Goal: Transaction & Acquisition: Obtain resource

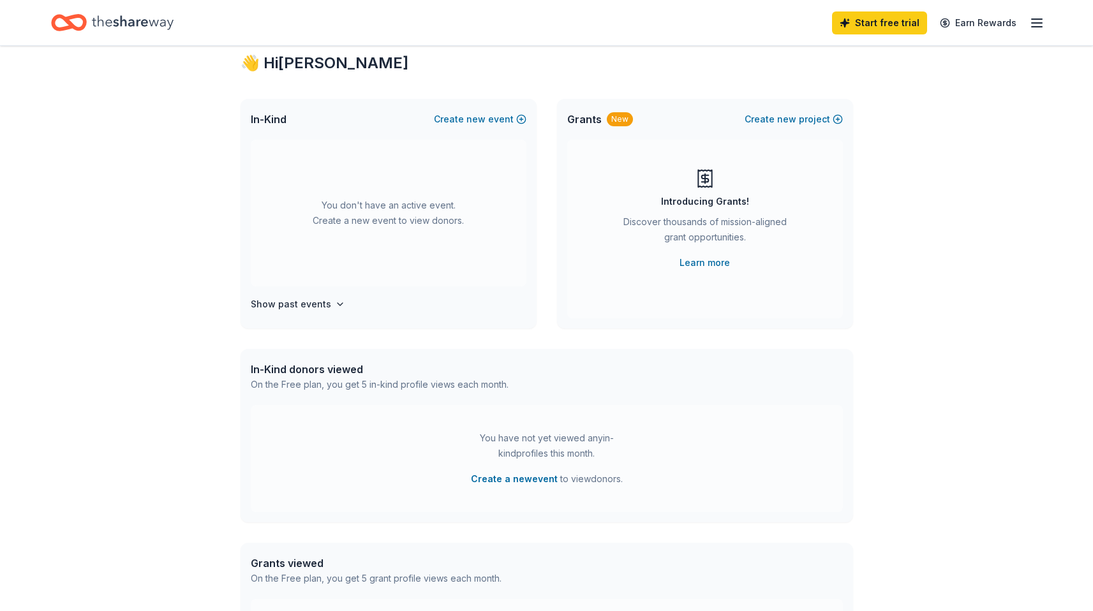
scroll to position [31, 0]
click at [706, 266] on link "Learn more" at bounding box center [705, 265] width 50 height 15
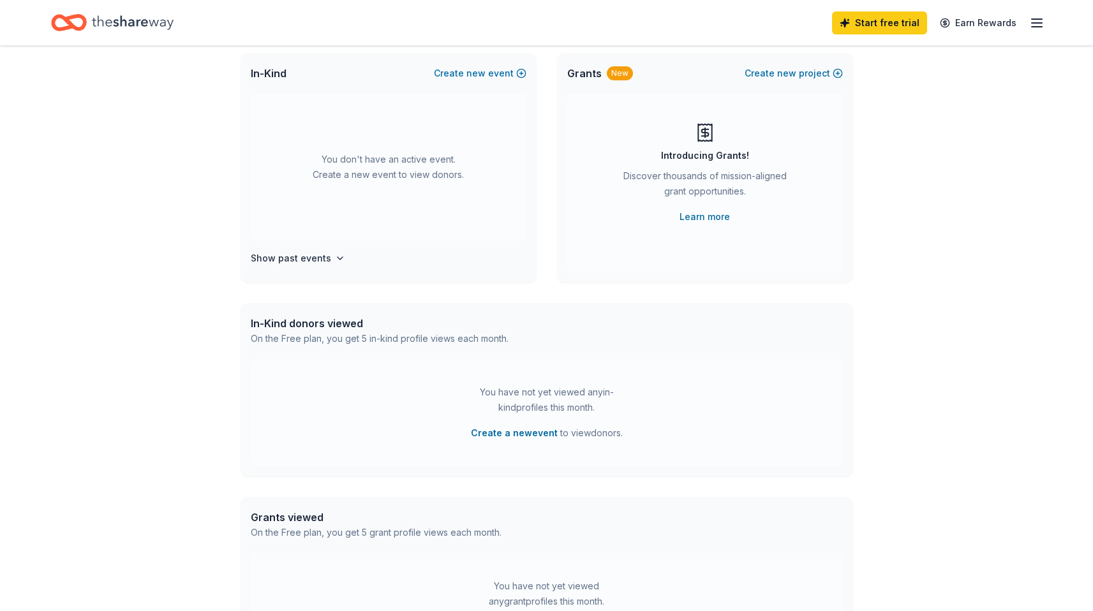
scroll to position [80, 0]
click at [311, 258] on h4 "Show past events" at bounding box center [291, 257] width 80 height 15
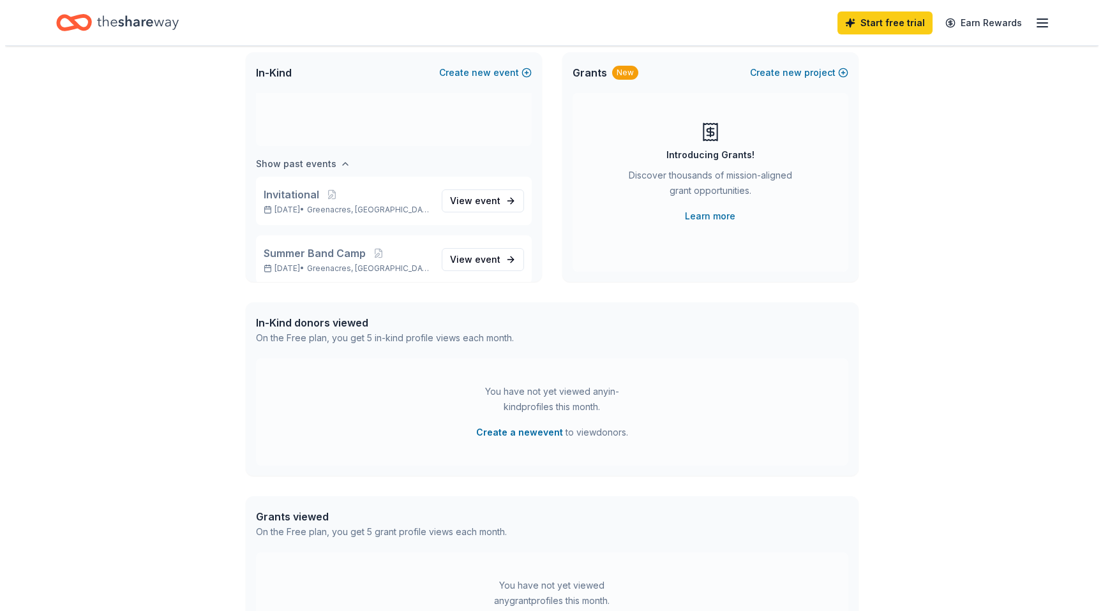
scroll to position [106, 0]
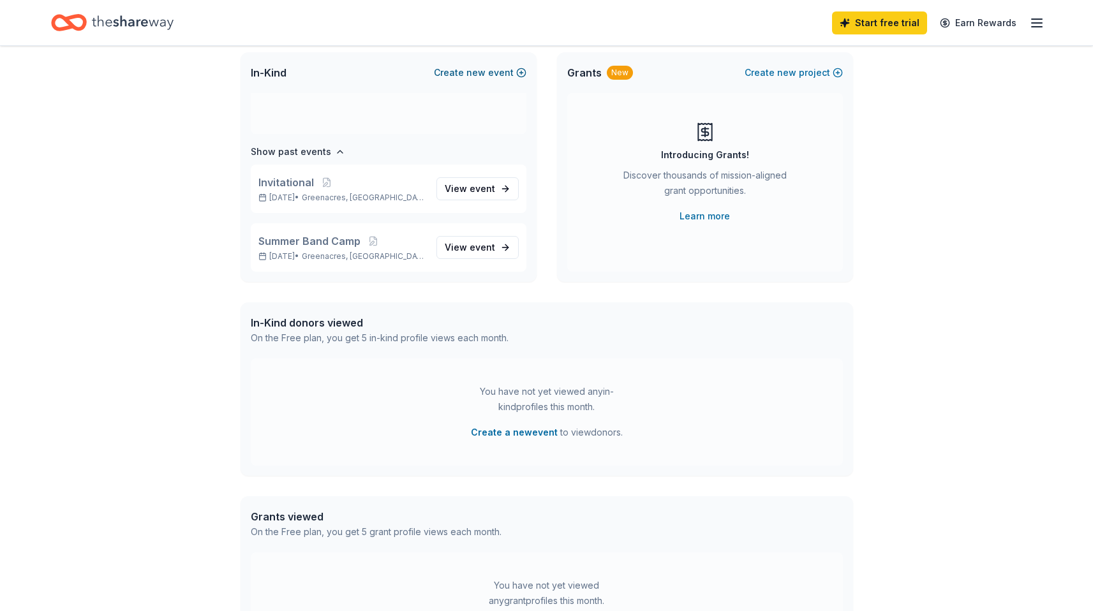
click at [484, 69] on span "new" at bounding box center [475, 72] width 19 height 15
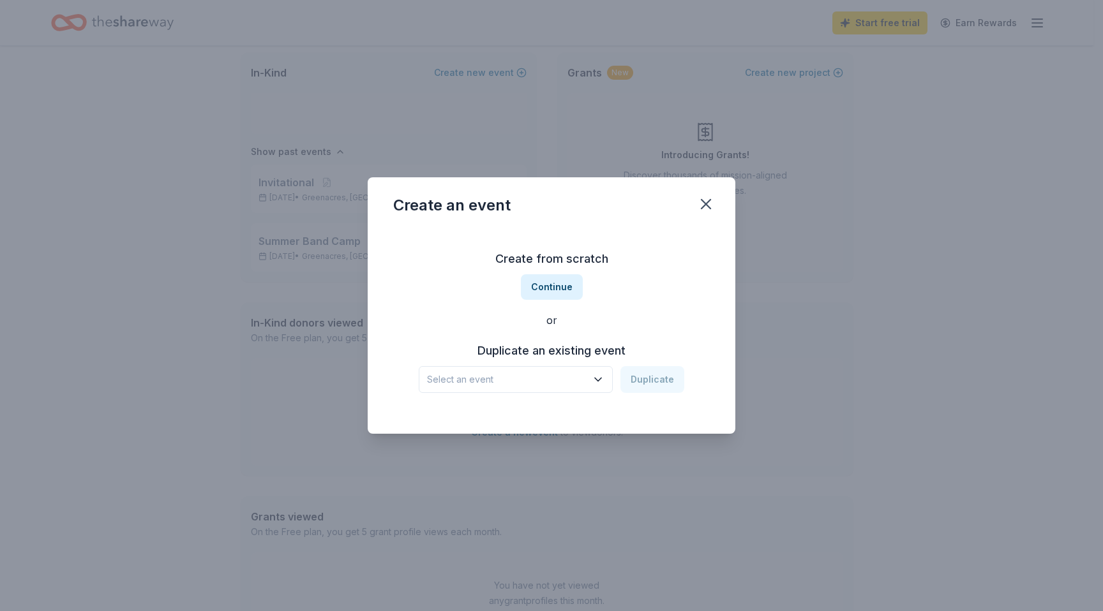
click at [541, 380] on span "Select an event" at bounding box center [507, 379] width 160 height 15
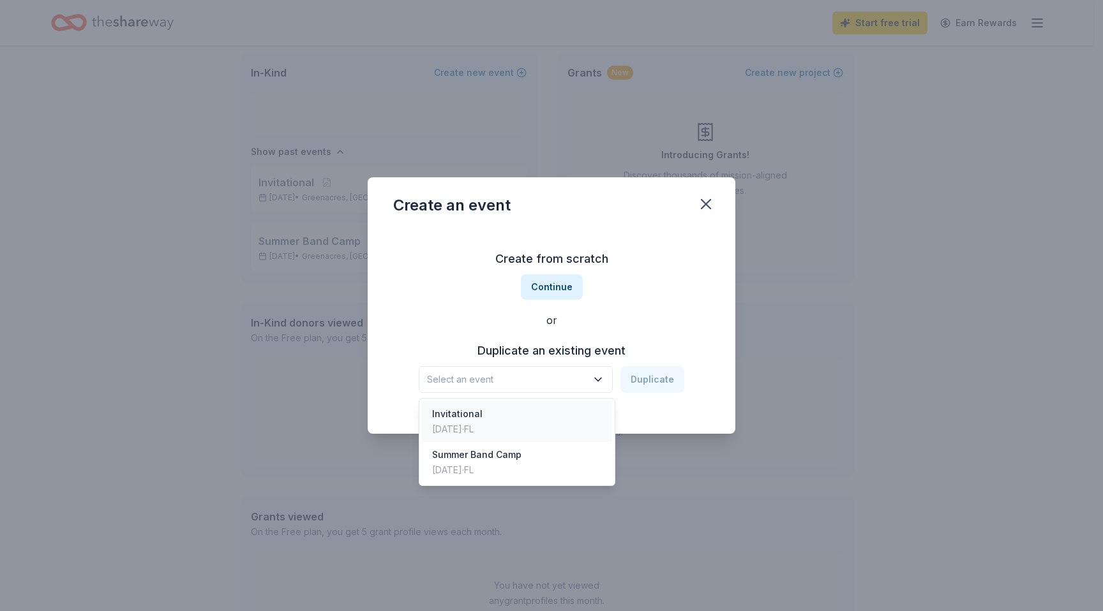
click at [521, 415] on div "Invitational Nov 05, 2023 · FL" at bounding box center [517, 421] width 190 height 41
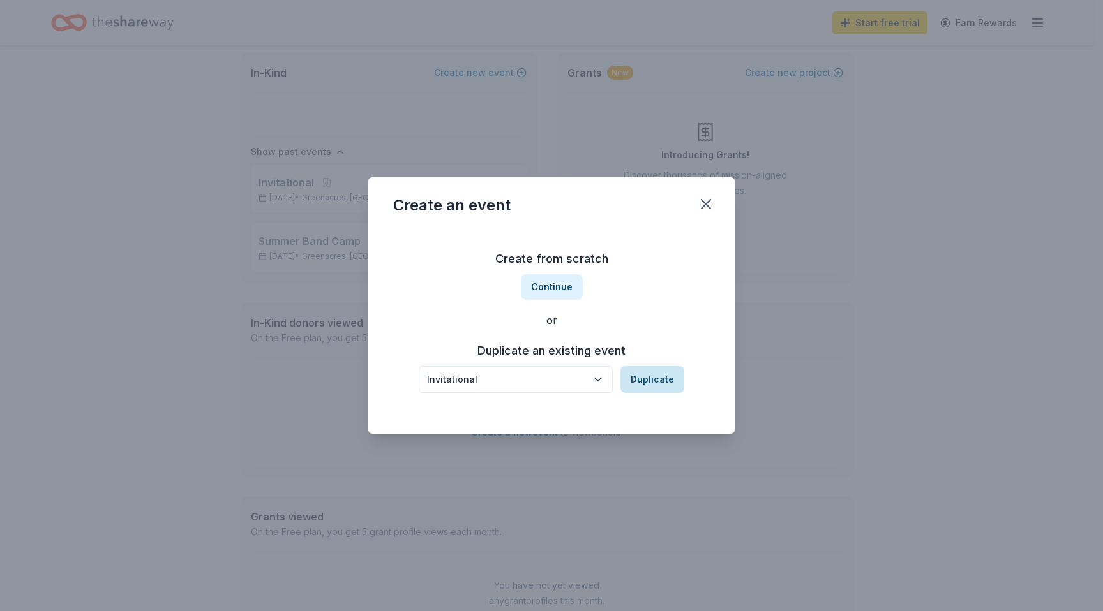
click at [645, 375] on button "Duplicate" at bounding box center [652, 379] width 64 height 27
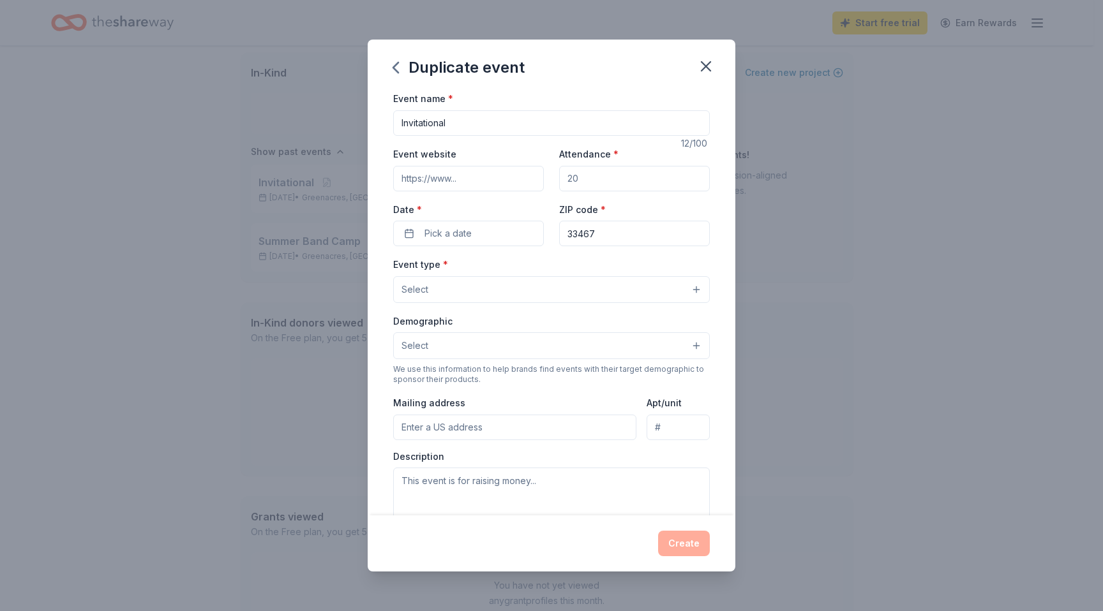
click at [506, 173] on input "Event website" at bounding box center [468, 179] width 151 height 26
drag, startPoint x: 470, startPoint y: 174, endPoint x: 512, endPoint y: 176, distance: 41.5
click at [512, 176] on input "Event website" at bounding box center [468, 179] width 151 height 26
click at [491, 122] on input "Invitational" at bounding box center [551, 123] width 317 height 26
click at [468, 235] on span "Pick a date" at bounding box center [447, 233] width 47 height 15
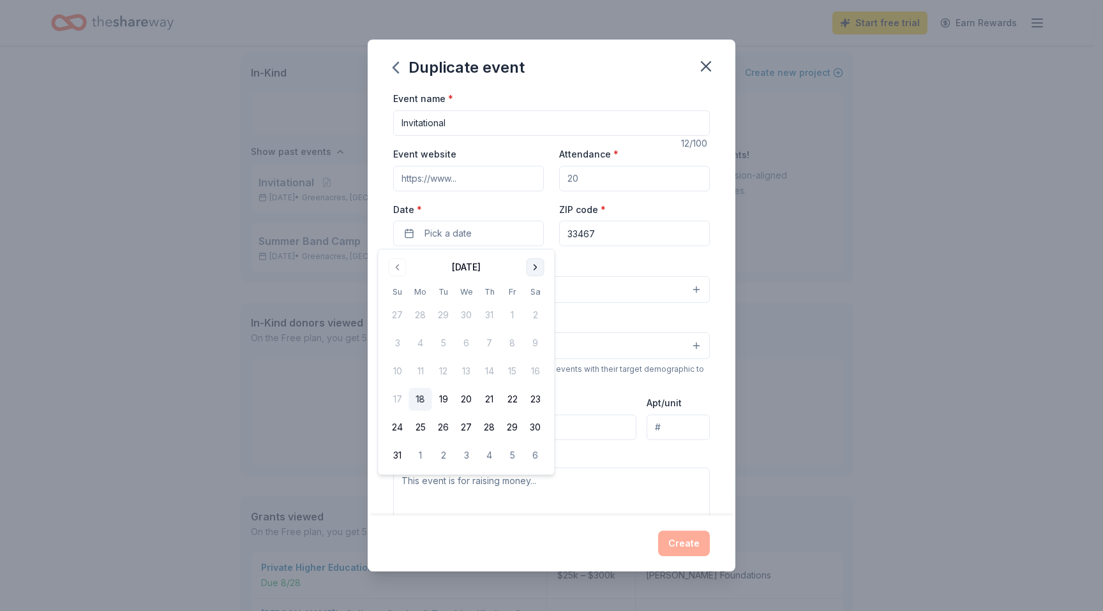
click at [532, 271] on button "Go to next month" at bounding box center [535, 267] width 18 height 18
click at [532, 393] on button "25" at bounding box center [535, 399] width 23 height 23
click at [621, 257] on div "Event type * Select" at bounding box center [551, 280] width 317 height 47
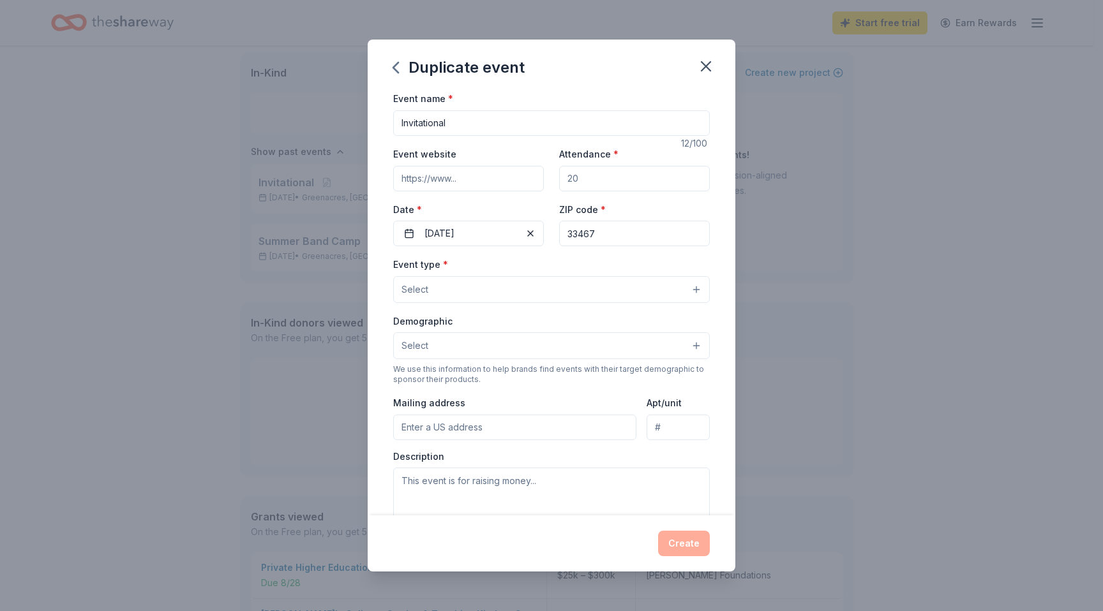
click at [595, 181] on input "Attendance *" at bounding box center [634, 179] width 151 height 26
type input "1"
type input "5000"
click at [457, 183] on input "Event website" at bounding box center [468, 179] width 151 height 26
paste input "[URL][DOMAIN_NAME]"
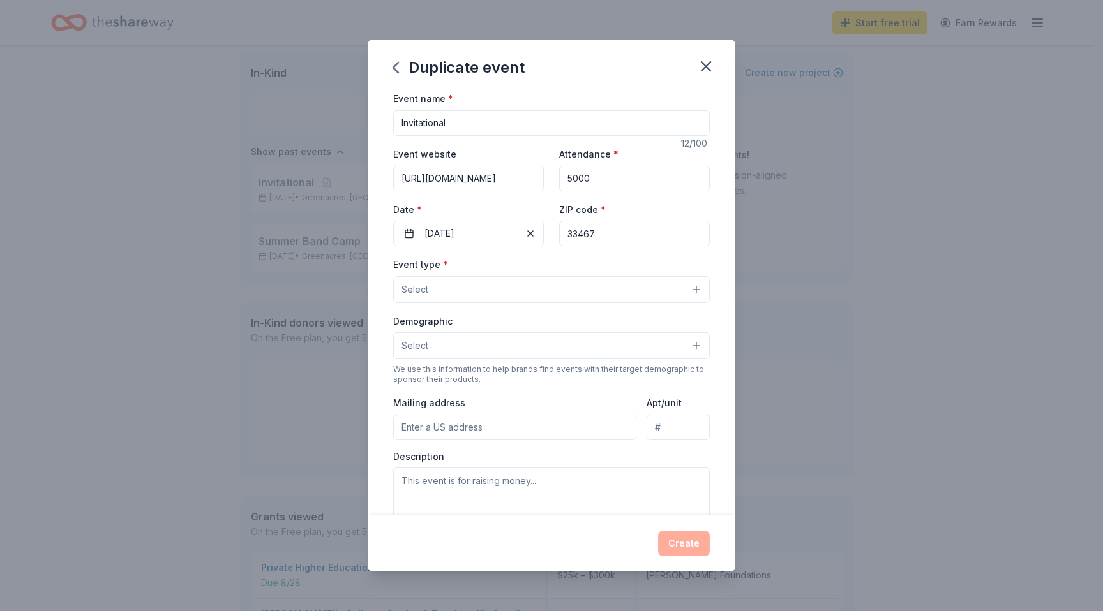
scroll to position [0, 72]
type input "[URL][DOMAIN_NAME]"
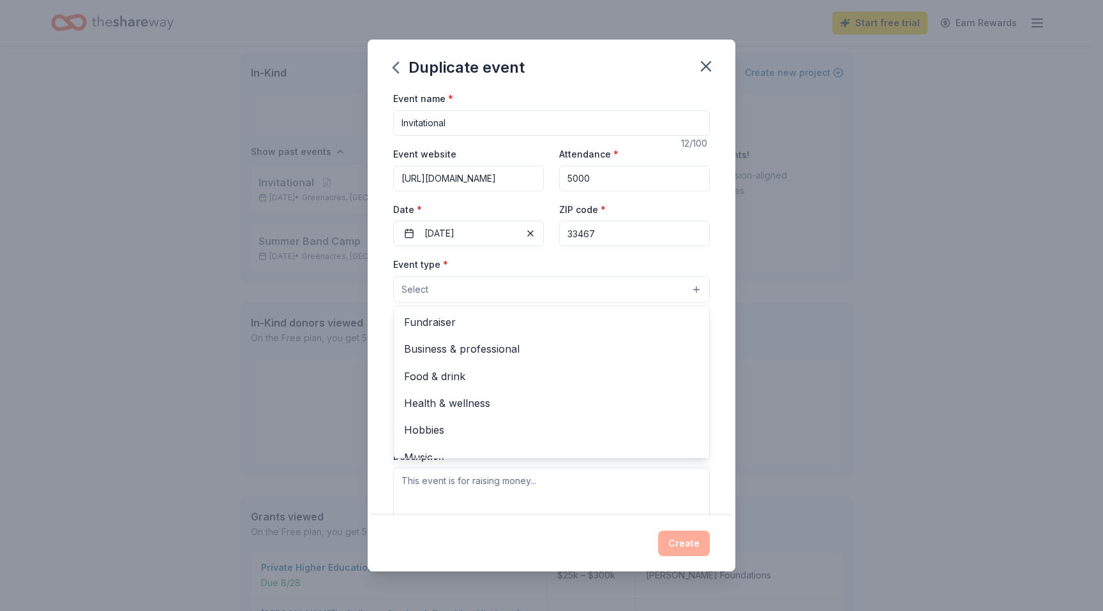
scroll to position [0, 0]
click at [485, 292] on button "Select" at bounding box center [551, 289] width 317 height 27
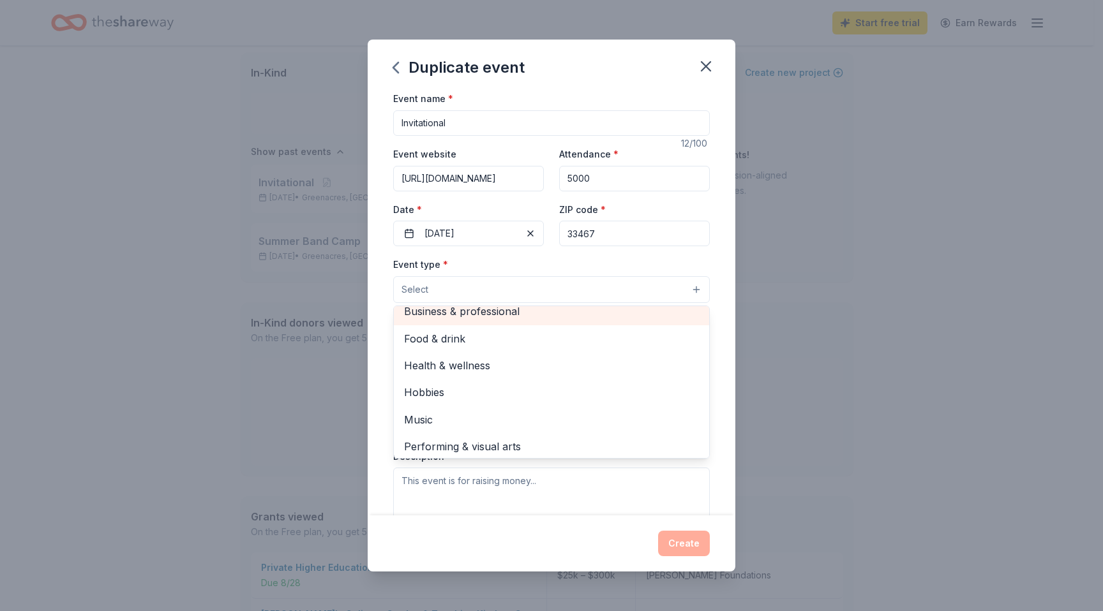
scroll to position [43, 0]
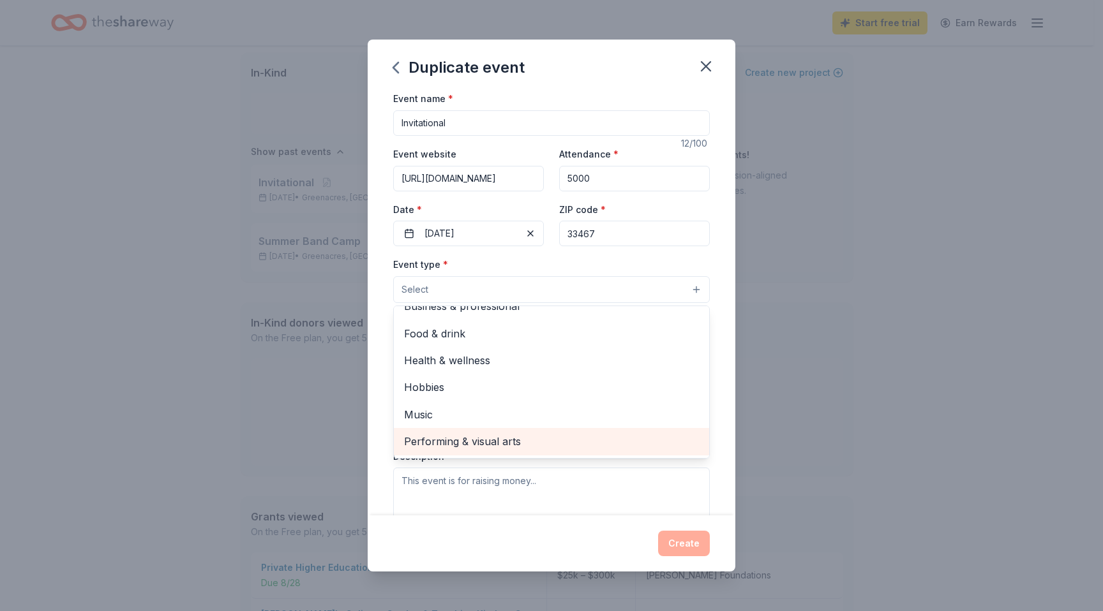
click at [490, 436] on span "Performing & visual arts" at bounding box center [551, 441] width 295 height 17
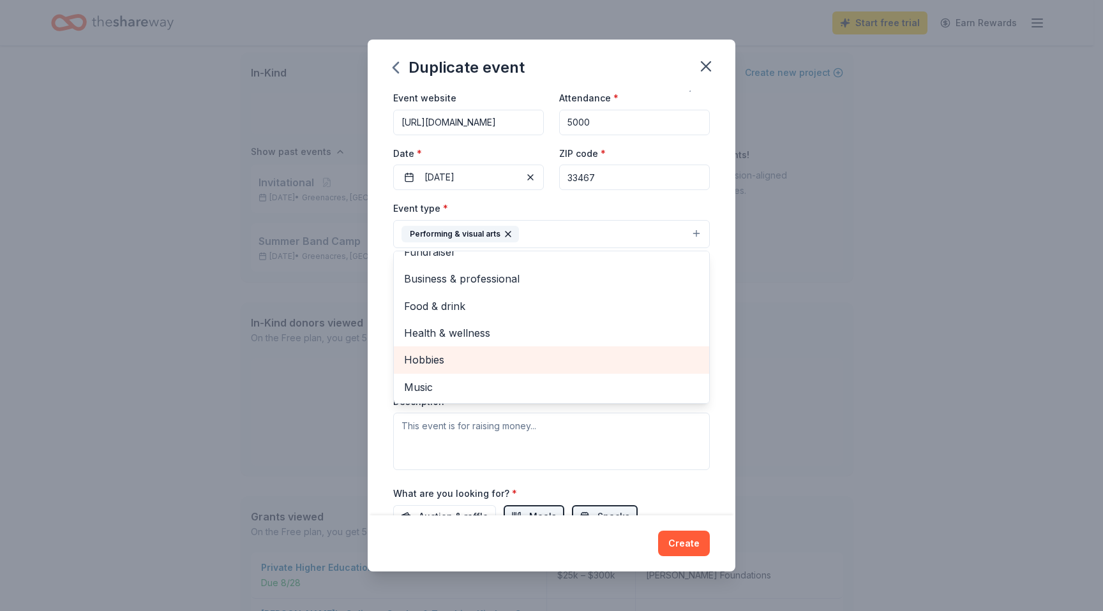
scroll to position [66, 0]
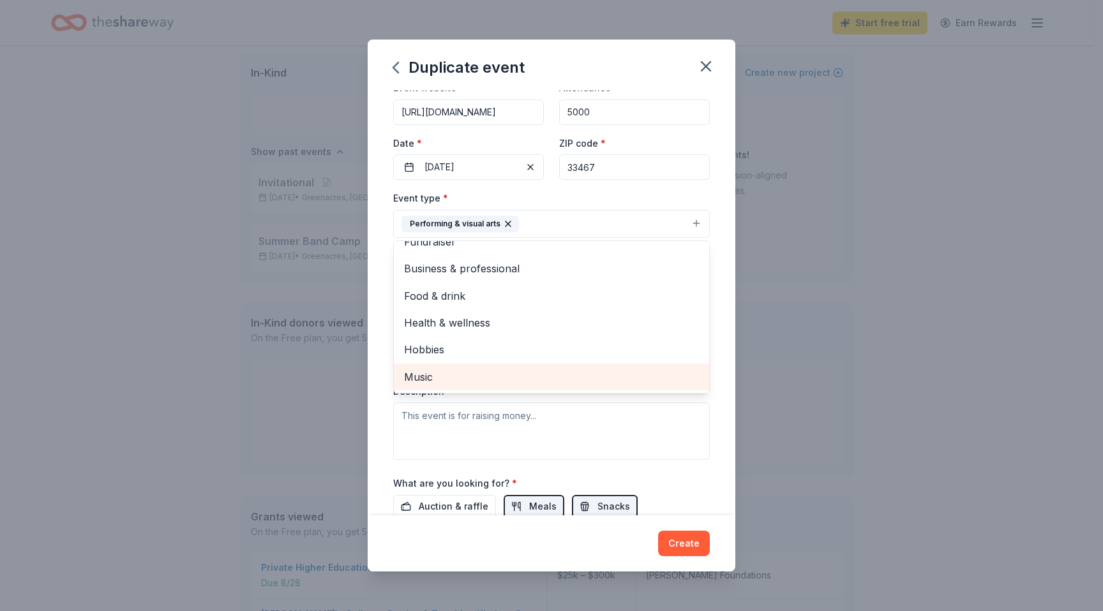
click at [499, 365] on div "Music" at bounding box center [551, 377] width 315 height 27
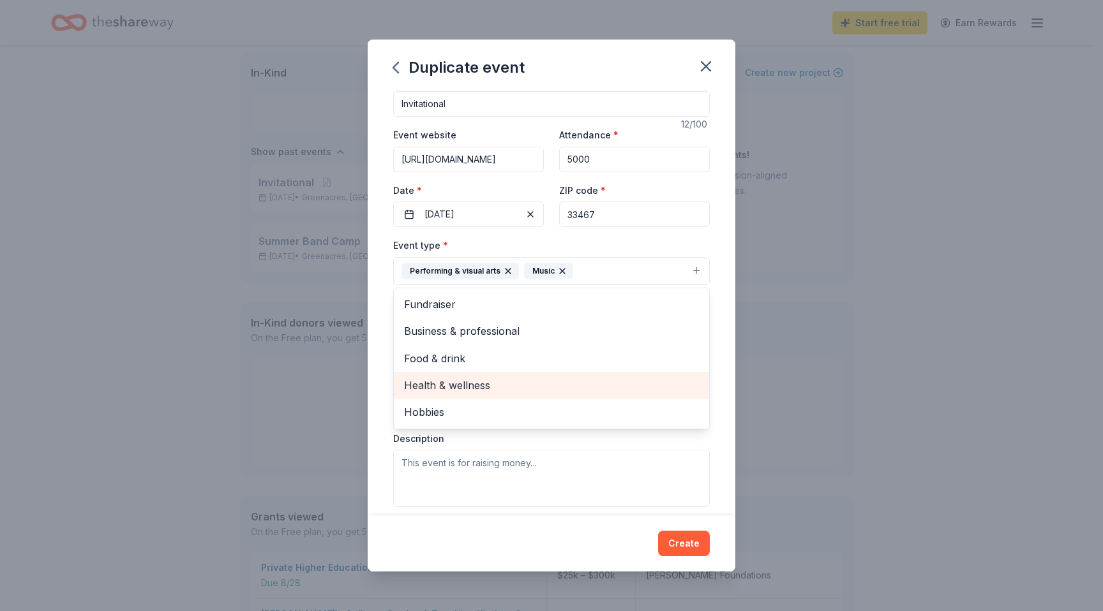
scroll to position [19, 0]
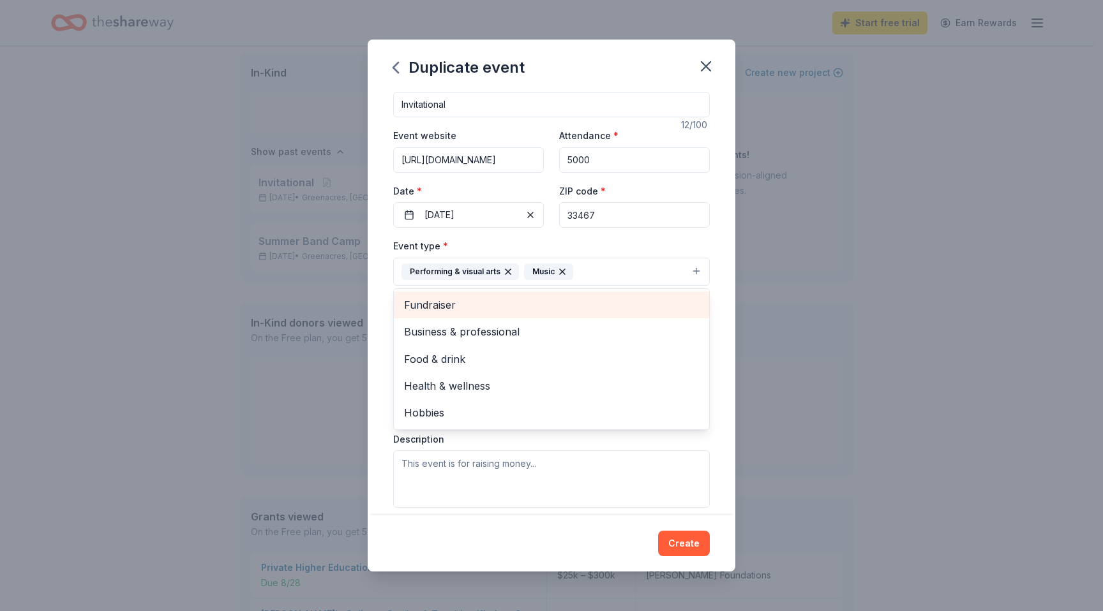
click at [493, 302] on span "Fundraiser" at bounding box center [551, 305] width 295 height 17
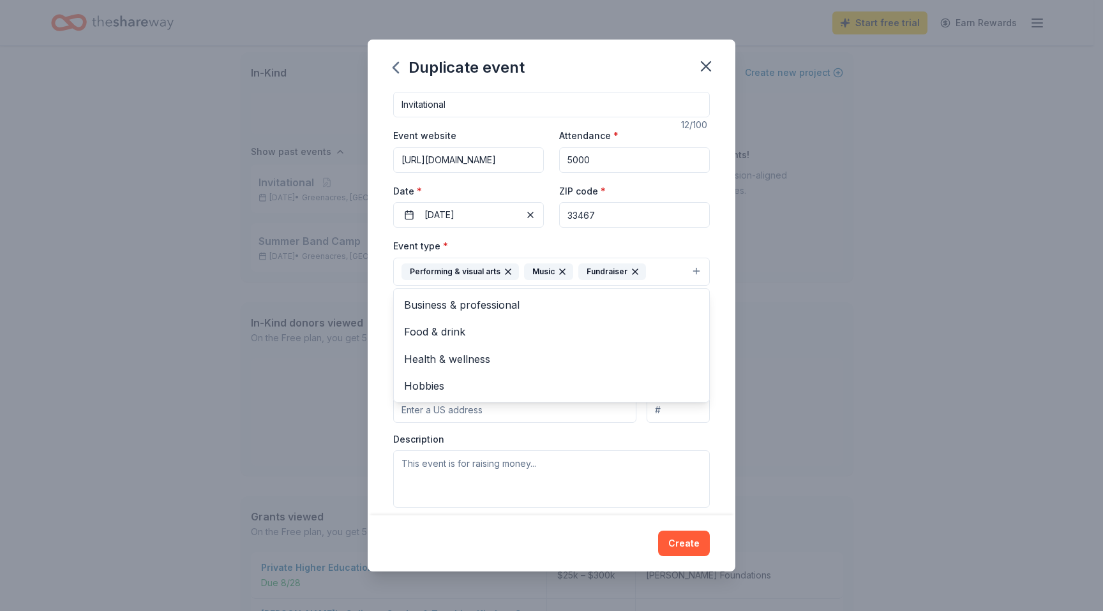
click at [713, 290] on div "Event name * Invitational 12 /100 Event website https://www.parkvistaband.com/s…" at bounding box center [552, 303] width 368 height 424
click at [627, 327] on button "Select" at bounding box center [551, 328] width 317 height 27
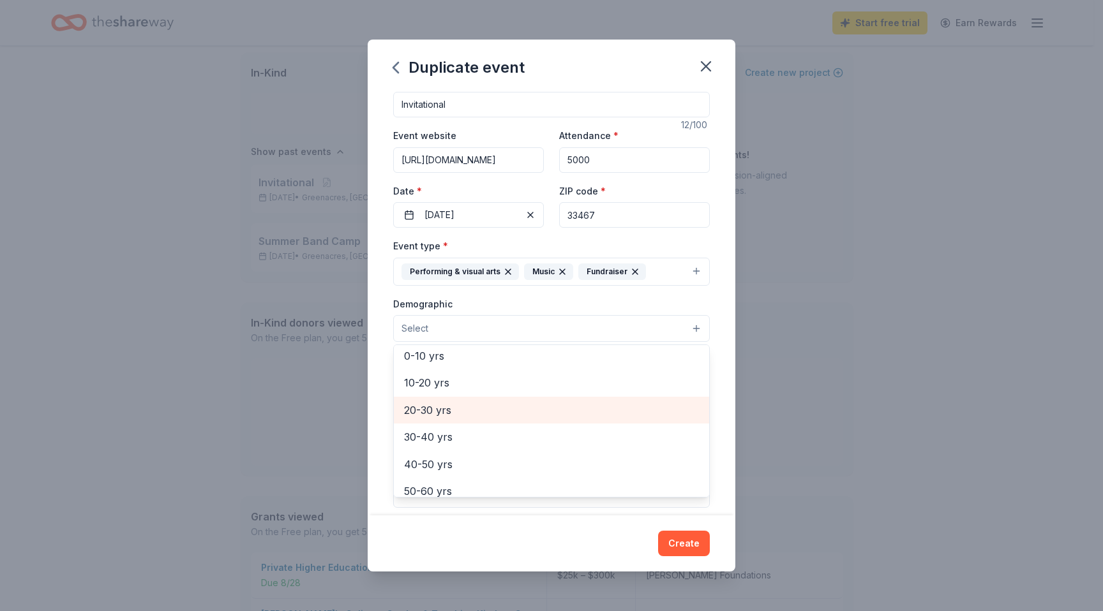
scroll to position [115, 0]
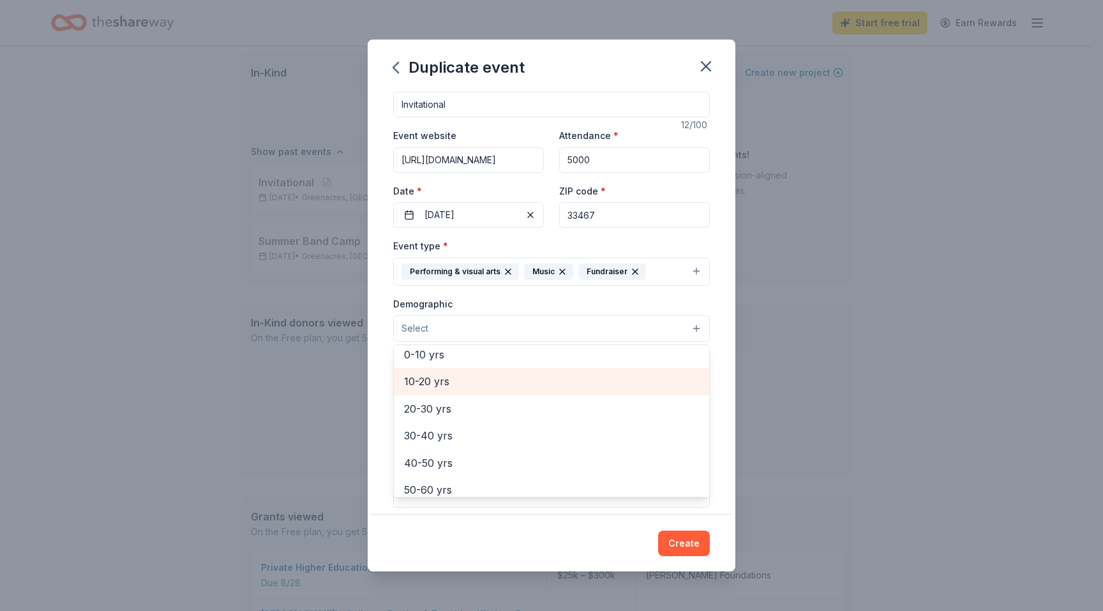
click at [496, 382] on span "10-20 yrs" at bounding box center [551, 381] width 295 height 17
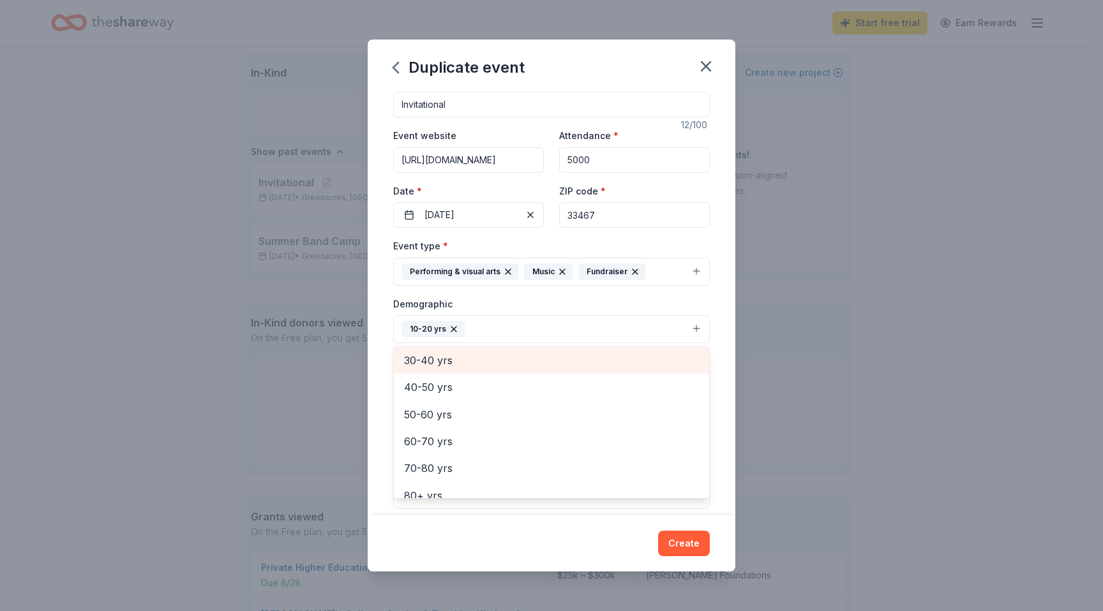
click at [490, 359] on span "30-40 yrs" at bounding box center [551, 360] width 295 height 17
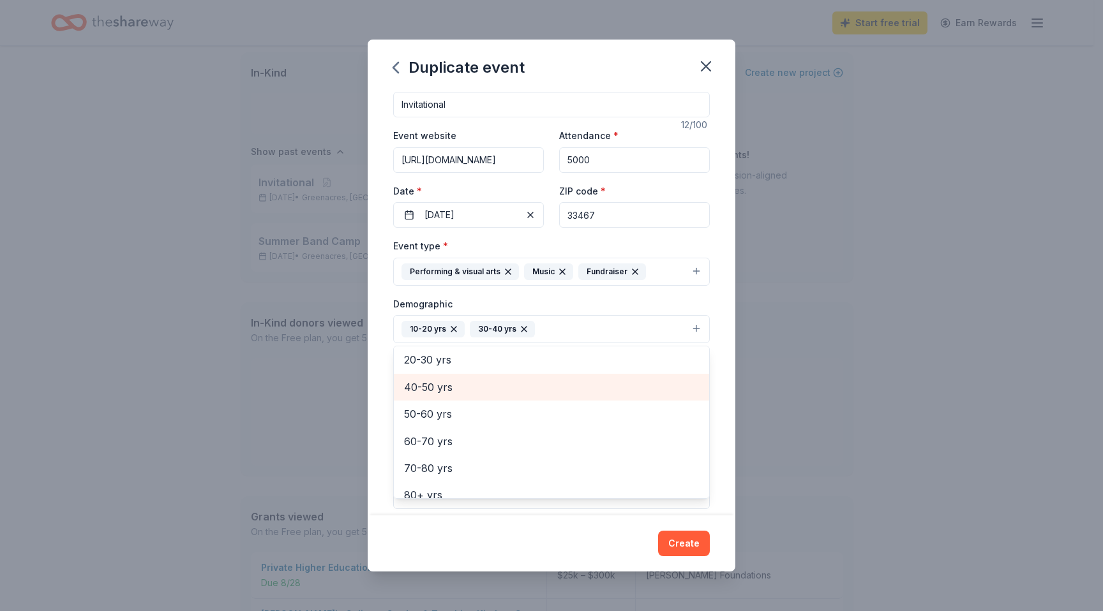
click at [477, 380] on span "40-50 yrs" at bounding box center [551, 387] width 295 height 17
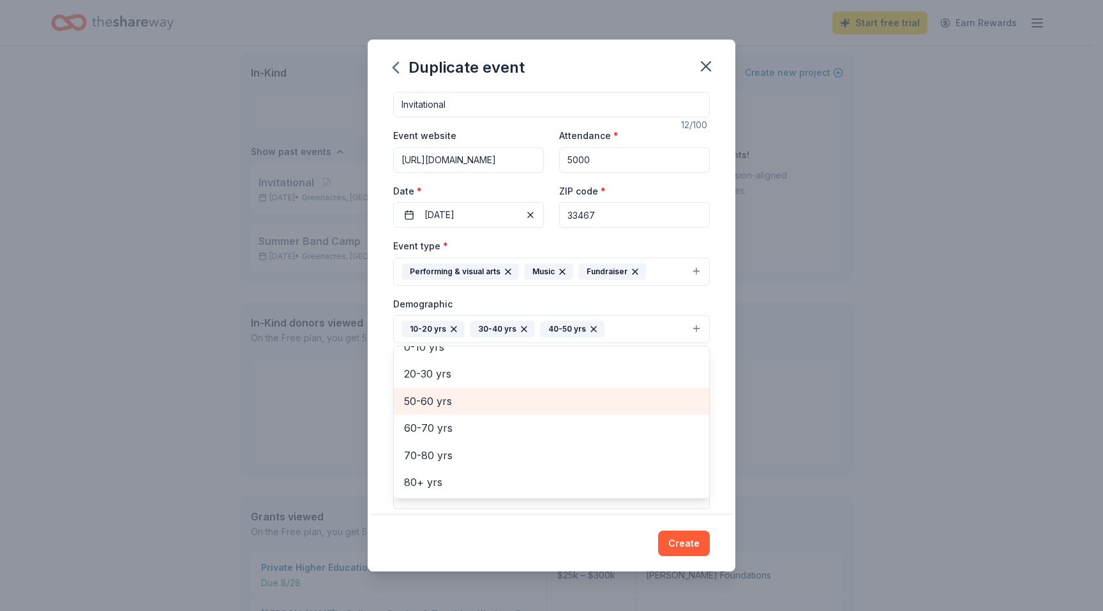
click at [470, 399] on span "50-60 yrs" at bounding box center [551, 401] width 295 height 17
drag, startPoint x: 679, startPoint y: 542, endPoint x: 719, endPoint y: 357, distance: 190.0
click at [719, 357] on div "Duplicate event Event name * Invitational 12 /100 Event website https://www.par…" at bounding box center [552, 306] width 368 height 532
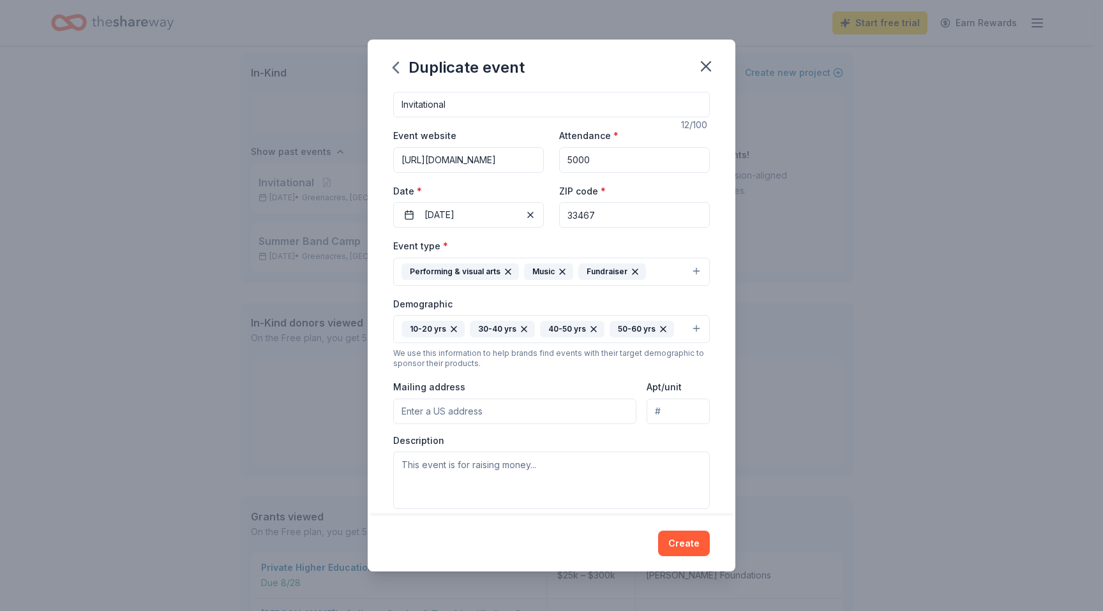
click at [717, 357] on div "Event name * Invitational 12 /100 Event website https://www.parkvistaband.com/s…" at bounding box center [552, 303] width 368 height 424
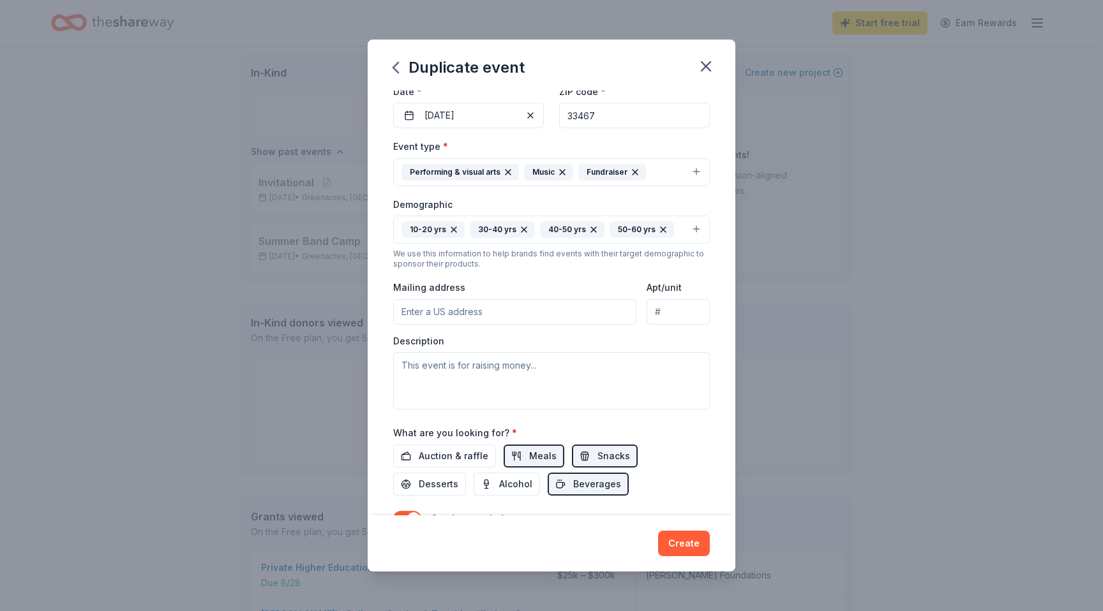
scroll to position [136, 0]
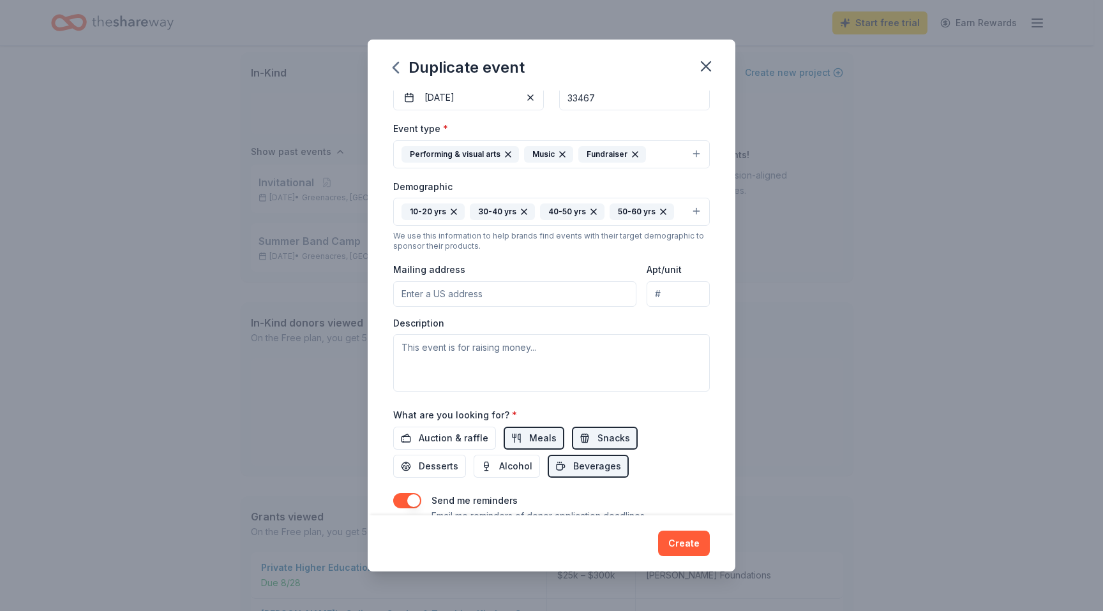
click at [585, 286] on input "Mailing address" at bounding box center [514, 294] width 243 height 26
click at [672, 321] on div "Description" at bounding box center [551, 354] width 317 height 75
click at [581, 305] on input "7900" at bounding box center [514, 294] width 243 height 26
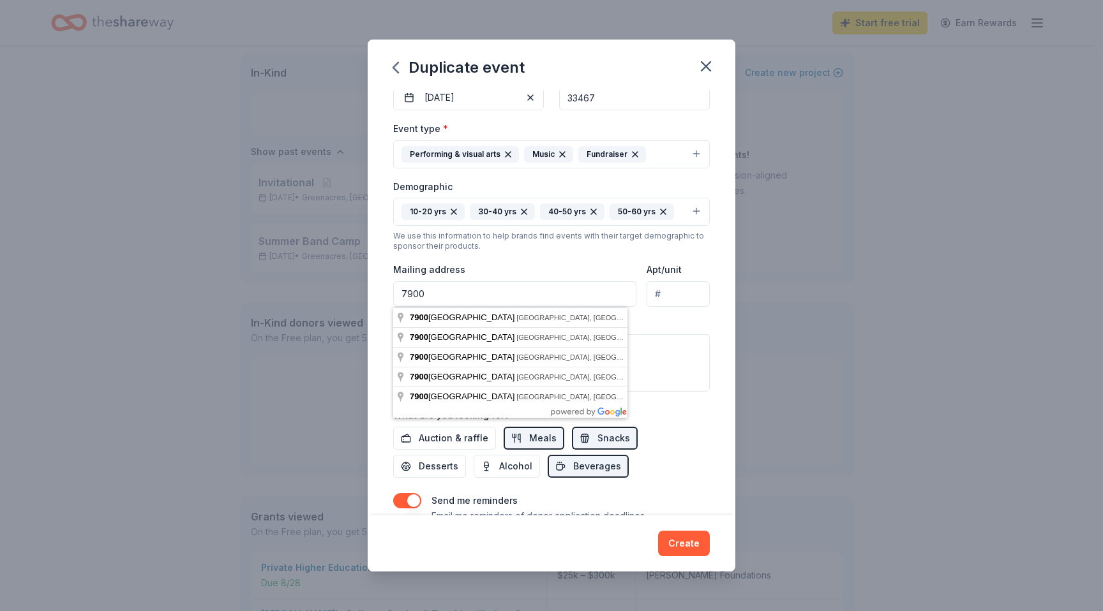
click at [580, 299] on input "7900" at bounding box center [514, 294] width 243 height 26
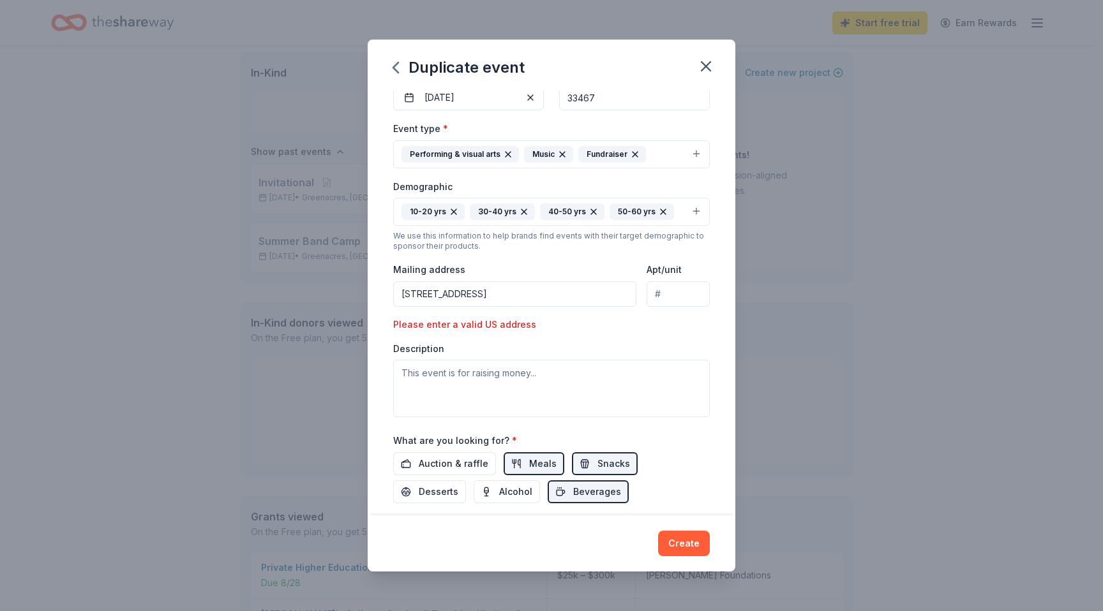
click at [518, 292] on input "7900 Jog Rd" at bounding box center [514, 294] width 243 height 26
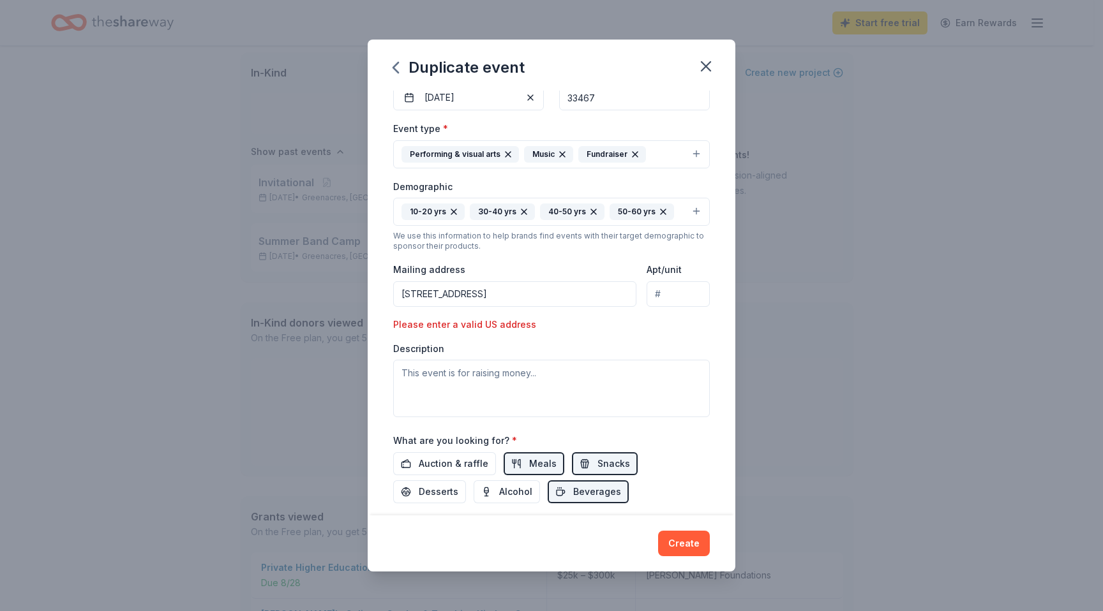
click at [507, 294] on input "7900 Jog Rd" at bounding box center [514, 294] width 243 height 26
click at [505, 301] on input "7900 Jog Rd" at bounding box center [514, 294] width 243 height 26
click at [490, 285] on input "7900 Jog Rd" at bounding box center [514, 294] width 243 height 26
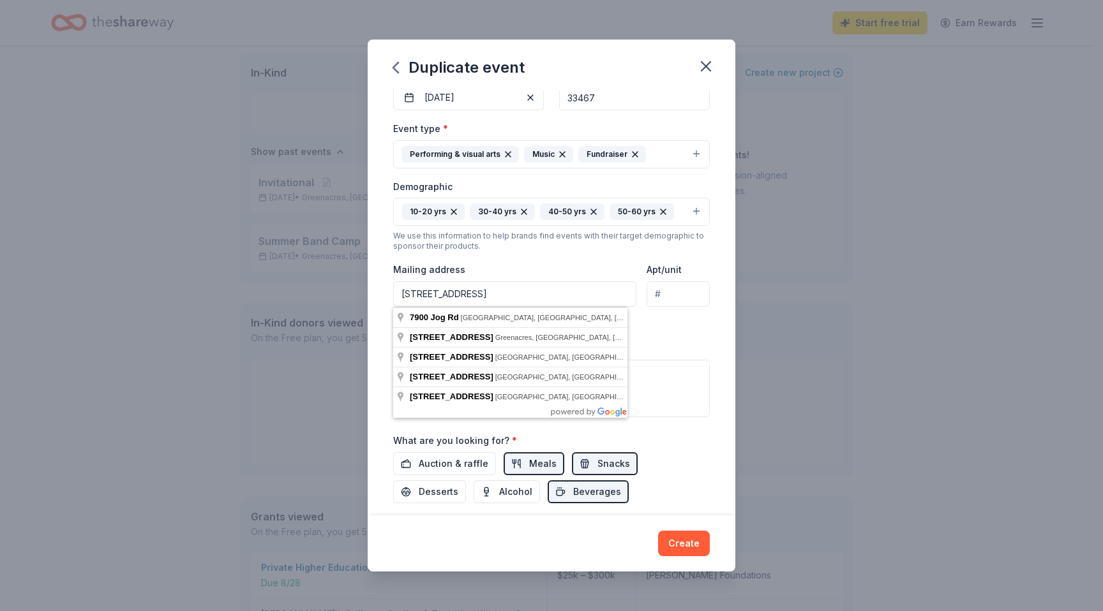
click at [511, 294] on input "7900 Jog Rd" at bounding box center [514, 294] width 243 height 26
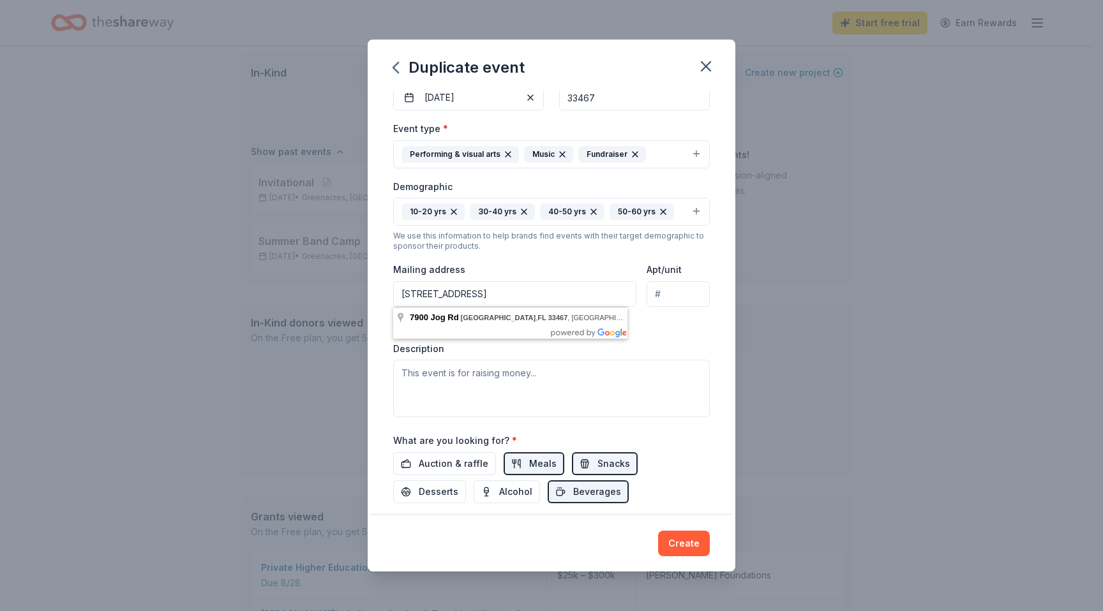
click at [664, 311] on div "Event type * Performing & visual arts Music Fundraiser Demographic 10-20 yrs 30…" at bounding box center [551, 269] width 317 height 297
click at [588, 283] on input "7900 Jog Rd, Lake Worth, FL 33467" at bounding box center [514, 294] width 243 height 26
click at [437, 303] on input "7900 Jog Rd, Lake Worth, FL 33467" at bounding box center [514, 294] width 243 height 26
click at [440, 311] on div "Event type * Performing & visual arts Music Fundraiser Demographic 10-20 yrs 30…" at bounding box center [551, 269] width 317 height 297
click at [442, 288] on input "7900 Jog Rd, Lake Worth, FL 33467" at bounding box center [514, 294] width 243 height 26
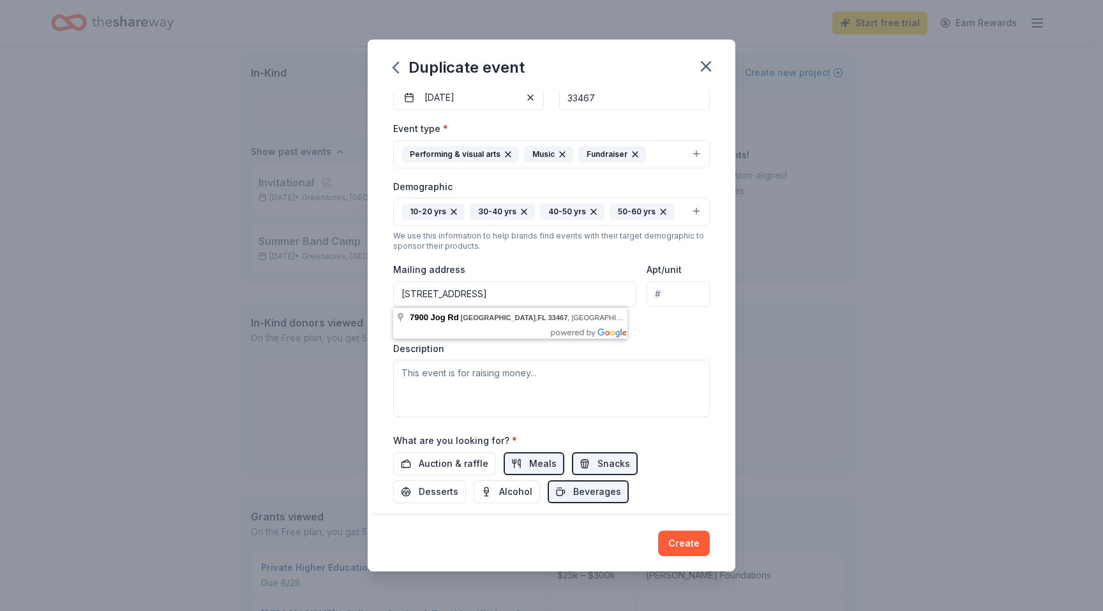
click at [449, 306] on body "Start free trial Earn Rewards 👋 Hi Seth In-Kind Create new event You don't have…" at bounding box center [546, 225] width 1093 height 611
type input "7900 Jog Rd, Lake Worth, FL 33467"
click at [519, 374] on textarea at bounding box center [551, 388] width 317 height 57
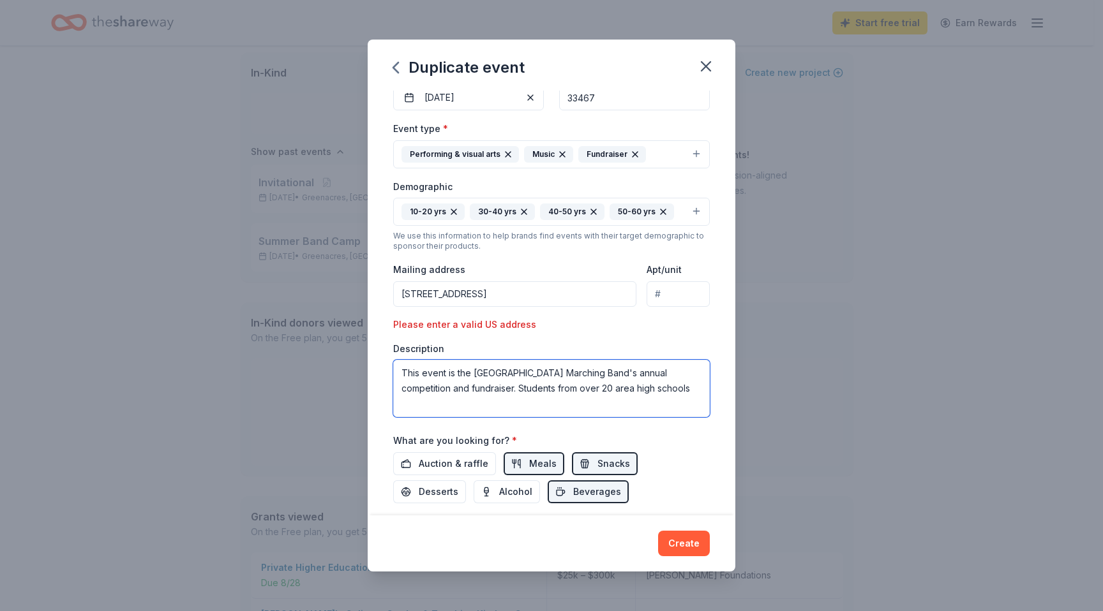
click at [630, 389] on textarea "This event is the Park Vista High School Marching Band's annual competition and…" at bounding box center [551, 388] width 317 height 57
click at [625, 406] on textarea "This event is the Park Vista High School Marching Band's annual competition and…" at bounding box center [551, 388] width 317 height 57
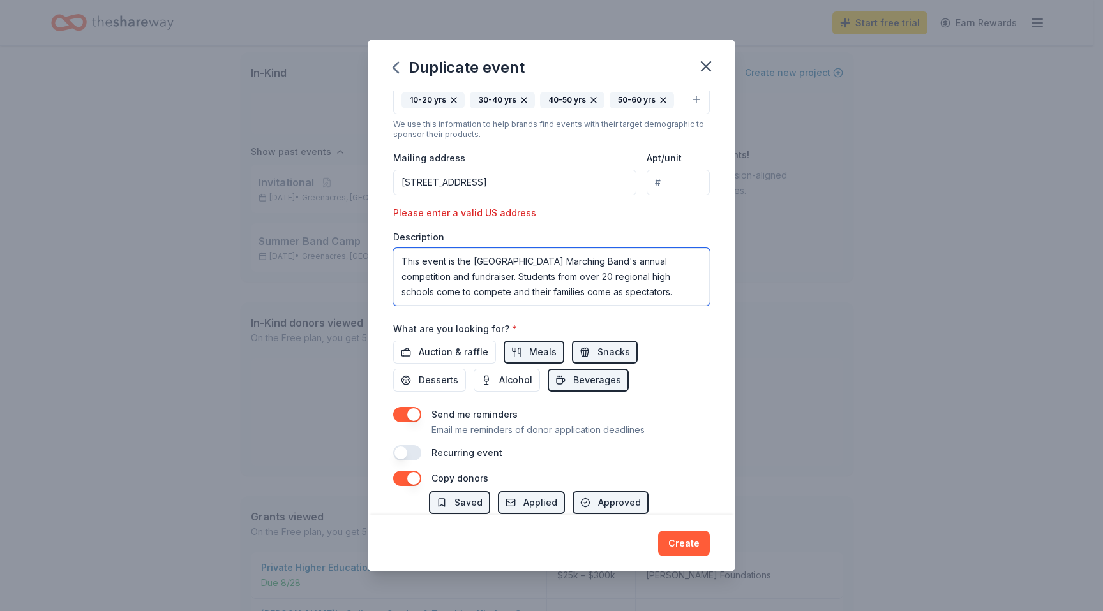
scroll to position [251, 0]
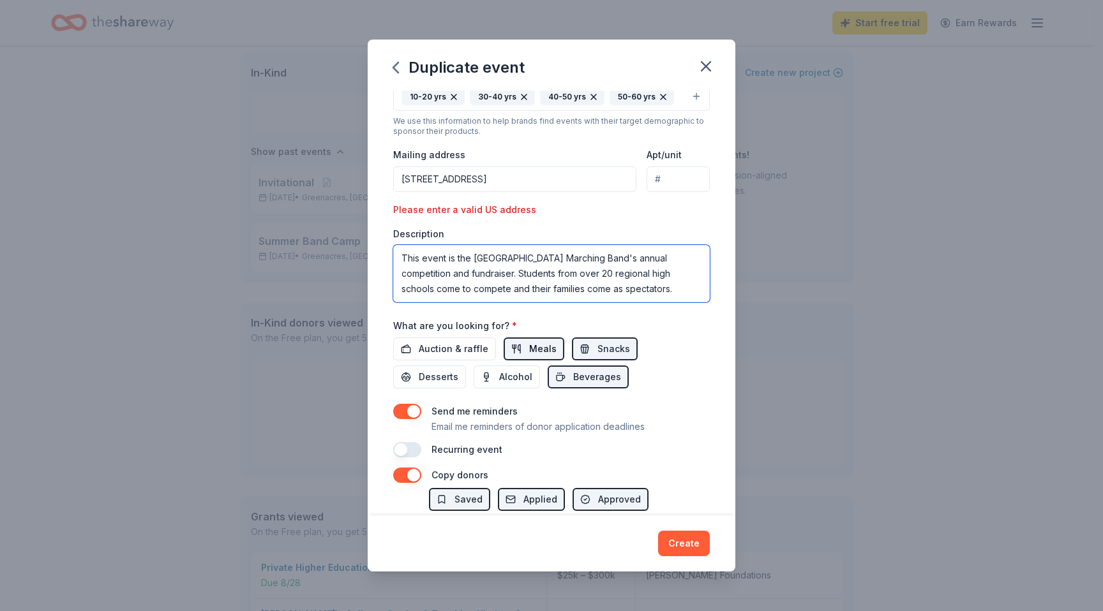
type textarea "This event is the [GEOGRAPHIC_DATA] Marching Band's annual competition and fund…"
click at [542, 345] on span "Meals" at bounding box center [542, 348] width 27 height 15
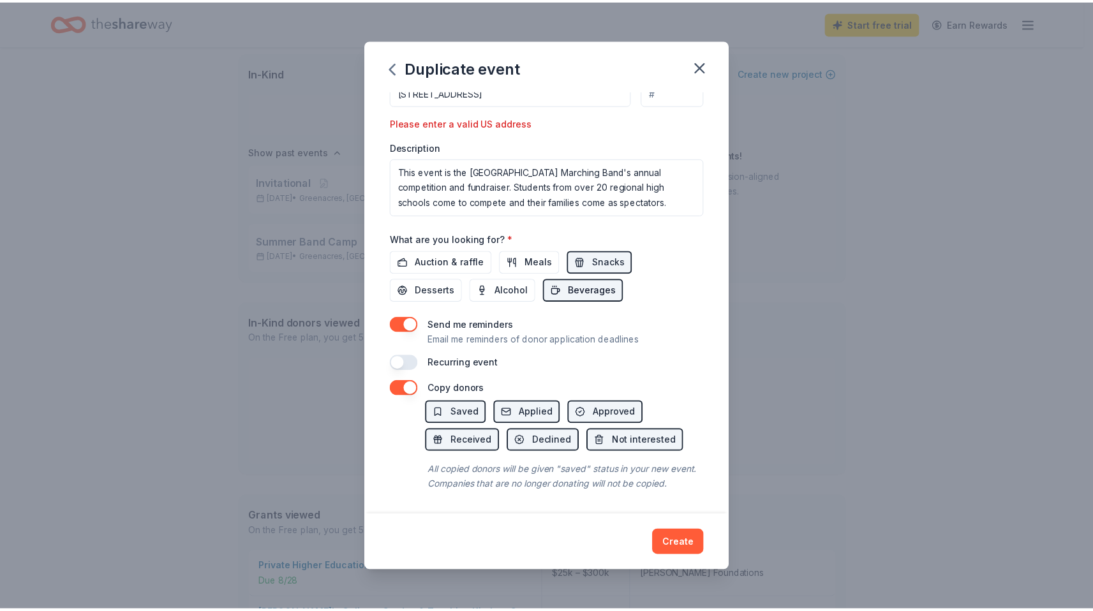
scroll to position [354, 0]
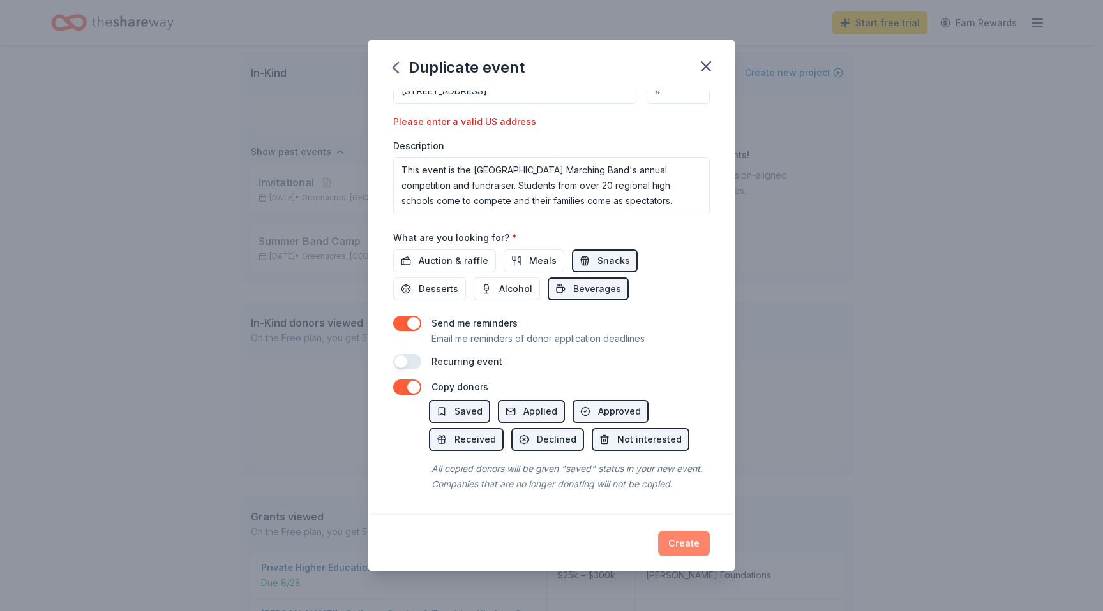
click at [668, 543] on button "Create" at bounding box center [684, 544] width 52 height 26
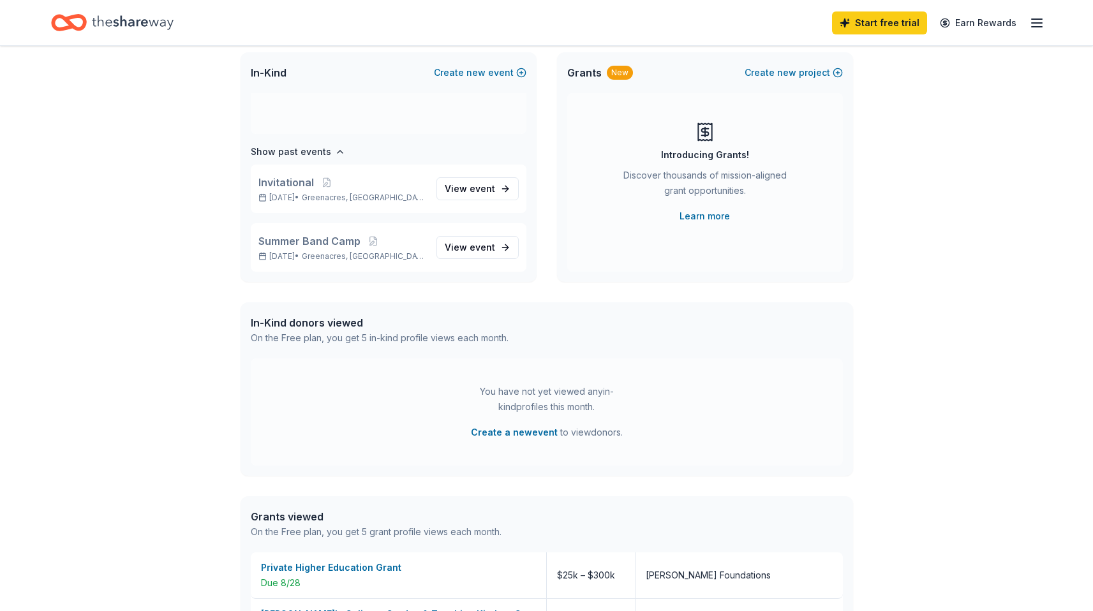
scroll to position [8, 0]
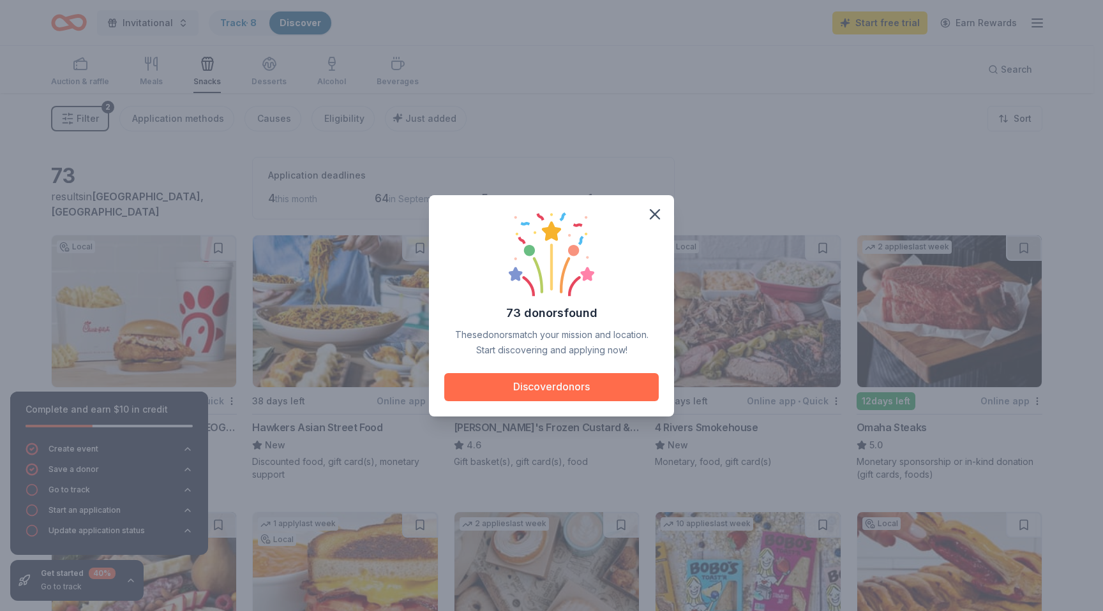
click at [546, 389] on button "Discover donors" at bounding box center [551, 387] width 214 height 28
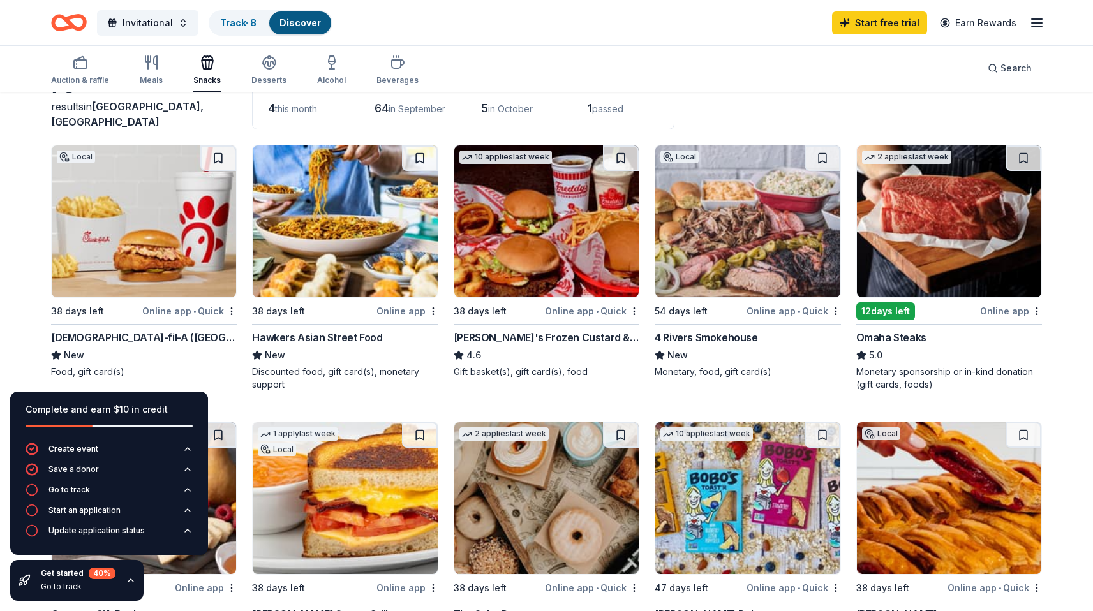
scroll to position [104, 0]
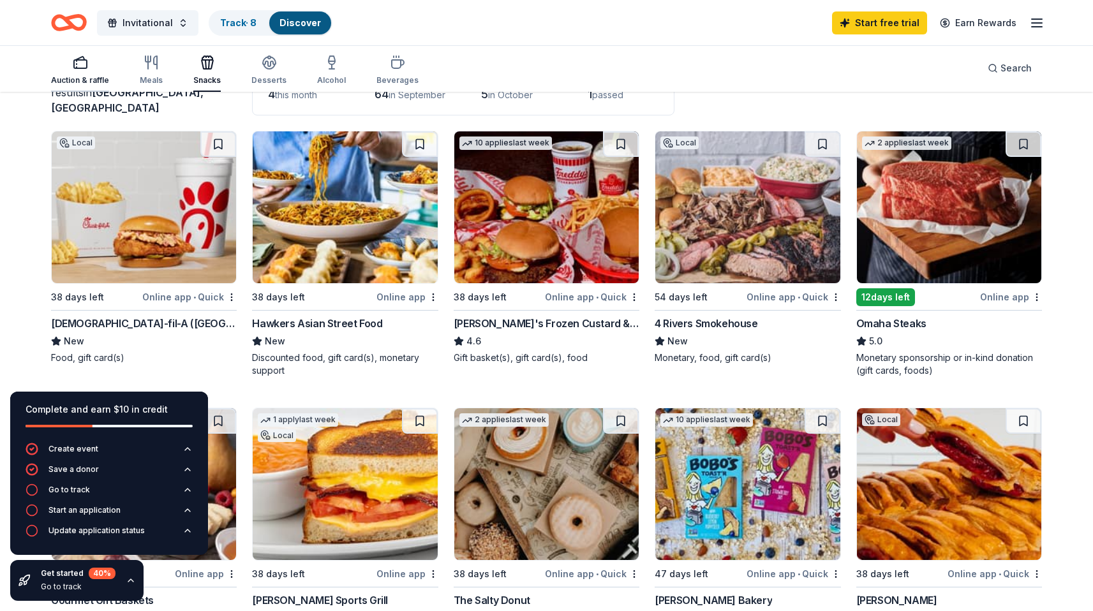
click at [87, 65] on icon "button" at bounding box center [80, 62] width 15 height 15
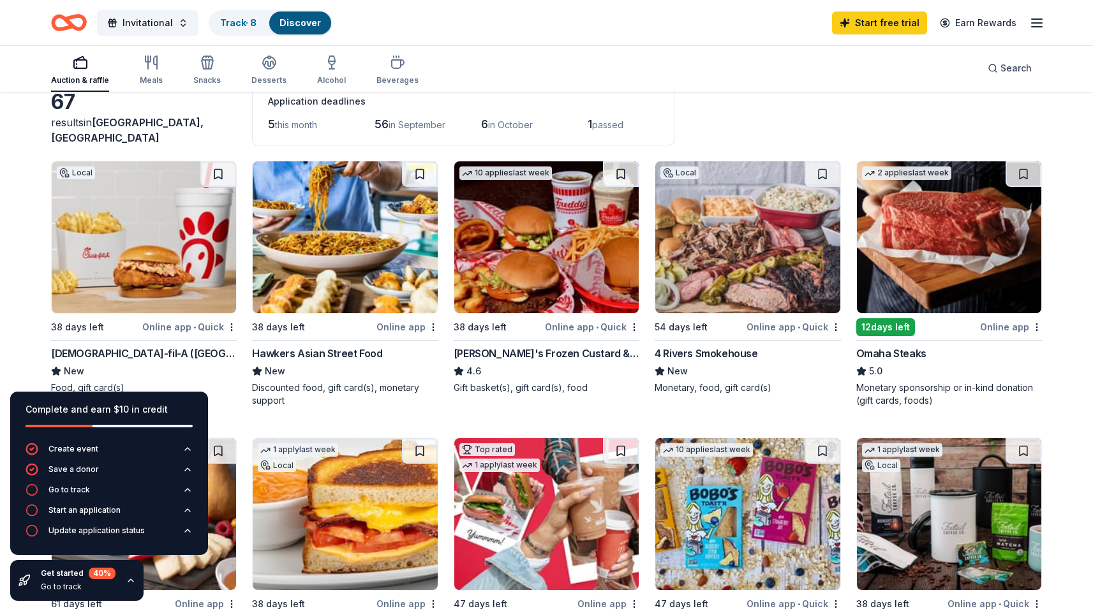
scroll to position [73, 0]
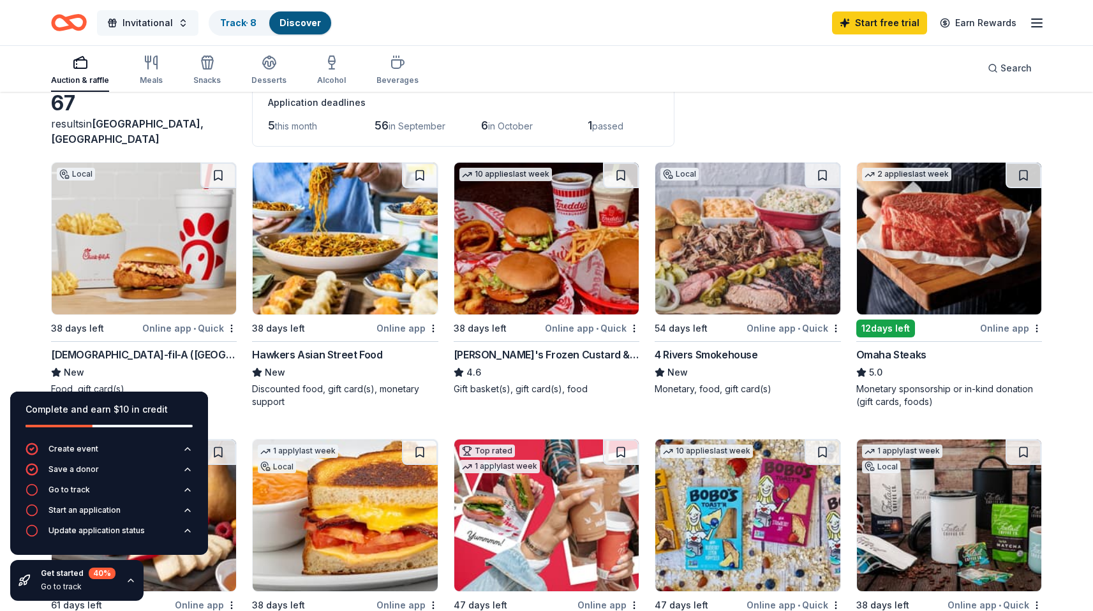
click at [172, 17] on button "Invitational" at bounding box center [147, 23] width 101 height 26
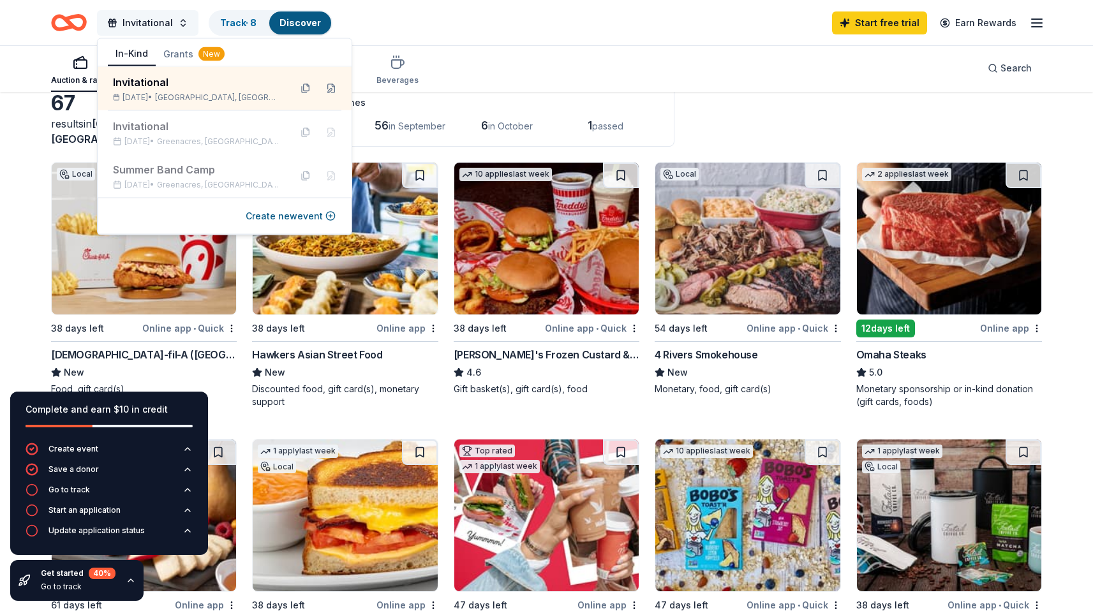
click at [171, 22] on button "Invitational" at bounding box center [147, 23] width 101 height 26
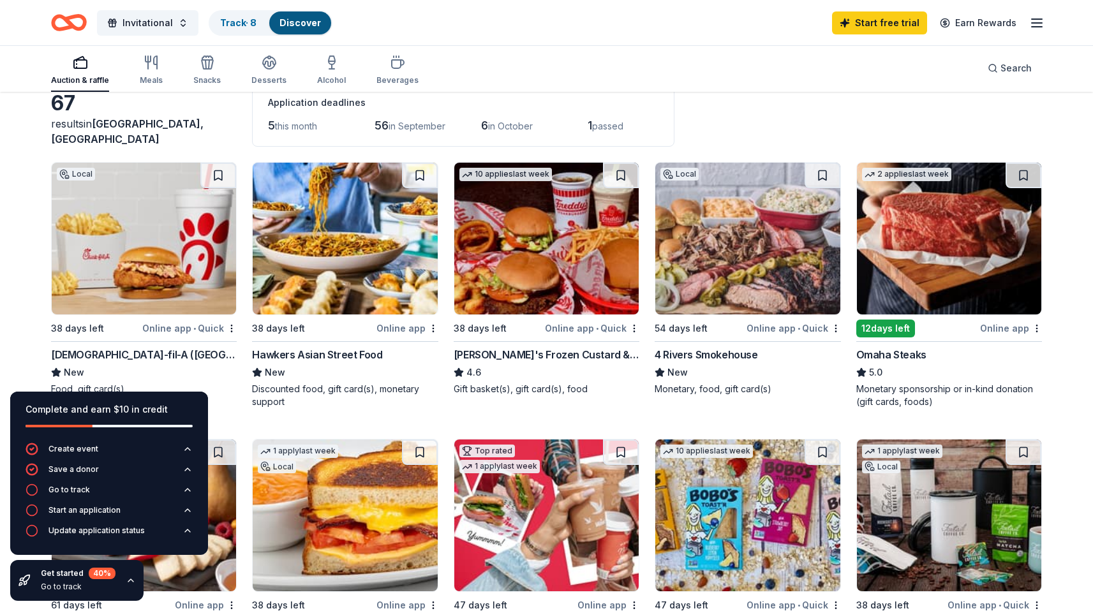
click at [1031, 24] on icon "button" at bounding box center [1036, 22] width 15 height 15
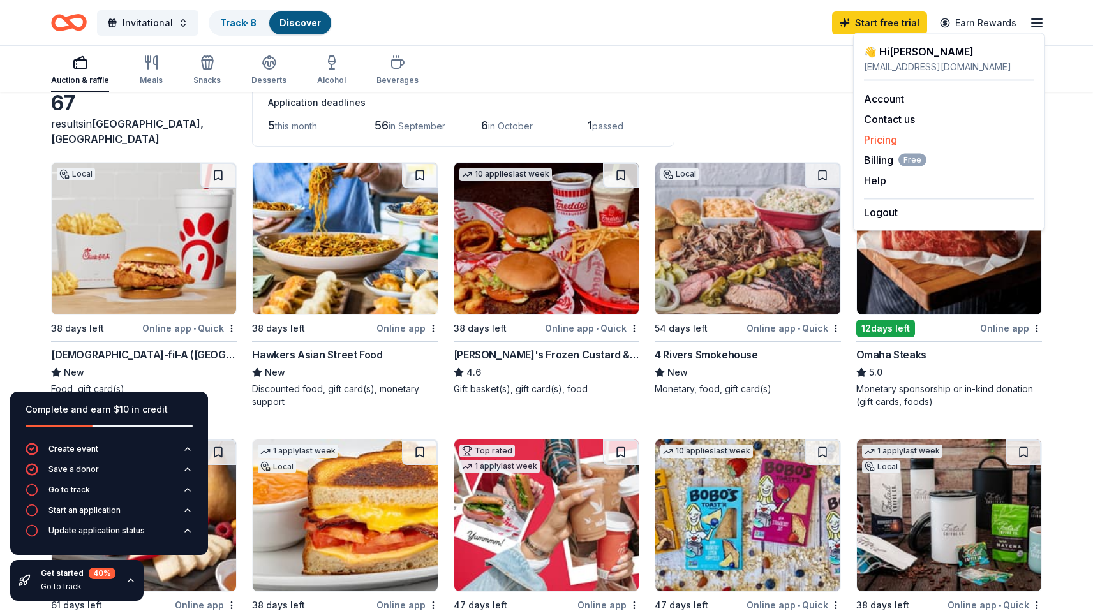
click at [916, 140] on div "Pricing" at bounding box center [949, 139] width 170 height 15
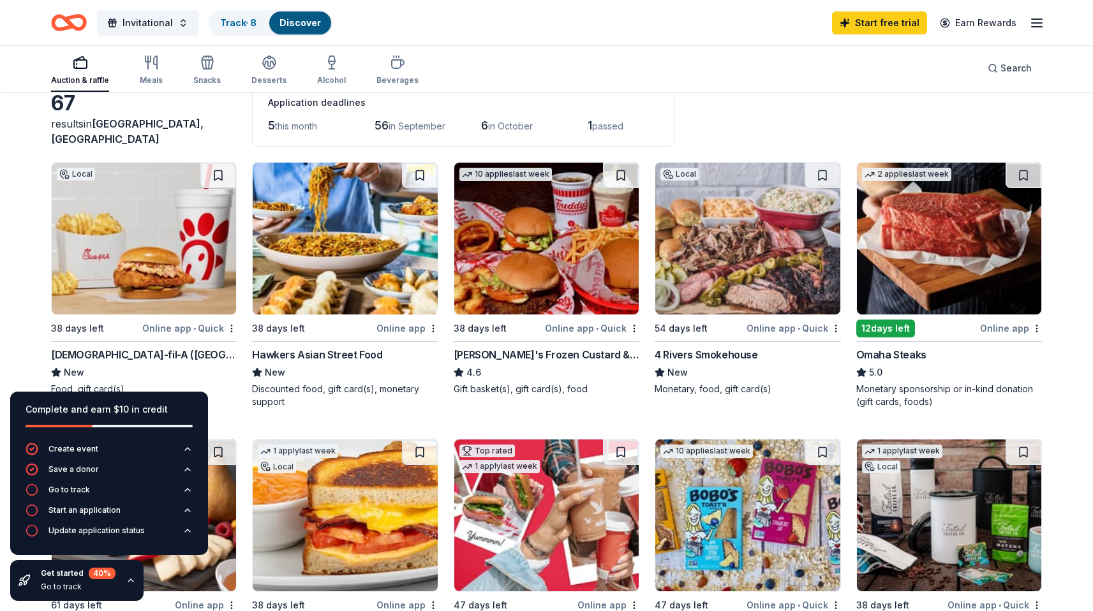
click at [1036, 27] on line "button" at bounding box center [1037, 27] width 10 height 0
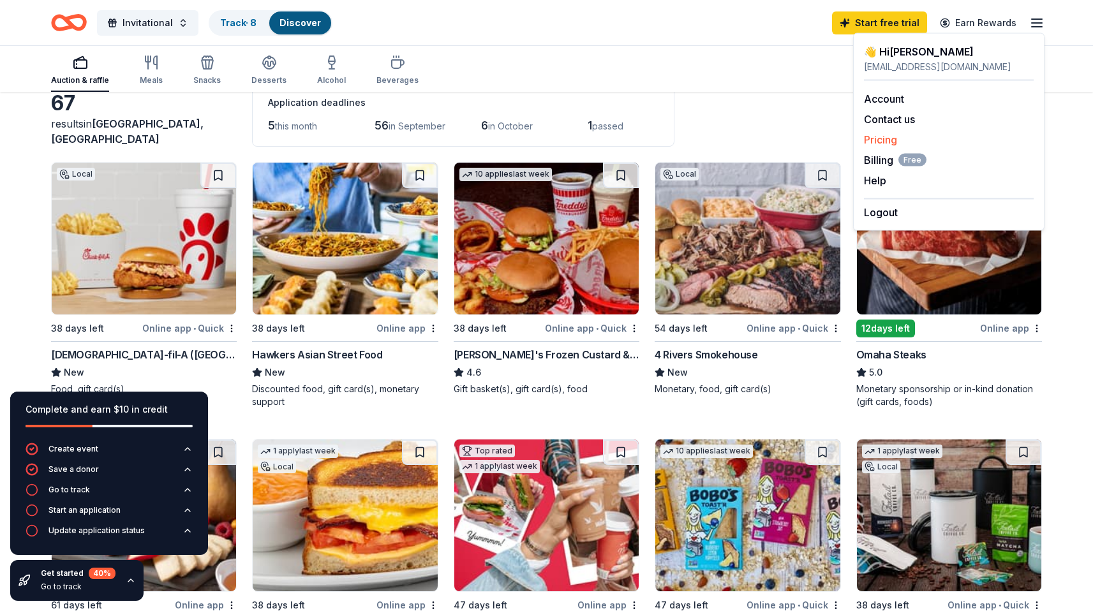
click at [867, 140] on link "Pricing" at bounding box center [880, 139] width 33 height 13
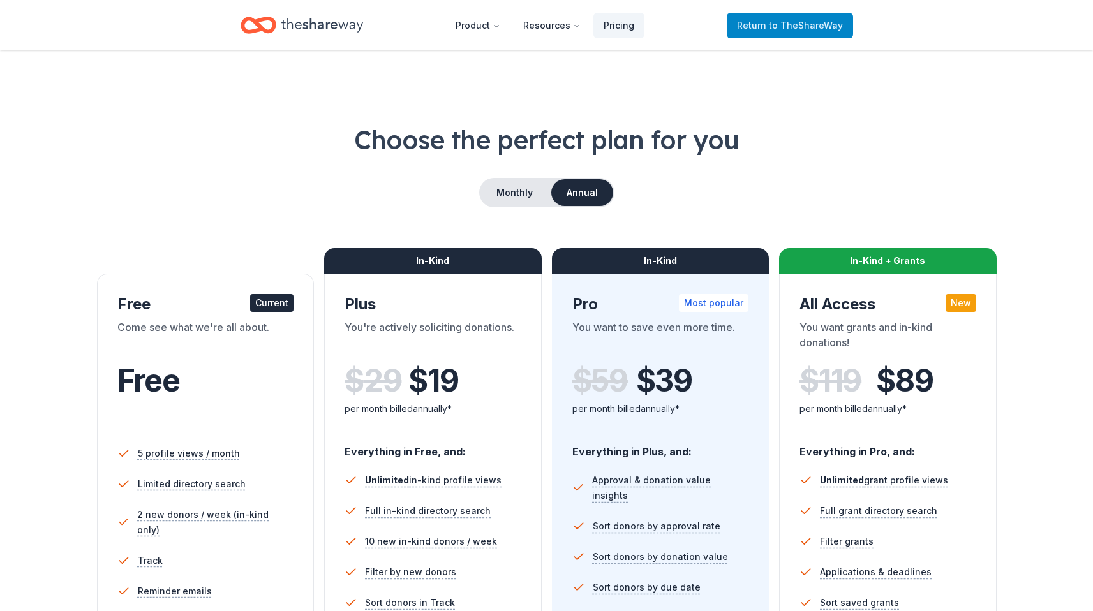
click at [762, 29] on span "Return to TheShareWay" at bounding box center [790, 25] width 106 height 15
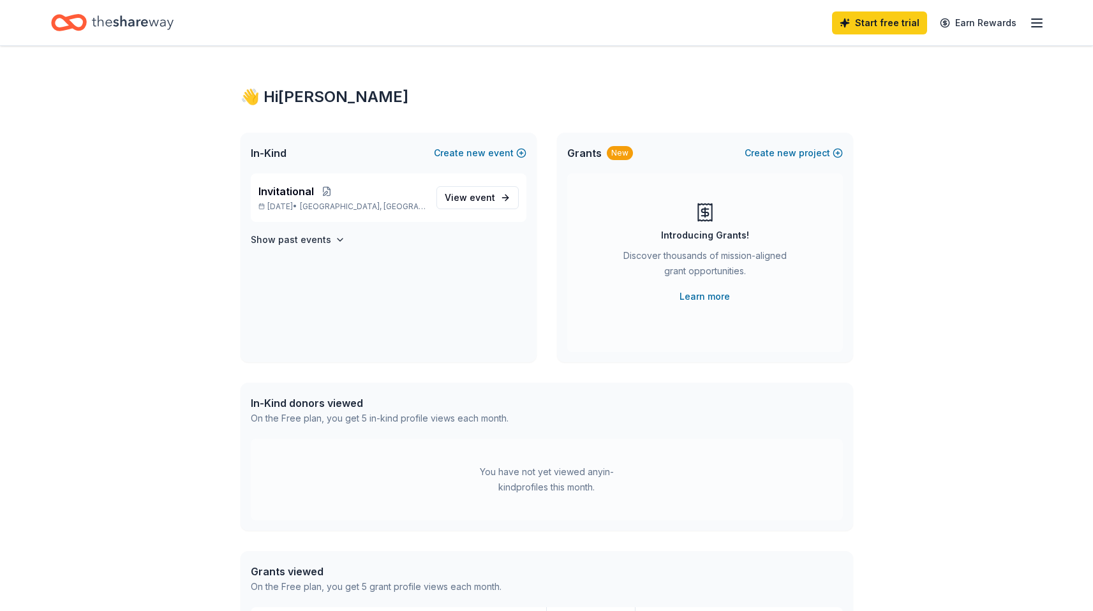
click at [1041, 23] on line "button" at bounding box center [1037, 23] width 10 height 0
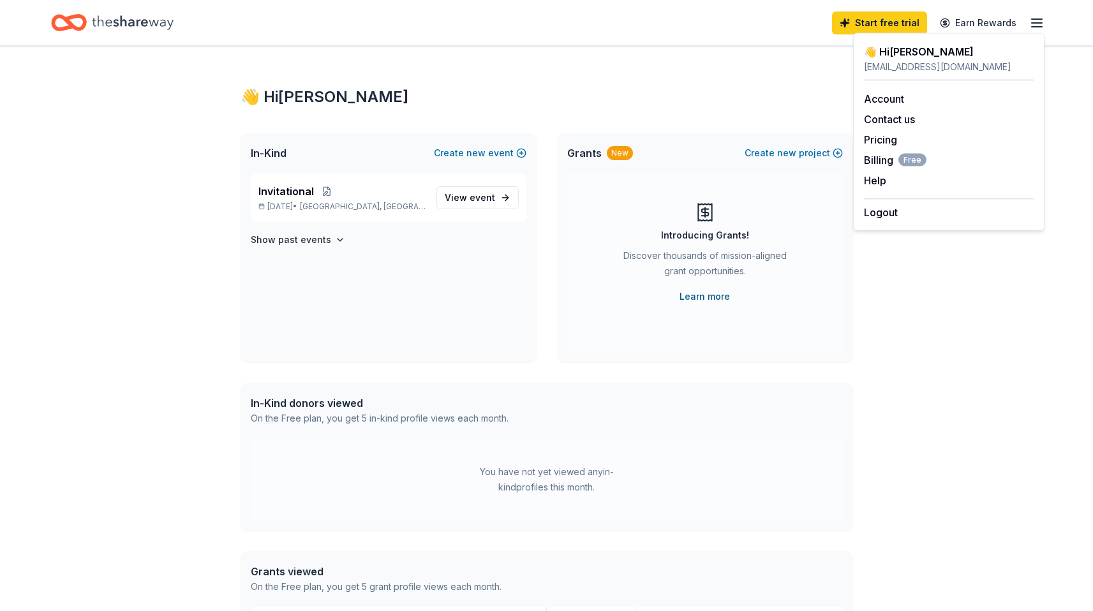
click at [703, 289] on link "Learn more" at bounding box center [705, 296] width 50 height 15
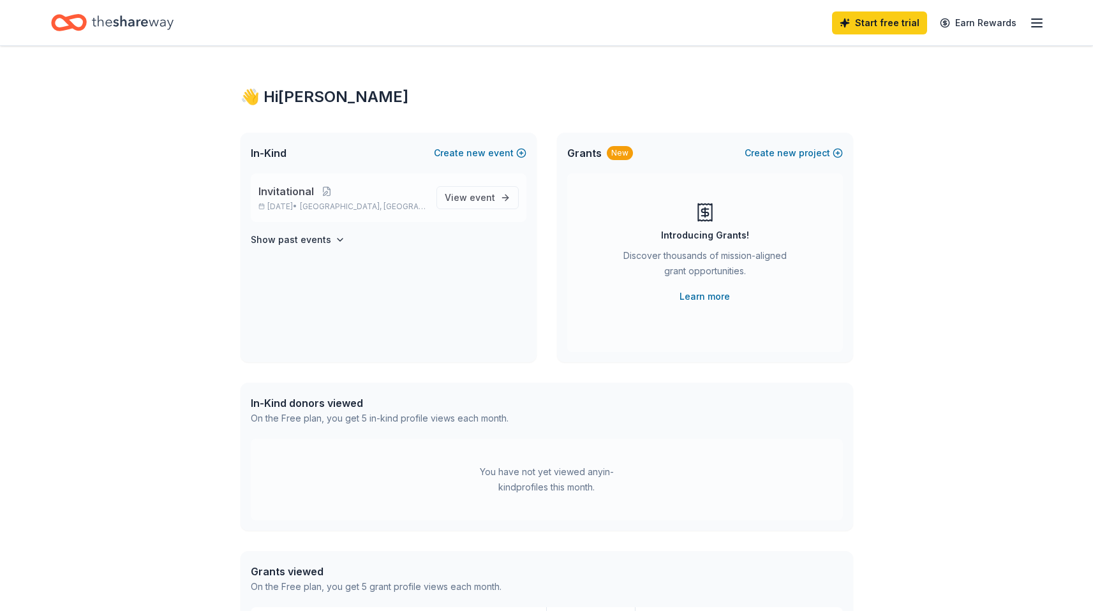
click at [307, 203] on p "Oct 25, 2025 • Lake Worth, FL" at bounding box center [342, 207] width 168 height 10
click at [473, 197] on span "event" at bounding box center [483, 197] width 26 height 11
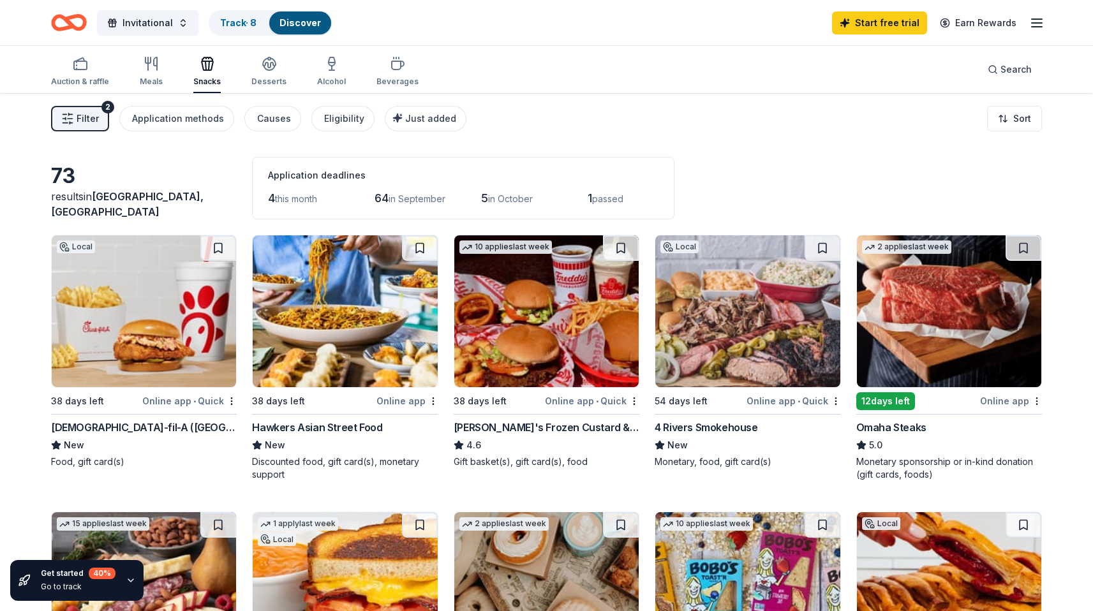
click at [94, 113] on span "Filter" at bounding box center [88, 118] width 22 height 15
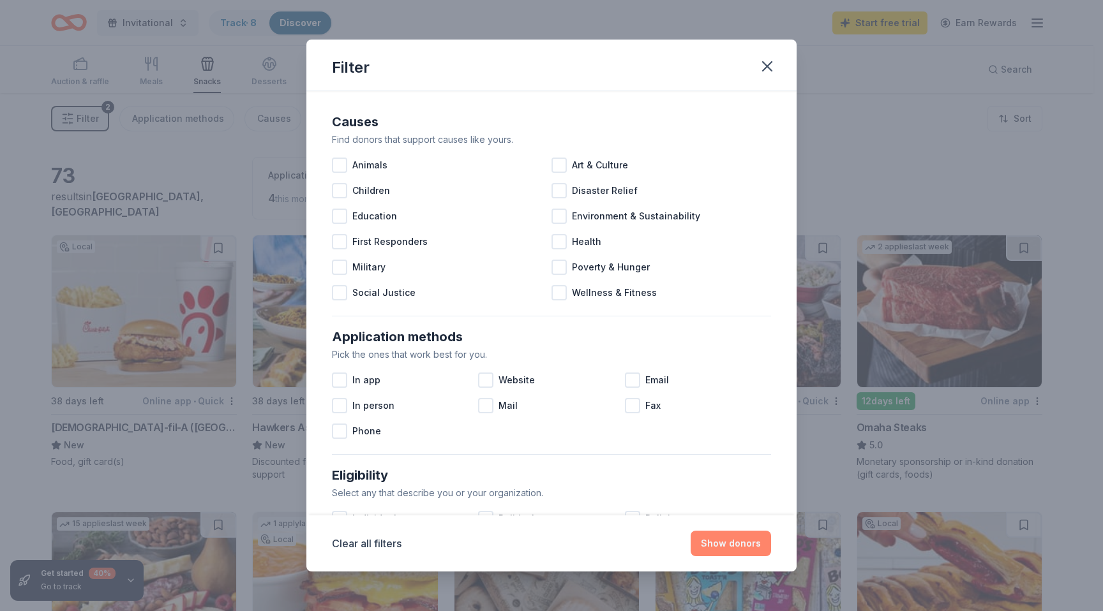
click at [736, 541] on button "Show donors" at bounding box center [730, 544] width 80 height 26
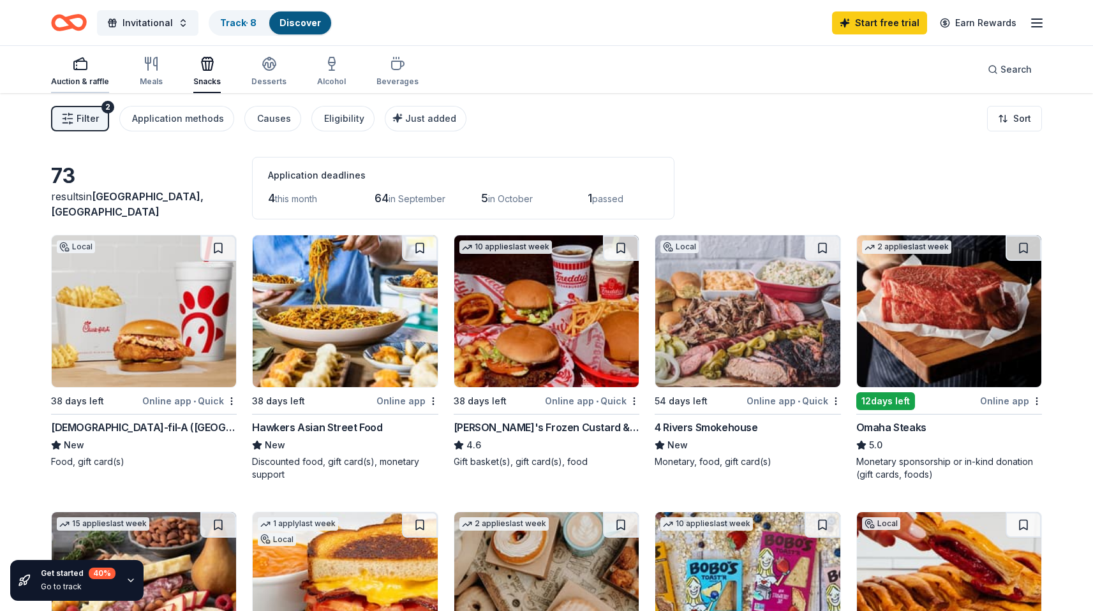
click at [89, 59] on div "button" at bounding box center [80, 63] width 58 height 15
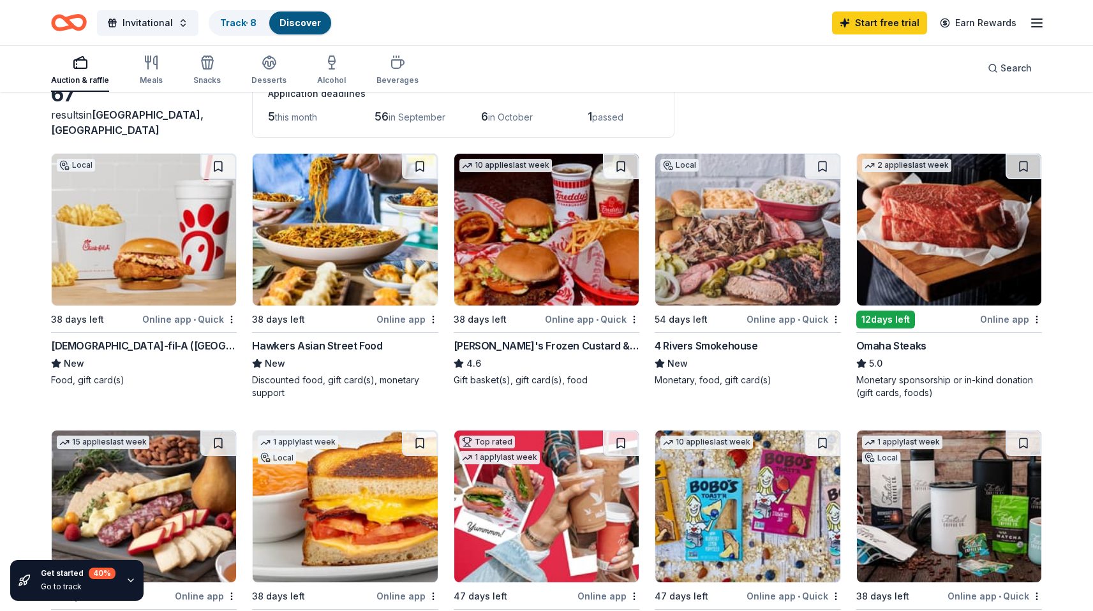
scroll to position [87, 0]
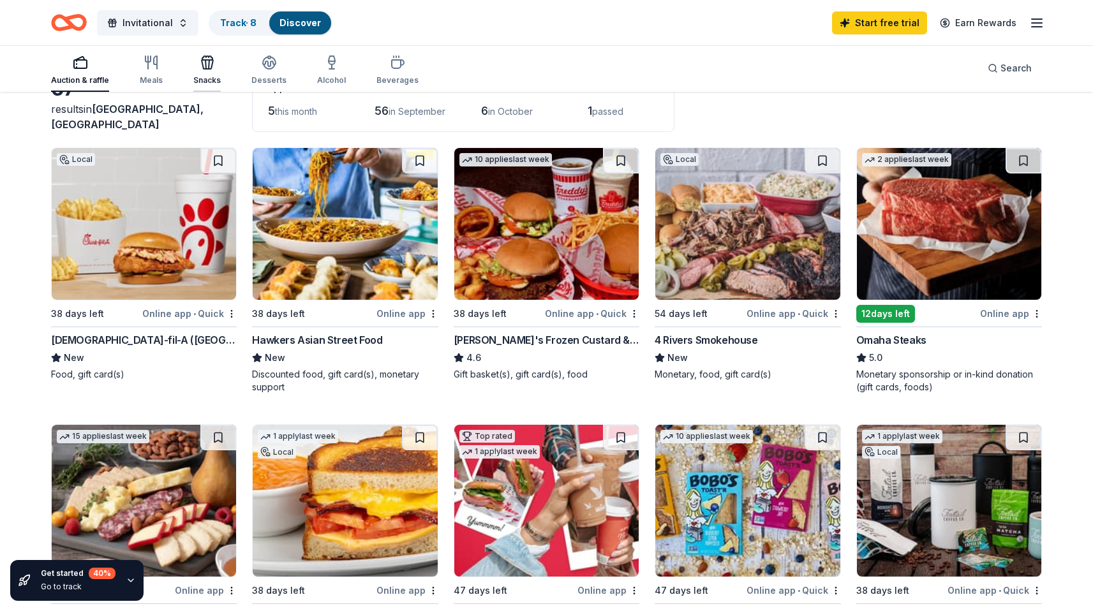
click at [200, 67] on icon "button" at bounding box center [207, 62] width 15 height 15
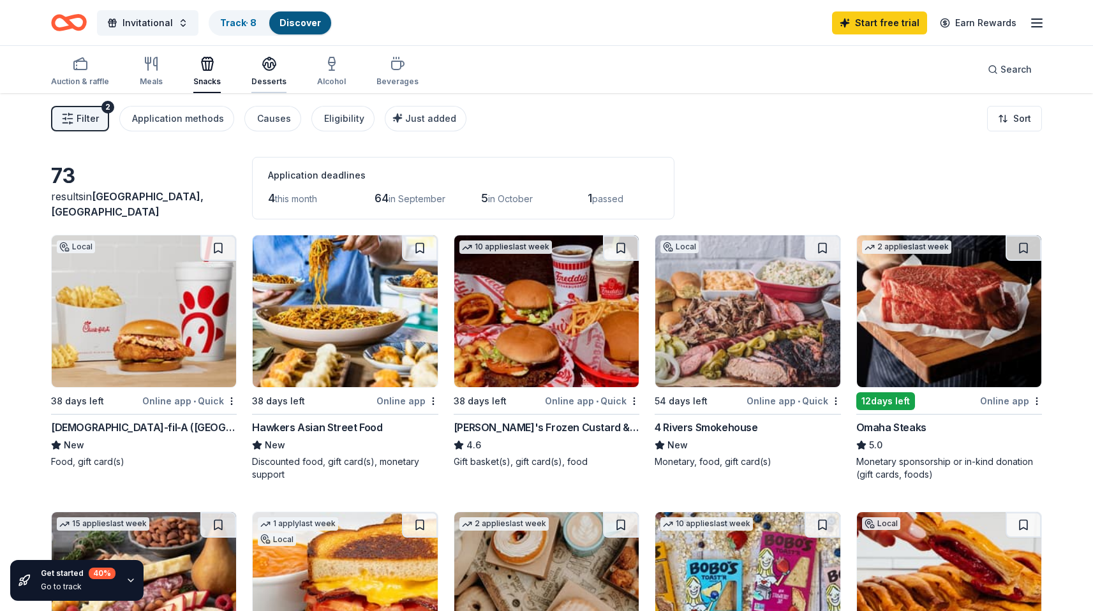
click at [269, 68] on icon "button" at bounding box center [269, 68] width 11 height 4
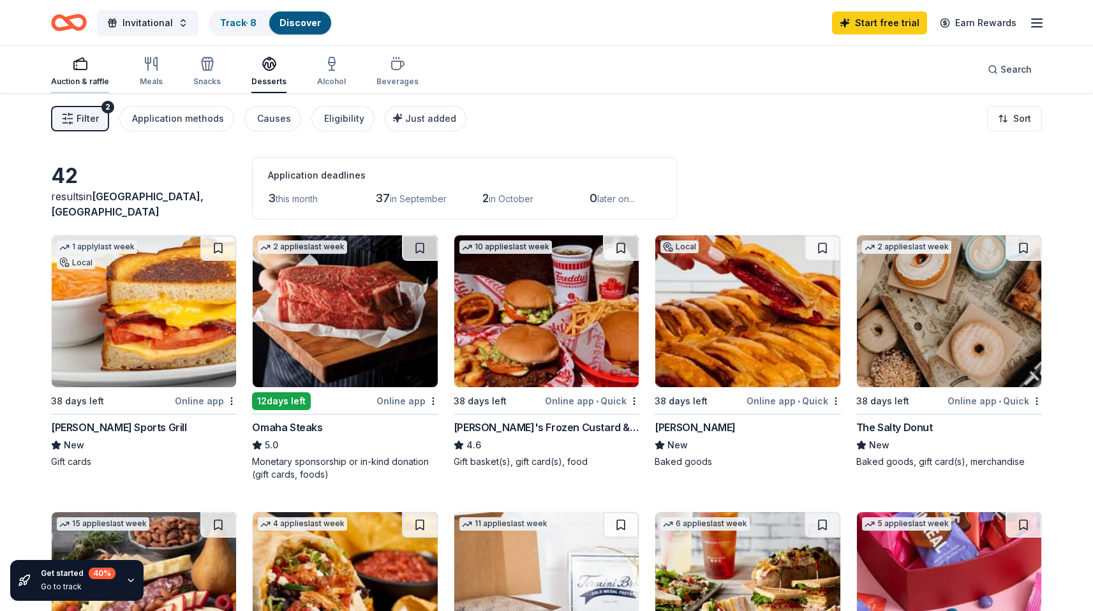
click at [104, 71] on div "button" at bounding box center [80, 63] width 58 height 15
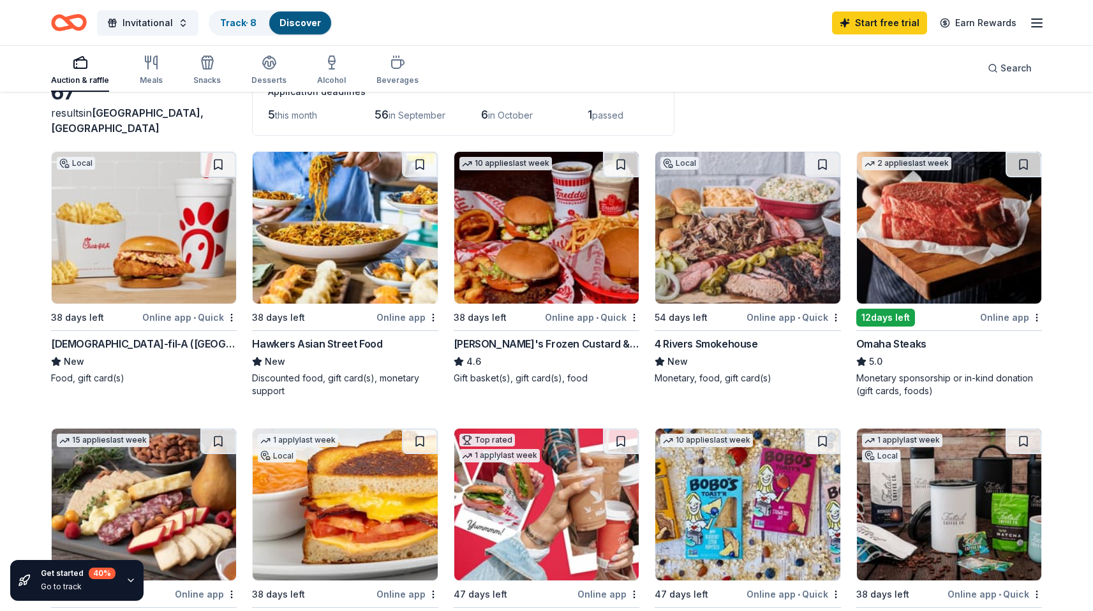
scroll to position [85, 0]
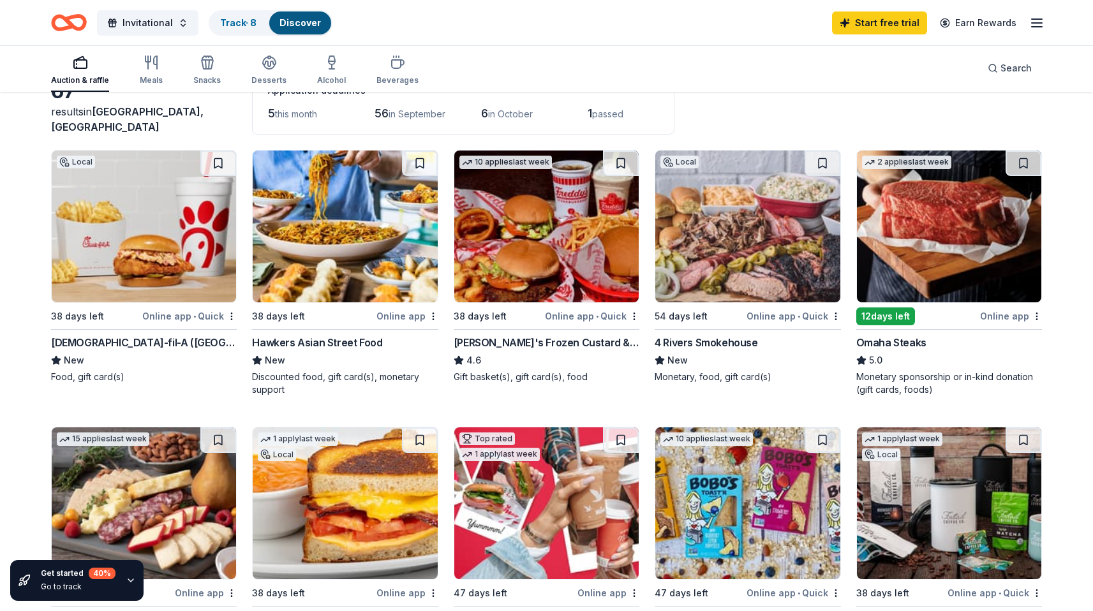
click at [897, 244] on img at bounding box center [949, 227] width 184 height 152
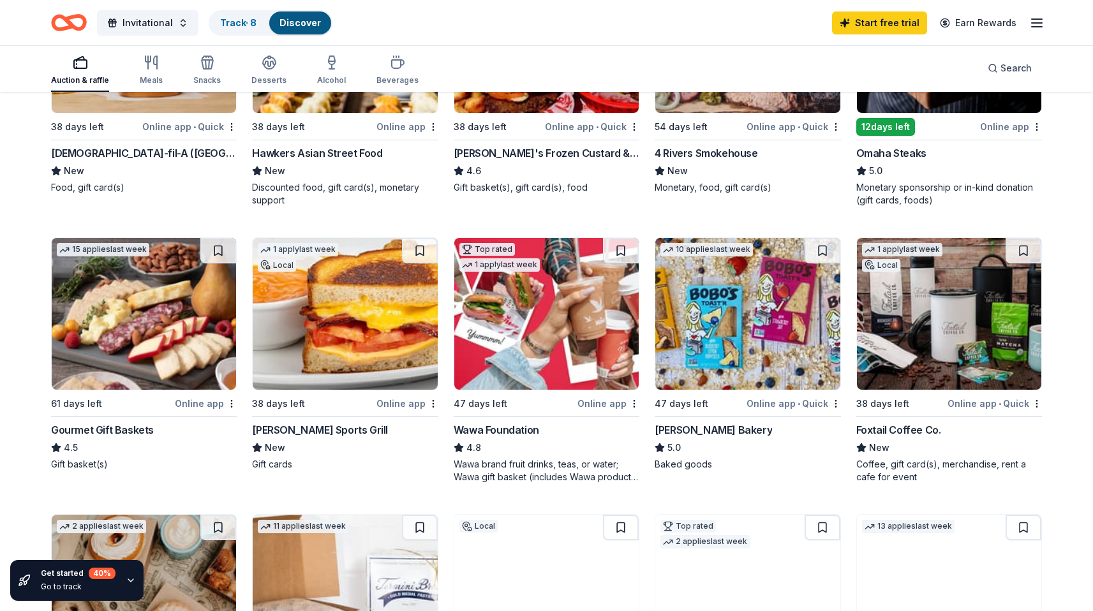
scroll to position [280, 0]
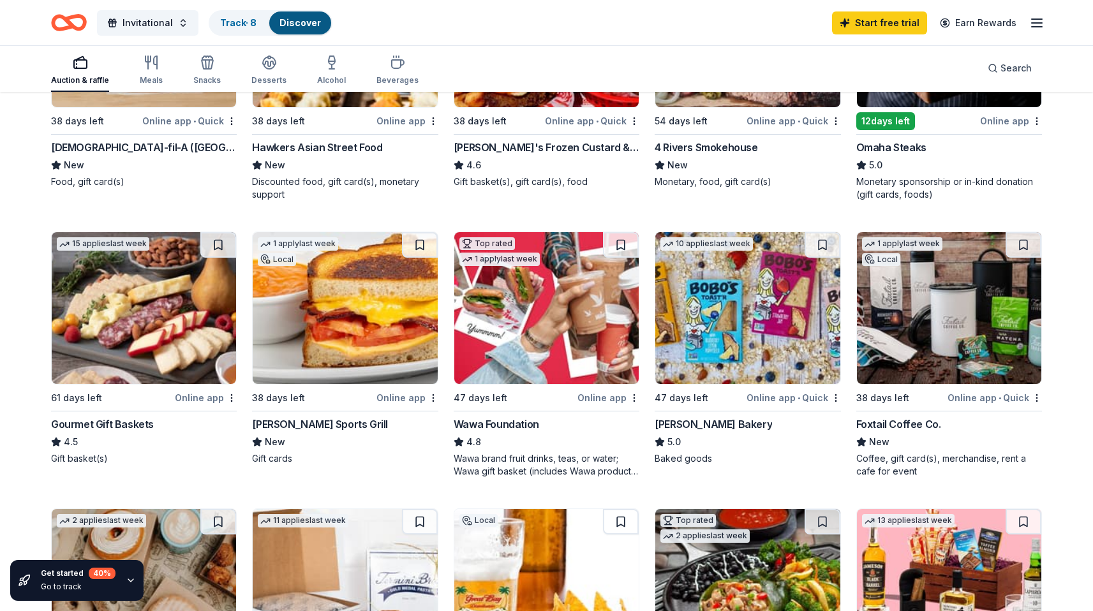
click at [541, 306] on img at bounding box center [546, 308] width 184 height 152
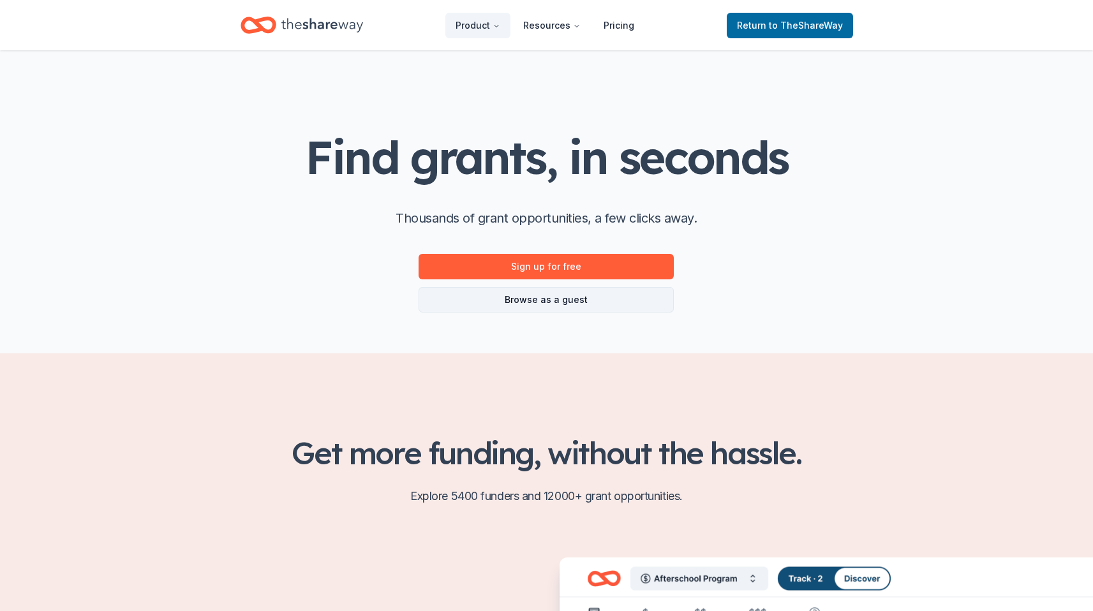
click at [623, 298] on link "Browse as a guest" at bounding box center [546, 300] width 255 height 26
click at [556, 300] on link "Browse as a guest" at bounding box center [546, 300] width 255 height 26
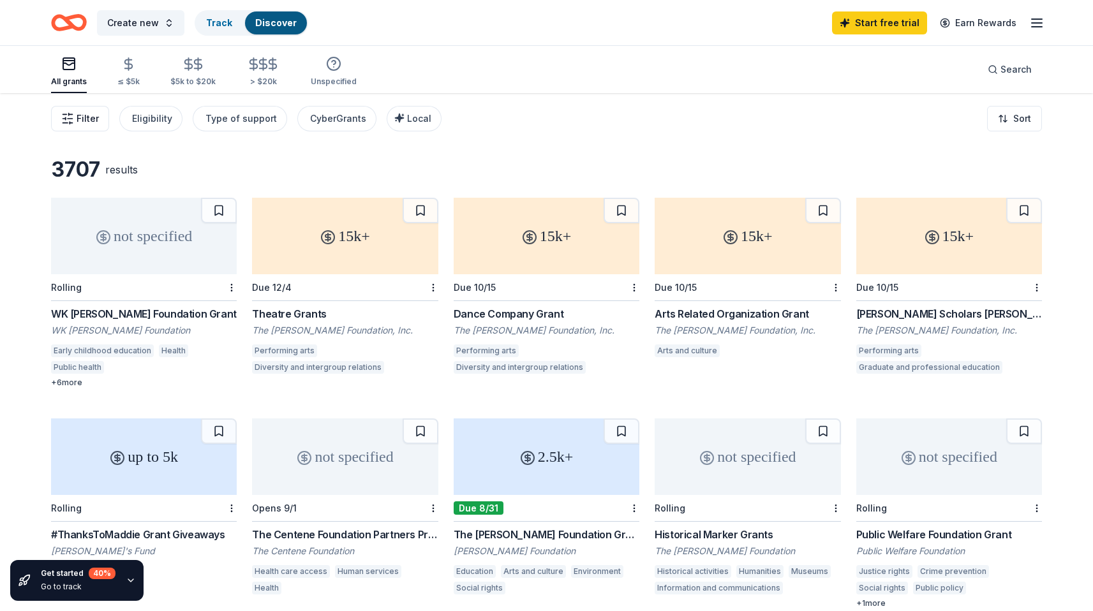
click at [91, 117] on span "Filter" at bounding box center [88, 118] width 22 height 15
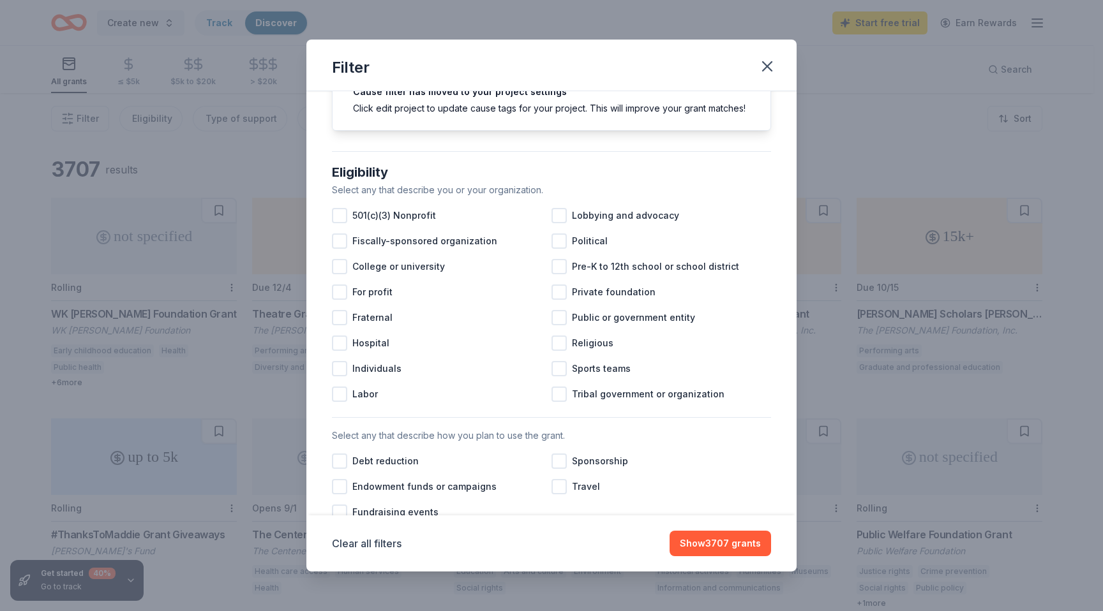
scroll to position [66, 0]
click at [341, 223] on div at bounding box center [339, 214] width 15 height 15
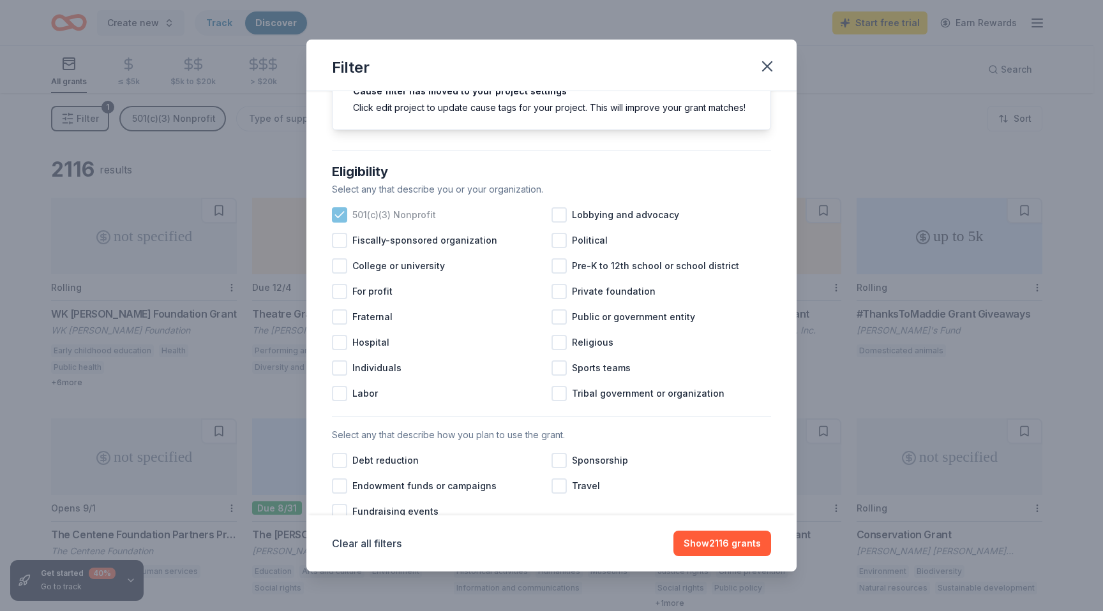
click at [337, 221] on icon at bounding box center [339, 215] width 13 height 13
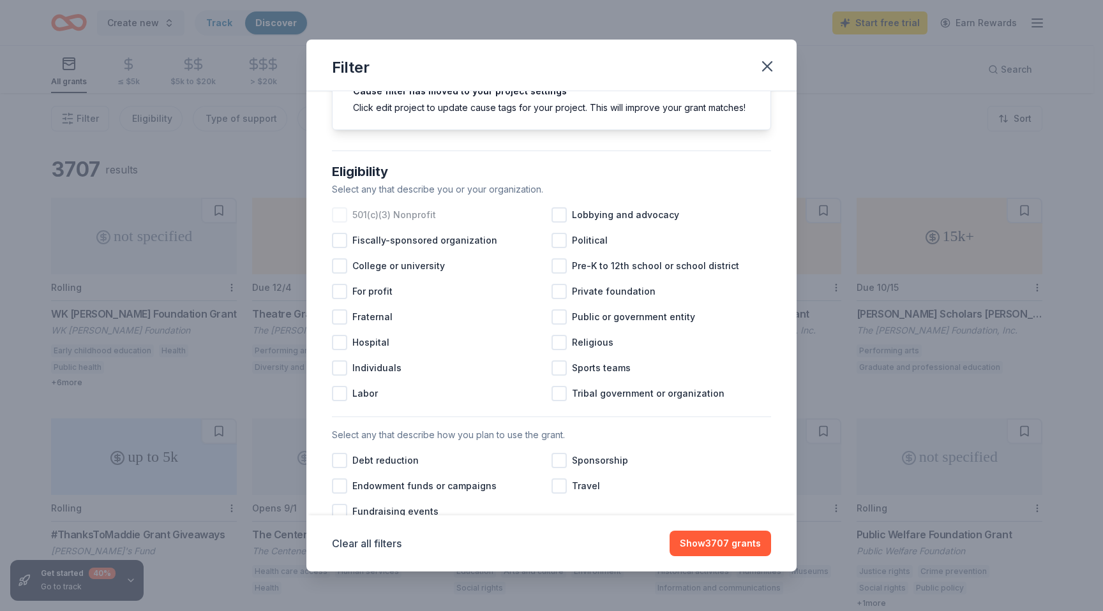
click at [341, 223] on div at bounding box center [339, 214] width 15 height 15
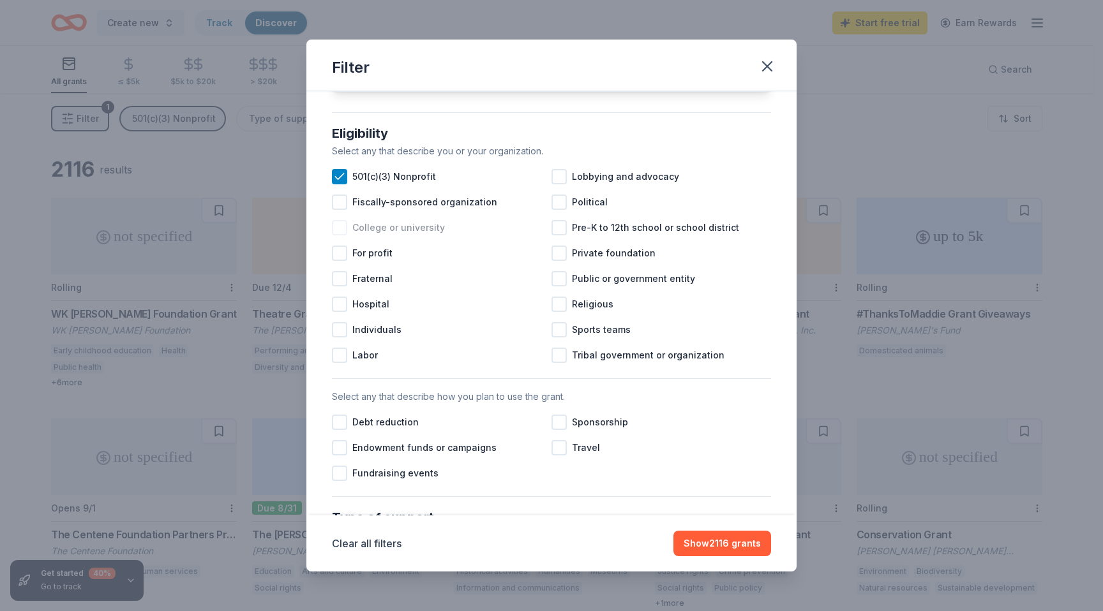
scroll to position [98, 0]
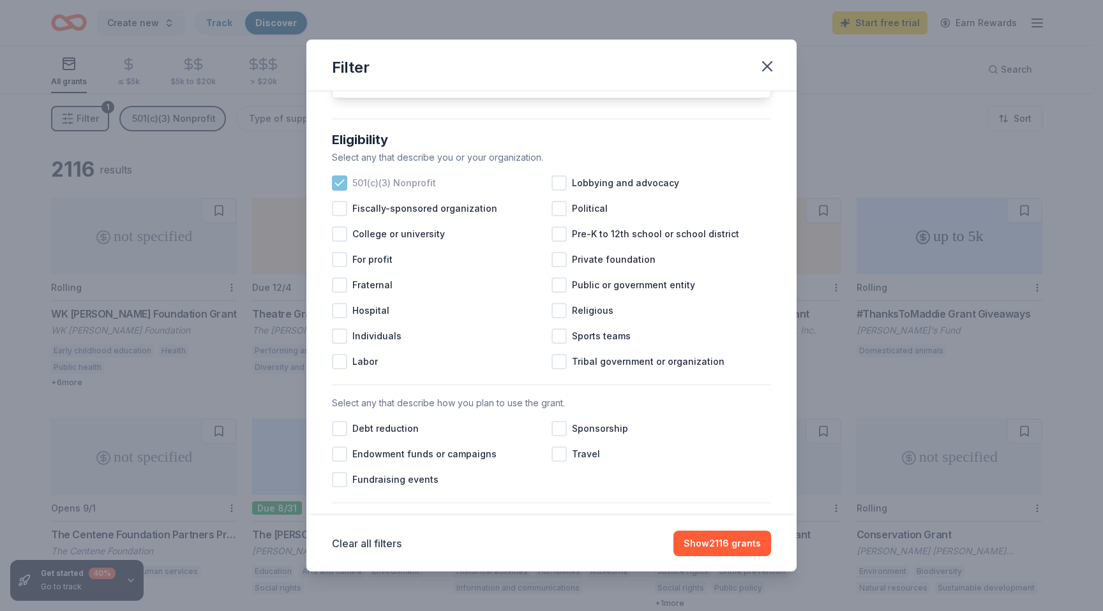
click at [339, 190] on icon at bounding box center [339, 183] width 13 height 13
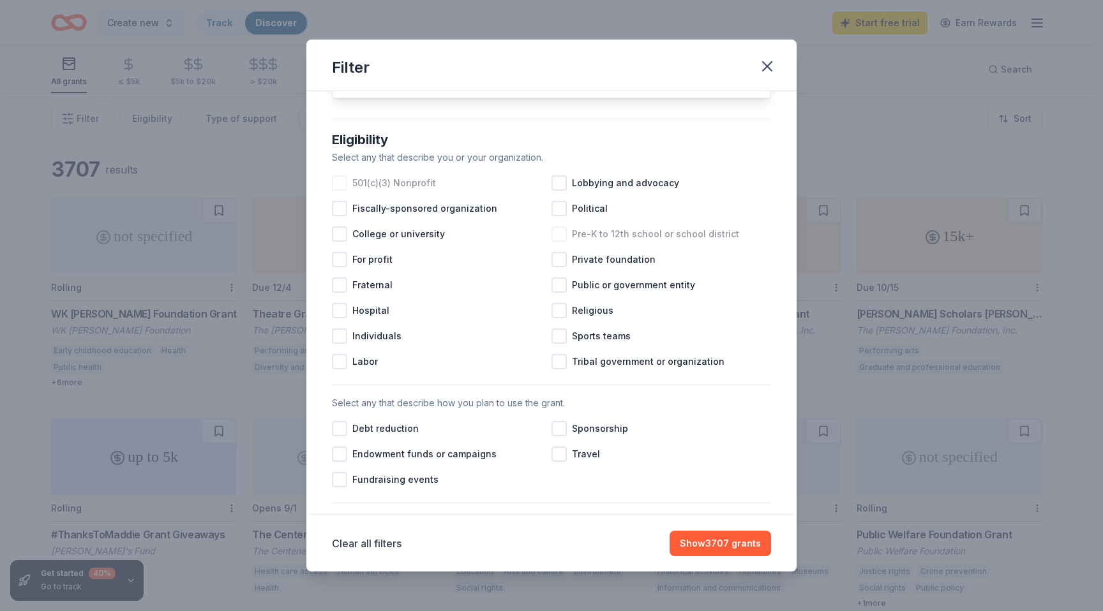
click at [556, 242] on div at bounding box center [558, 234] width 15 height 15
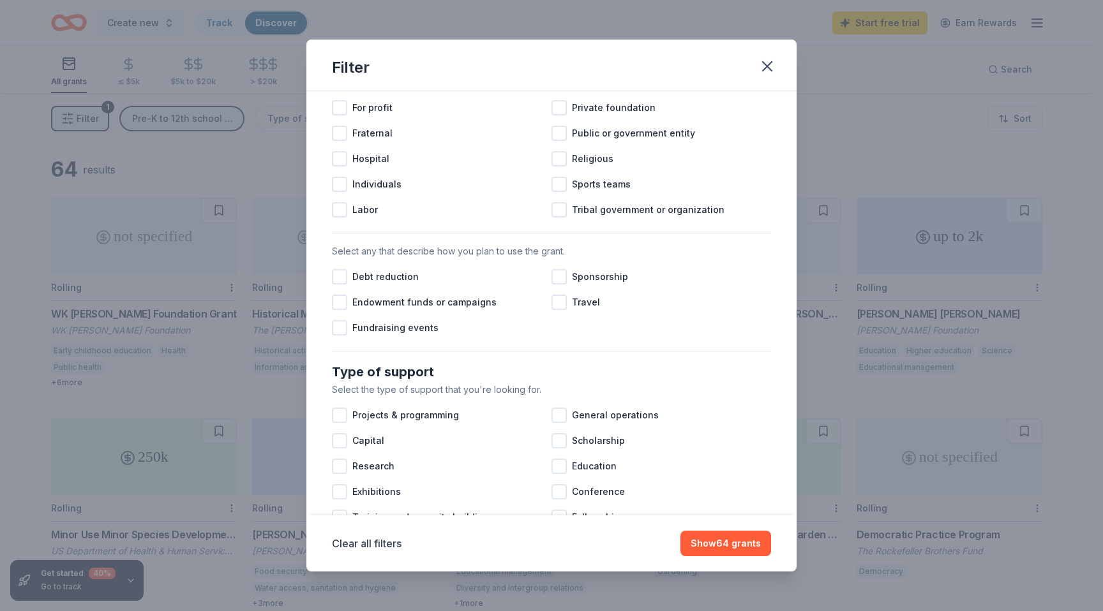
scroll to position [251, 0]
click at [340, 335] on div at bounding box center [339, 327] width 15 height 15
click at [555, 284] on div at bounding box center [558, 276] width 15 height 15
click at [342, 334] on icon at bounding box center [339, 327] width 13 height 13
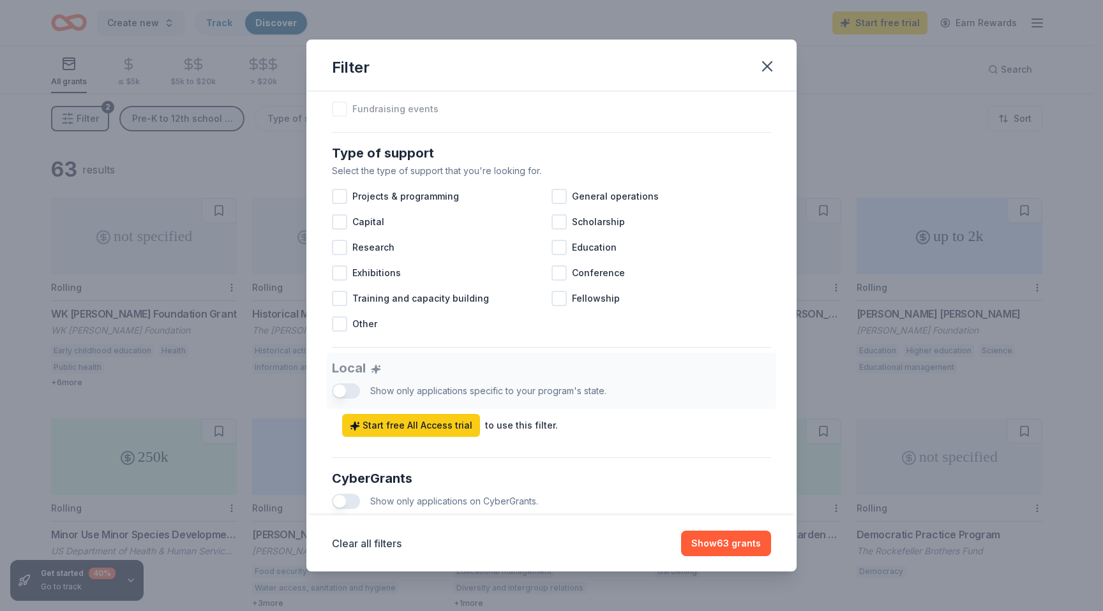
scroll to position [470, 0]
click at [557, 255] on div at bounding box center [558, 246] width 15 height 15
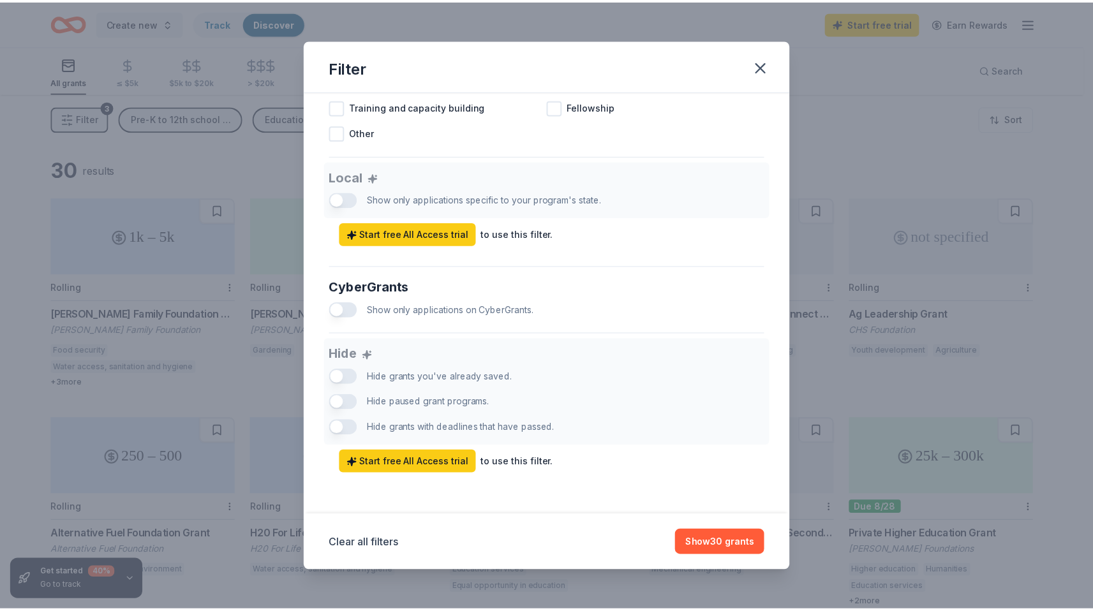
scroll to position [673, 0]
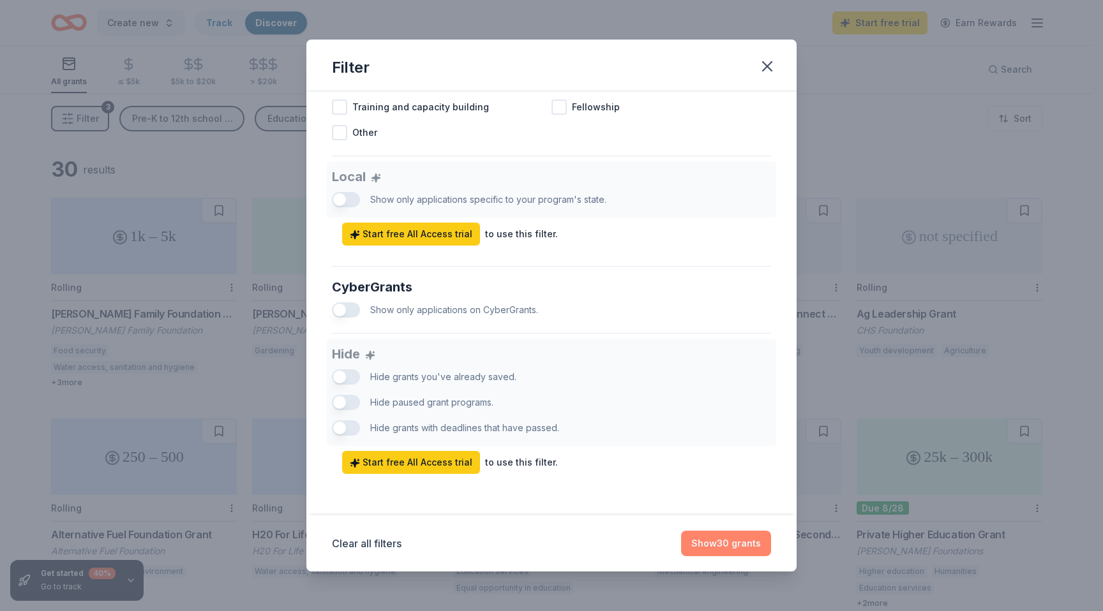
click at [694, 539] on button "Show 30 grants" at bounding box center [726, 544] width 90 height 26
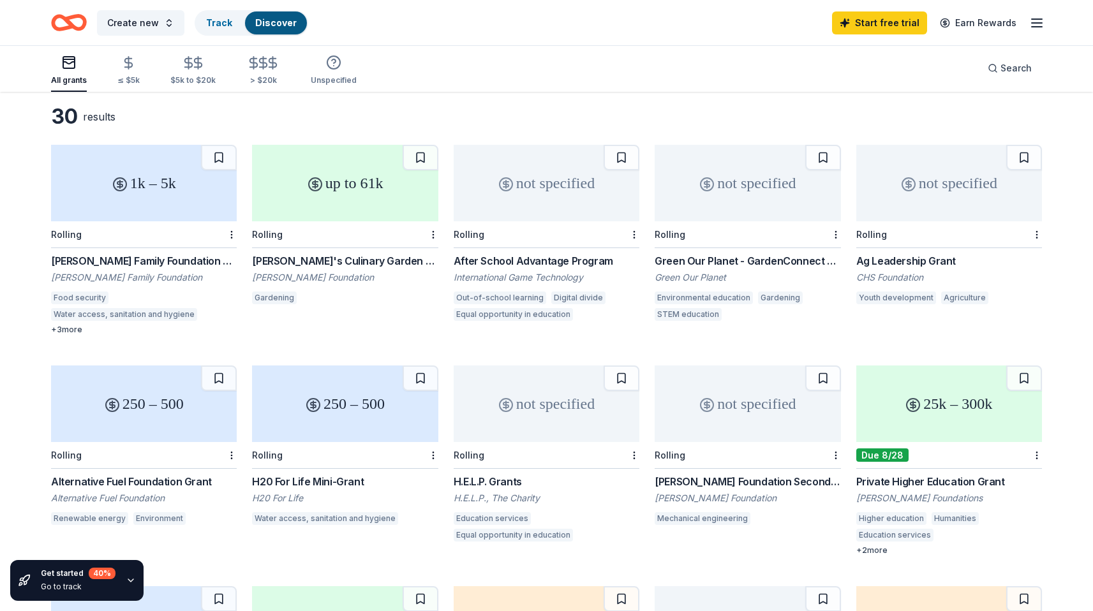
scroll to position [56, 0]
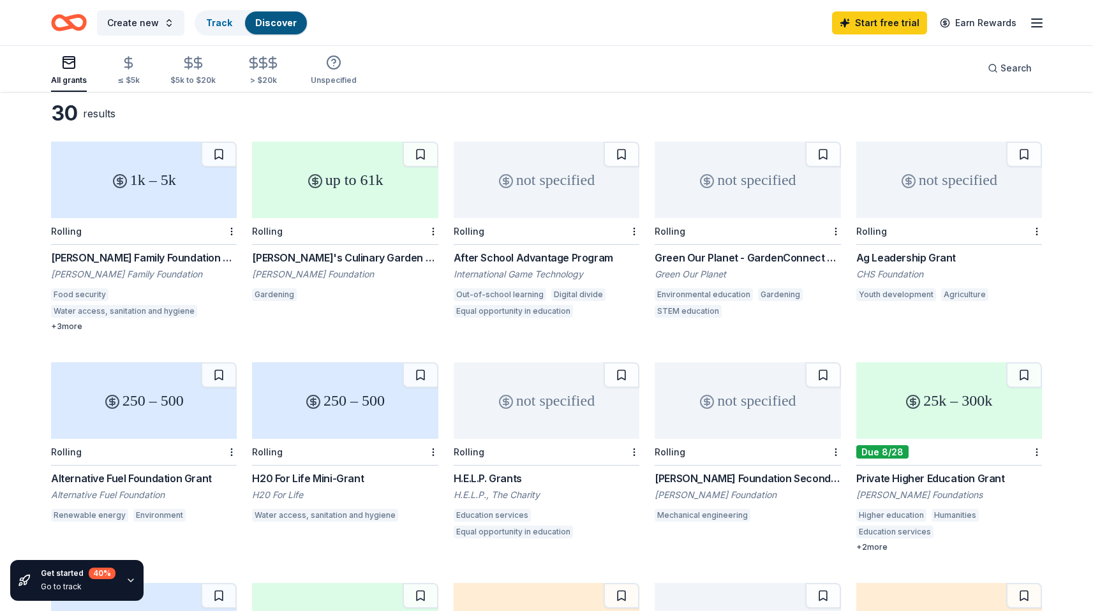
click at [338, 257] on div "Emeril's Culinary Garden & Teaching Kitchen Grants" at bounding box center [345, 257] width 186 height 15
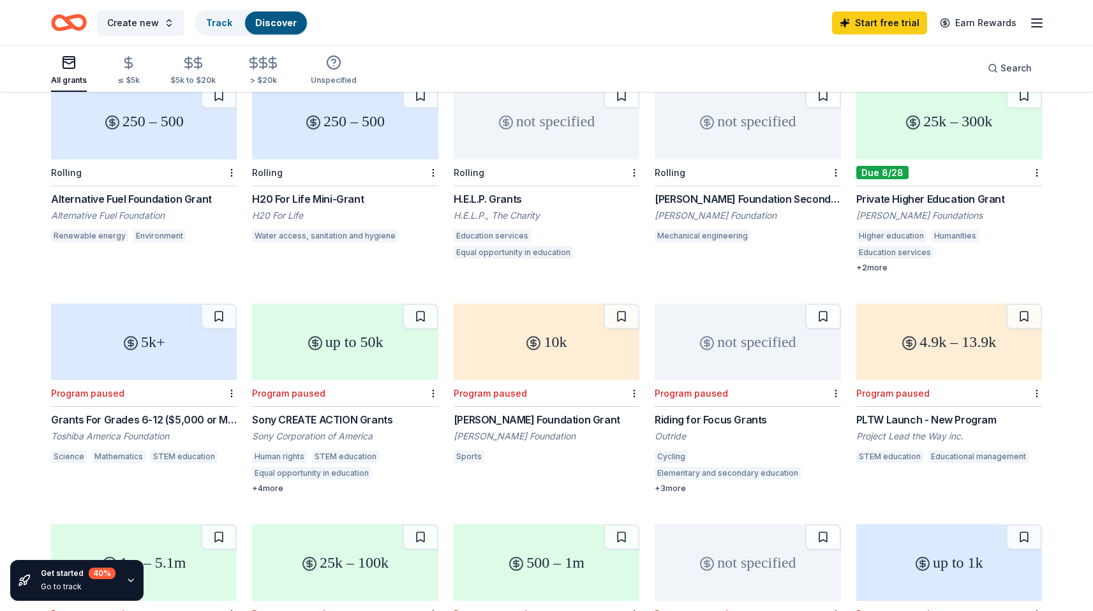
scroll to position [337, 0]
click at [881, 158] on div "Due 8/28" at bounding box center [949, 171] width 186 height 27
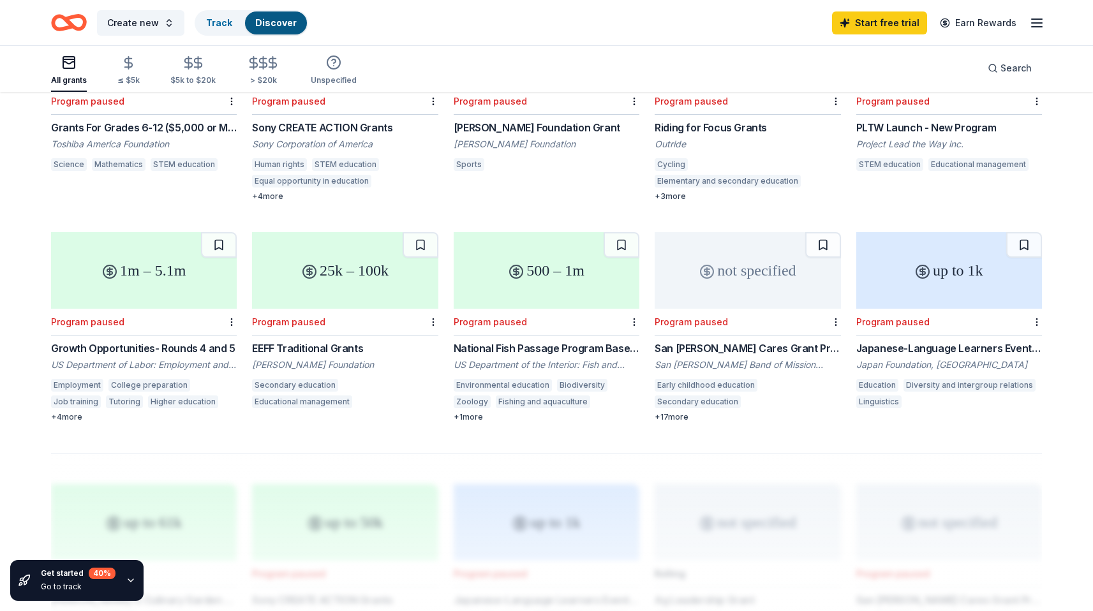
scroll to position [705, 0]
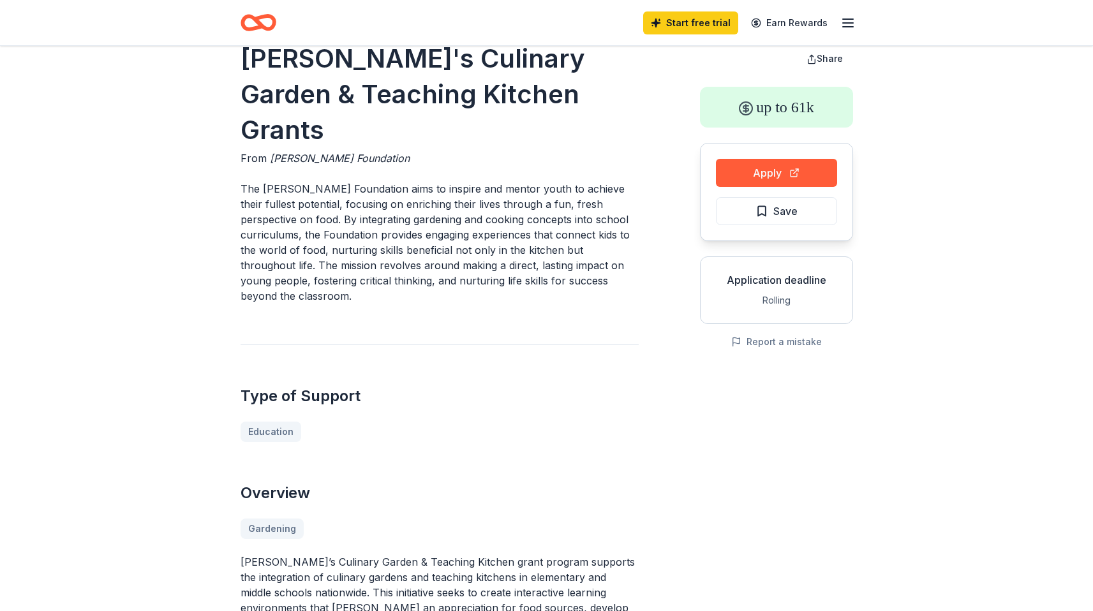
scroll to position [34, 0]
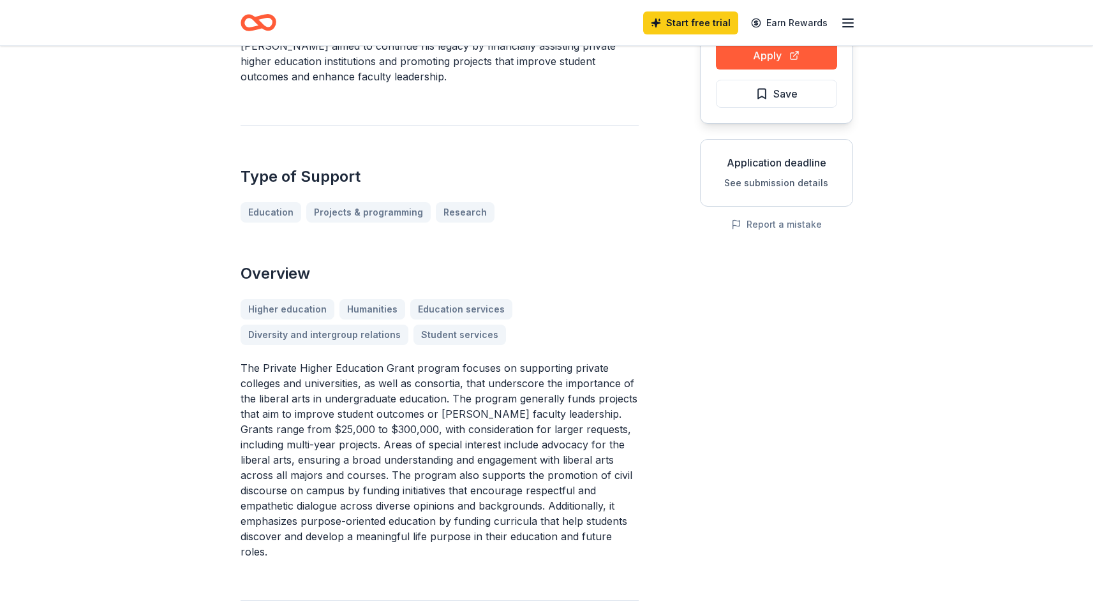
scroll to position [151, 0]
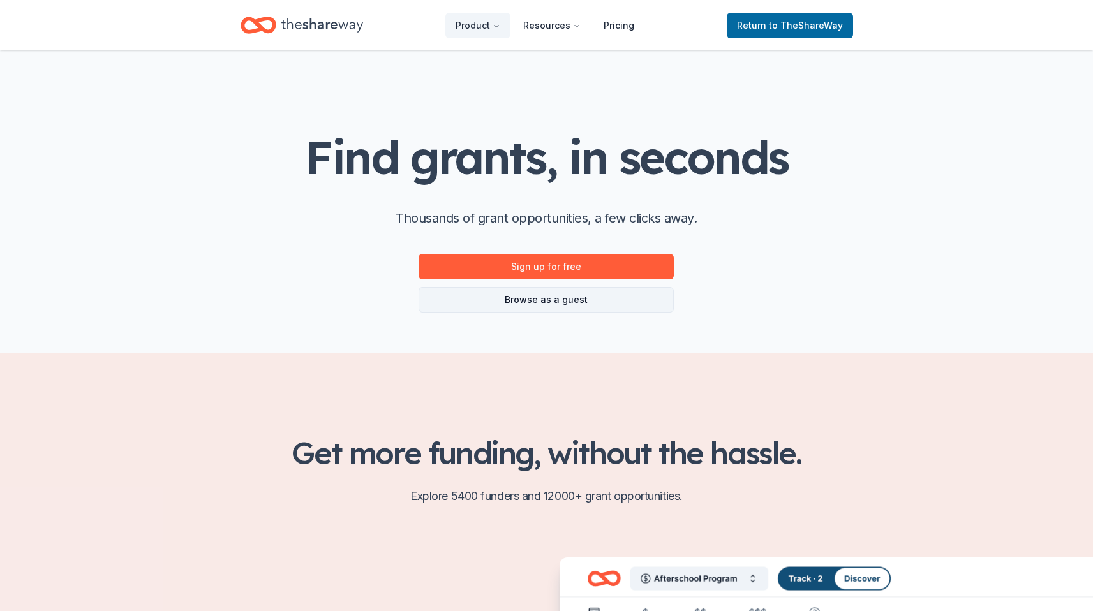
click at [637, 289] on link "Browse as a guest" at bounding box center [546, 300] width 255 height 26
click at [626, 309] on link "Browse as a guest" at bounding box center [546, 300] width 255 height 26
click at [629, 301] on link "Browse as a guest" at bounding box center [546, 300] width 255 height 26
click at [578, 303] on link "Browse as a guest" at bounding box center [546, 300] width 255 height 26
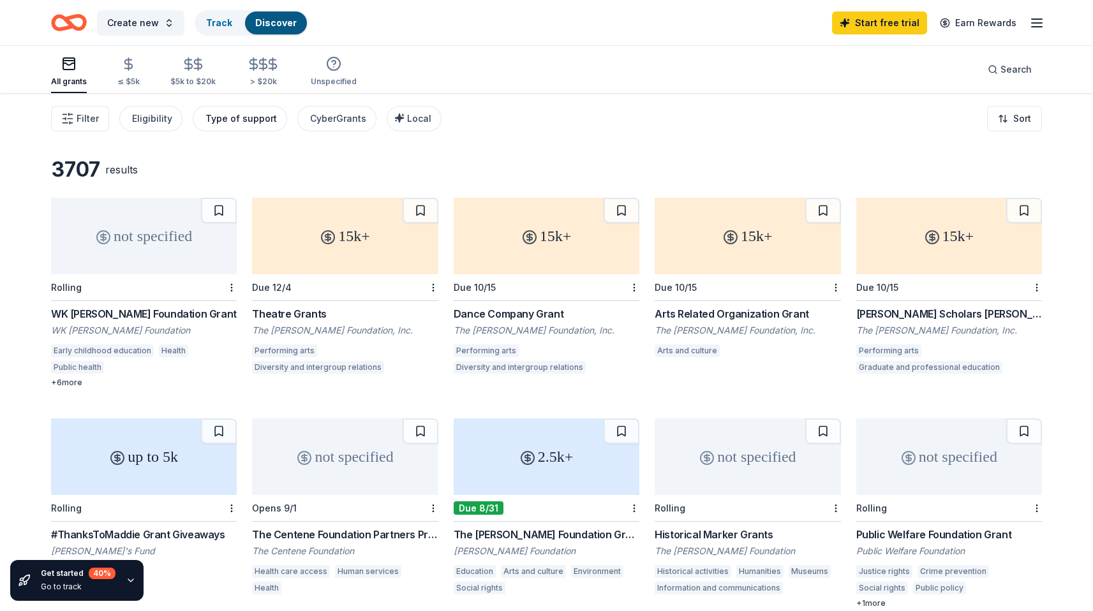
click at [258, 114] on div "Type of support" at bounding box center [240, 118] width 71 height 15
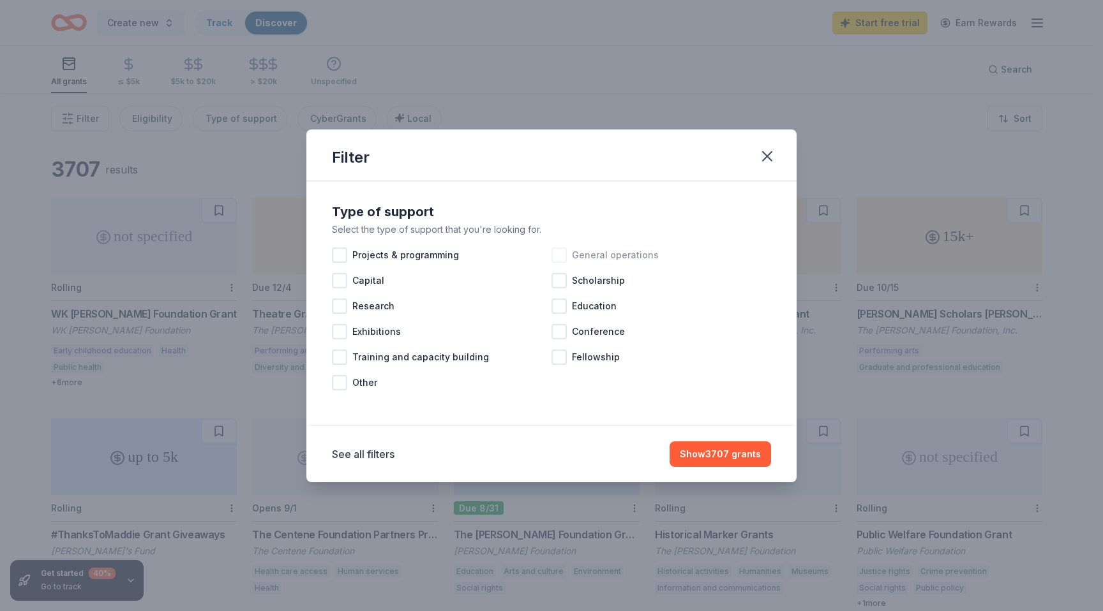
click at [567, 258] on div "General operations" at bounding box center [661, 255] width 220 height 26
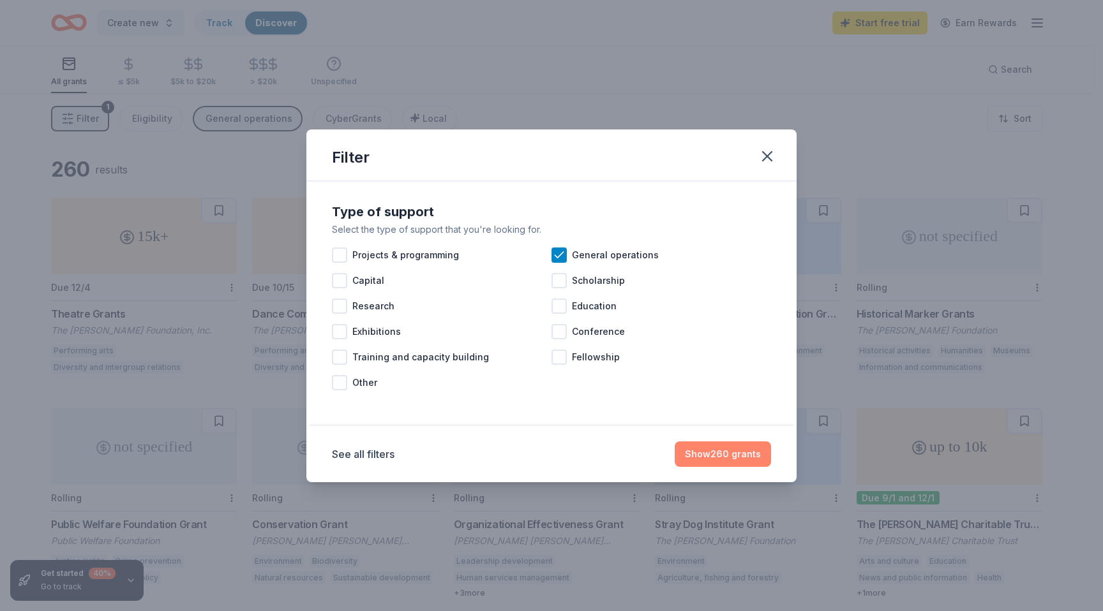
click at [720, 447] on button "Show 260 grants" at bounding box center [723, 455] width 96 height 26
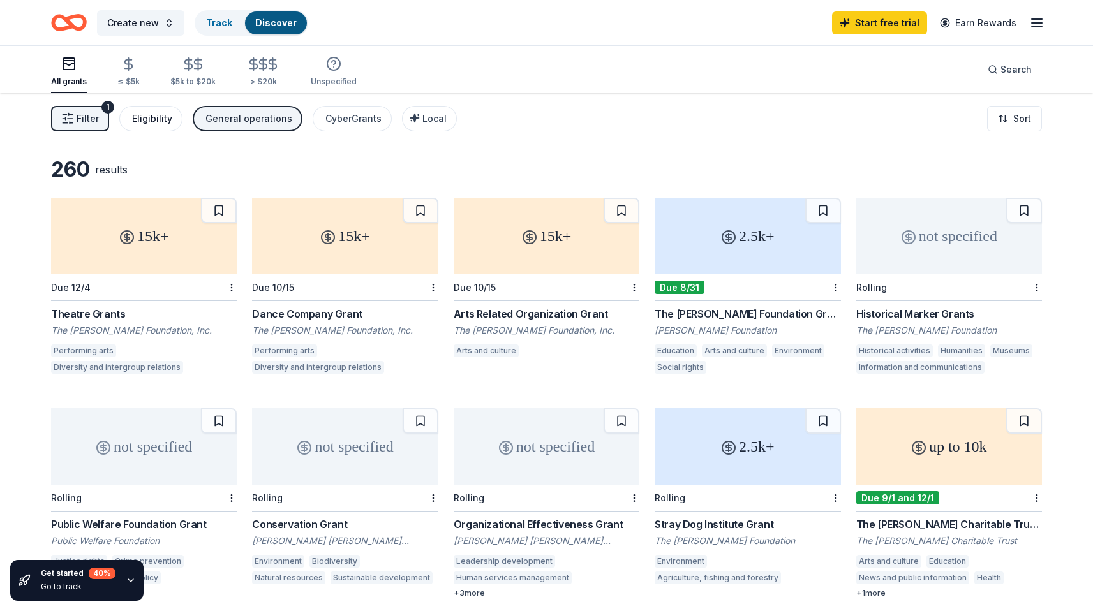
click at [160, 114] on div "Eligibility" at bounding box center [152, 118] width 40 height 15
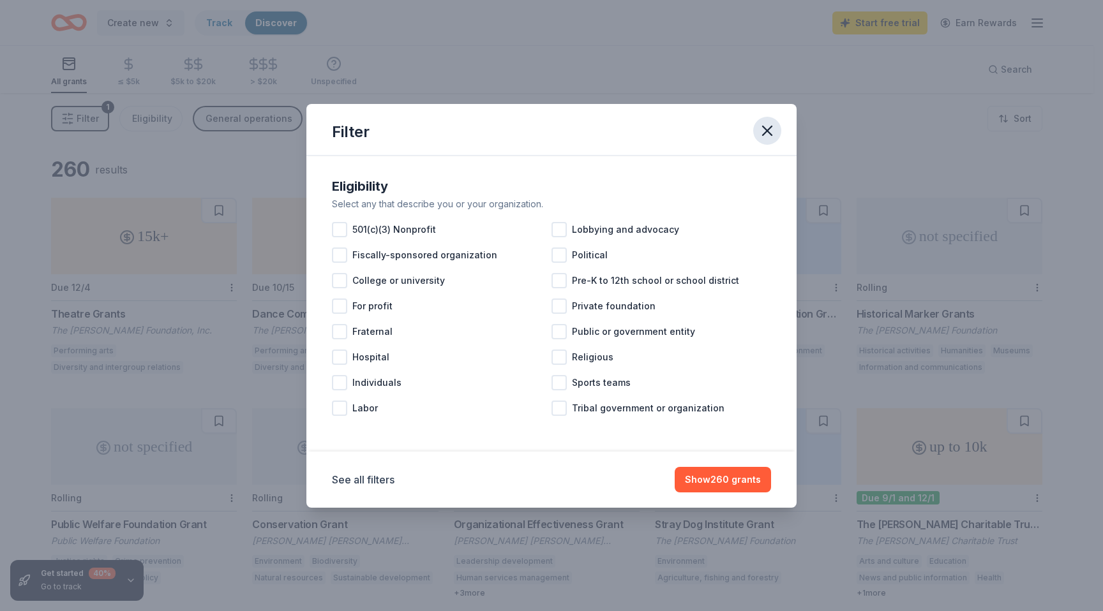
click at [765, 140] on button "button" at bounding box center [767, 131] width 28 height 28
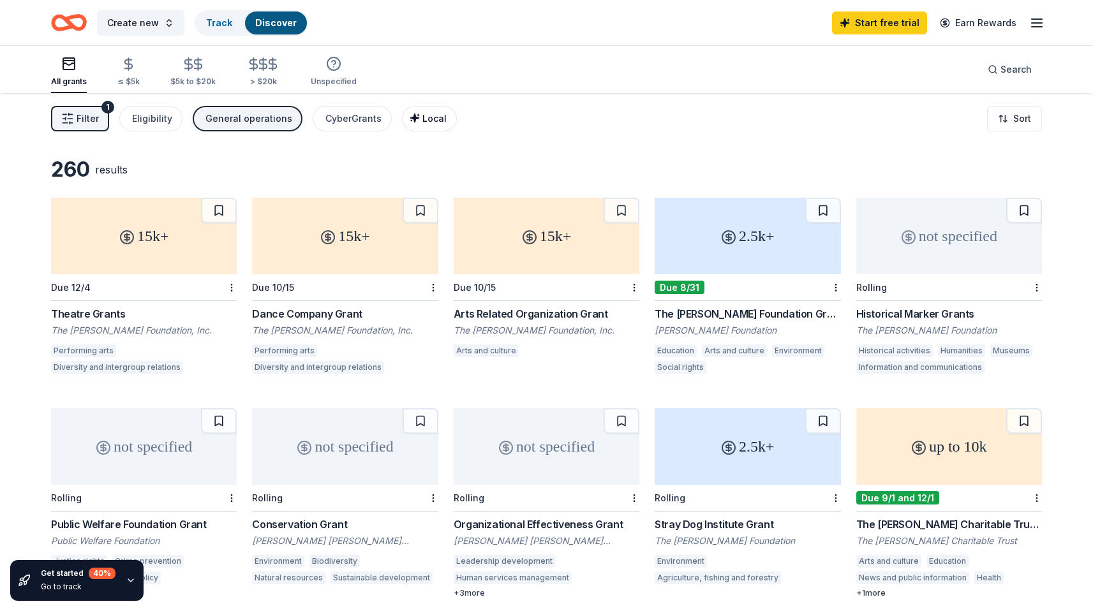
click at [435, 121] on button "Local" at bounding box center [429, 119] width 55 height 26
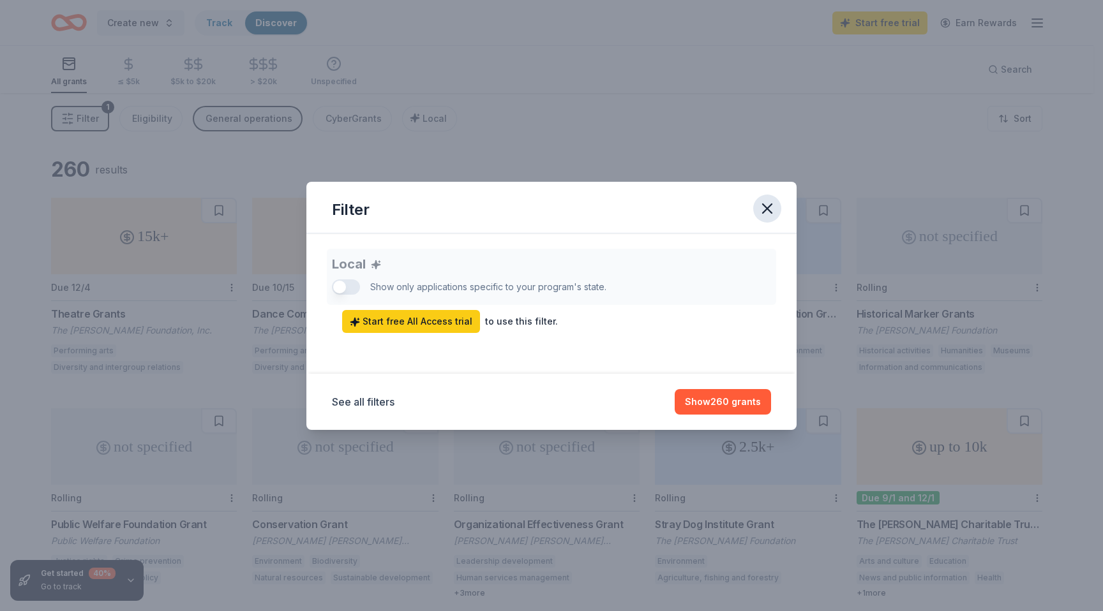
click at [770, 205] on icon "button" at bounding box center [767, 208] width 9 height 9
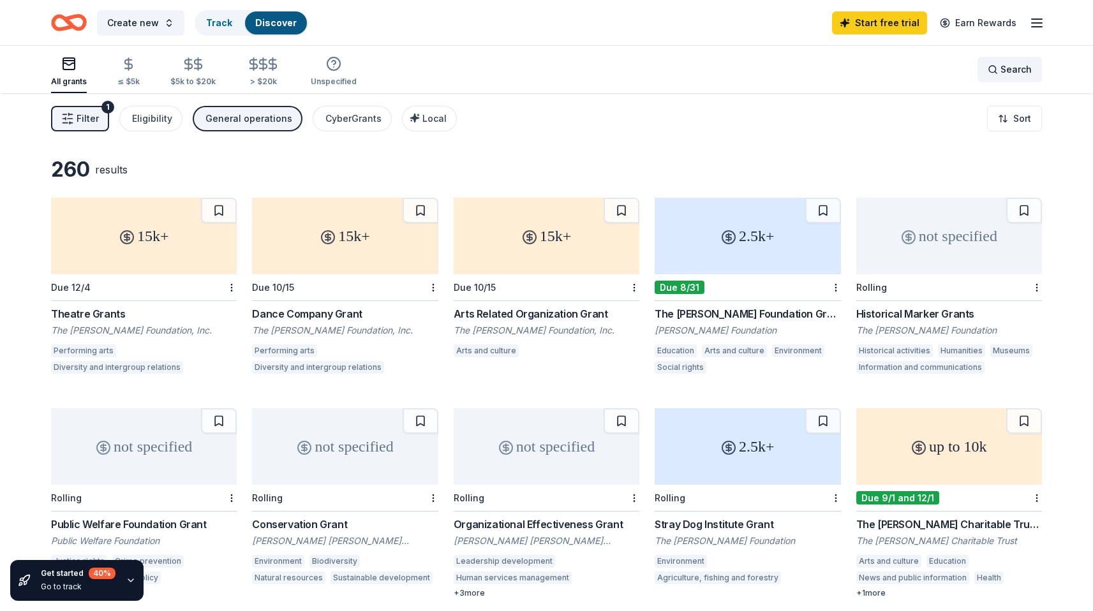
click at [1026, 74] on span "Search" at bounding box center [1016, 69] width 31 height 15
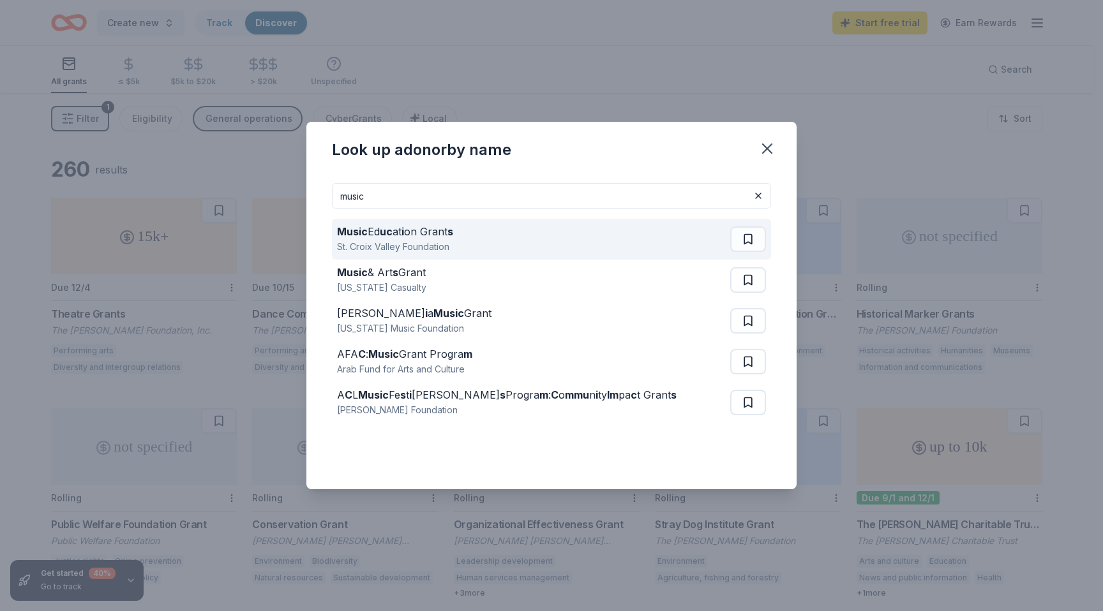
click at [453, 234] on strong "s" at bounding box center [450, 231] width 6 height 13
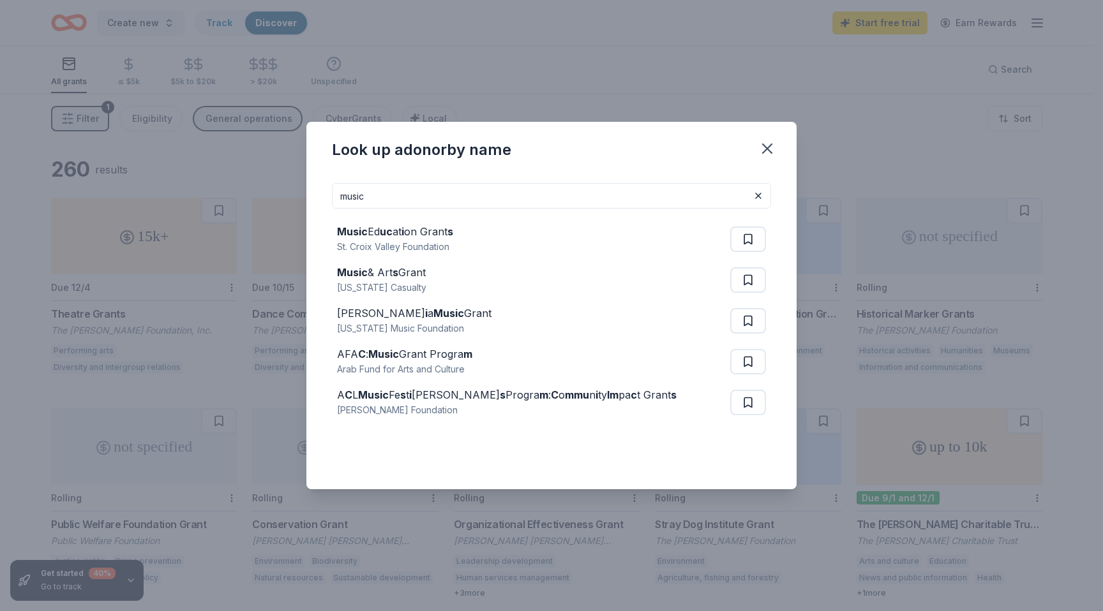
drag, startPoint x: 389, startPoint y: 195, endPoint x: 302, endPoint y: 195, distance: 87.4
click at [302, 195] on div "Look up a donor by name music Music Ed uc at i on Grant s St. Croix Valley Foun…" at bounding box center [551, 305] width 1103 height 611
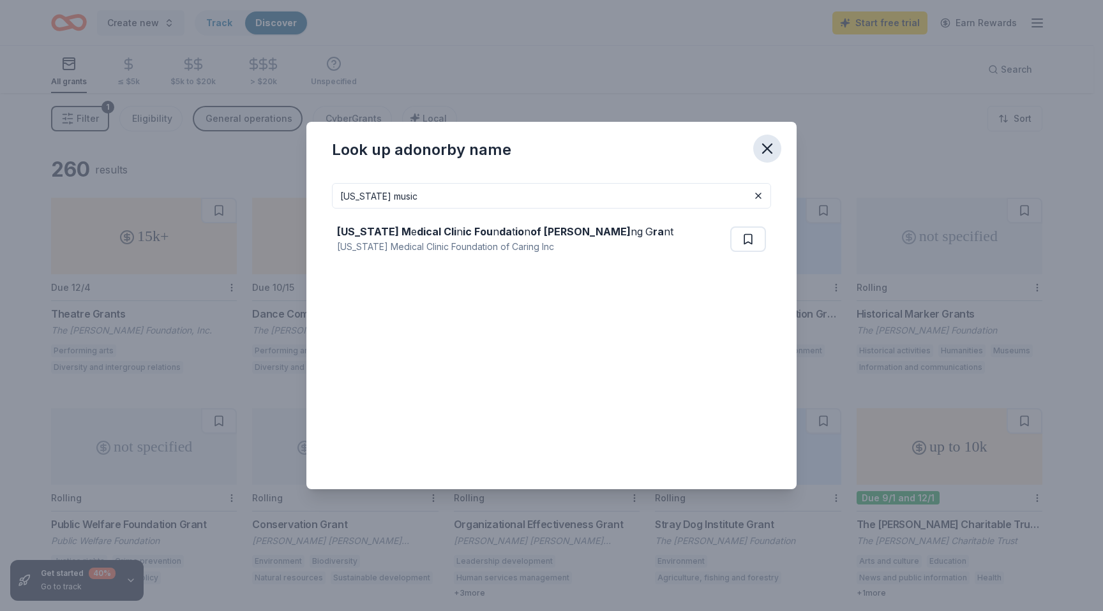
type input "florida music"
click at [770, 141] on icon "button" at bounding box center [767, 149] width 18 height 18
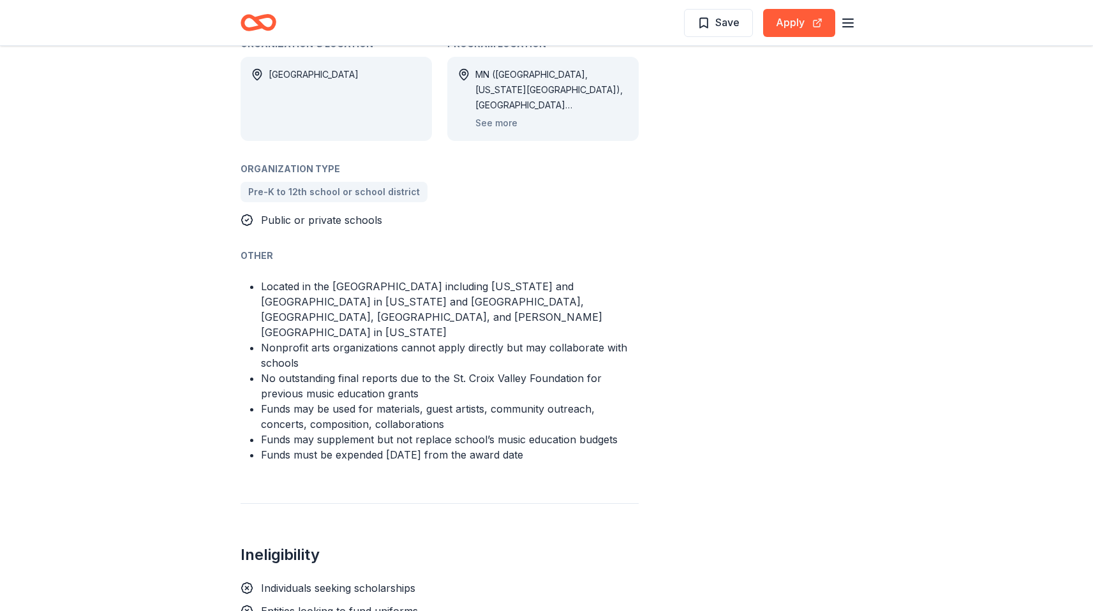
scroll to position [597, 0]
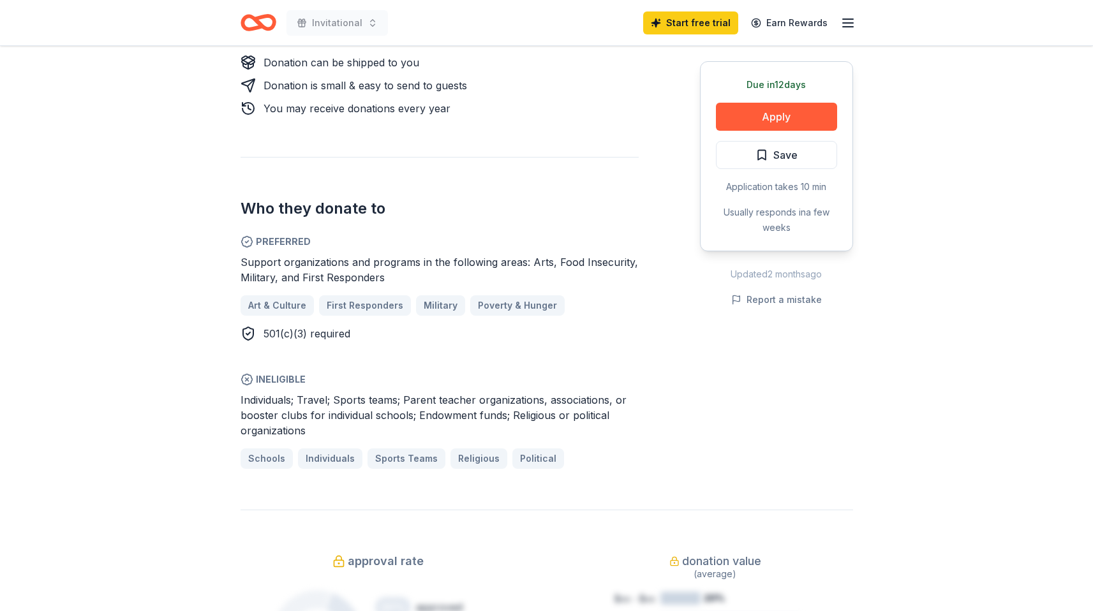
scroll to position [656, 0]
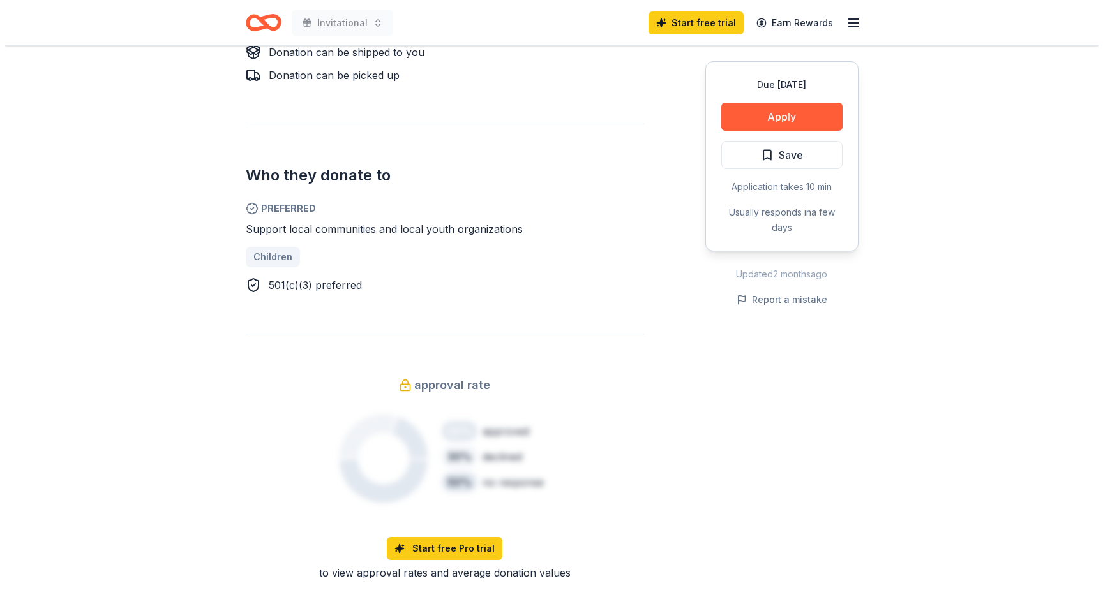
scroll to position [697, 0]
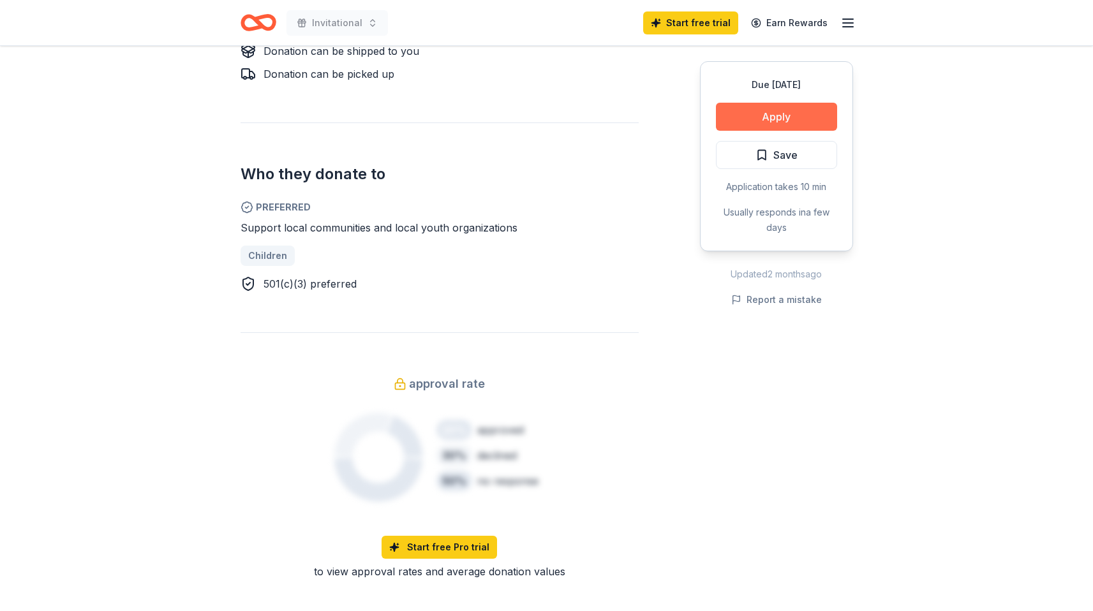
click at [805, 121] on button "Apply" at bounding box center [776, 117] width 121 height 28
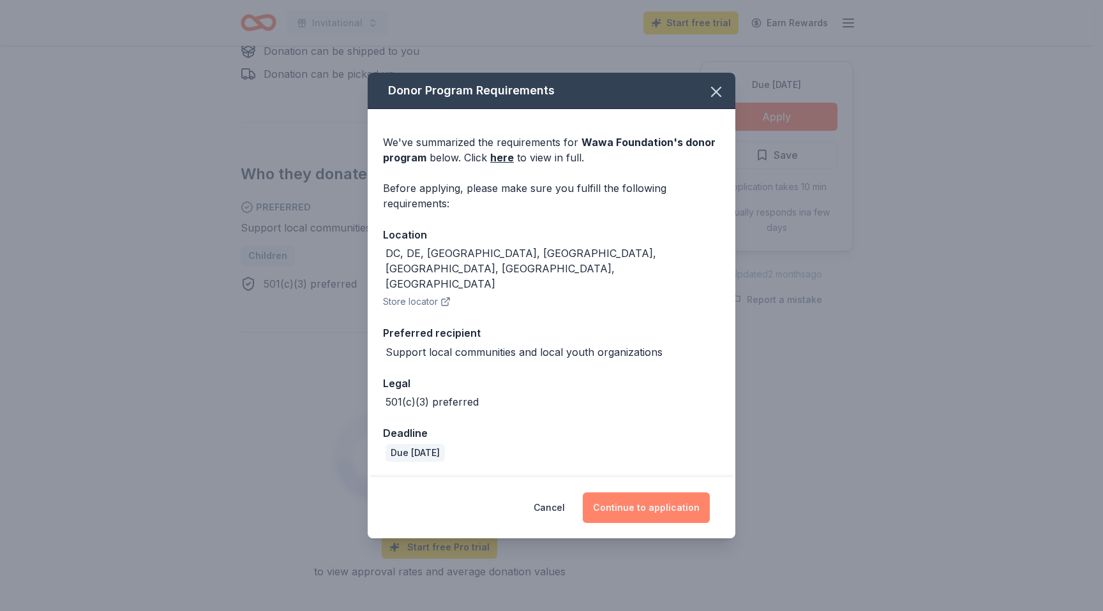
click at [619, 493] on button "Continue to application" at bounding box center [646, 508] width 127 height 31
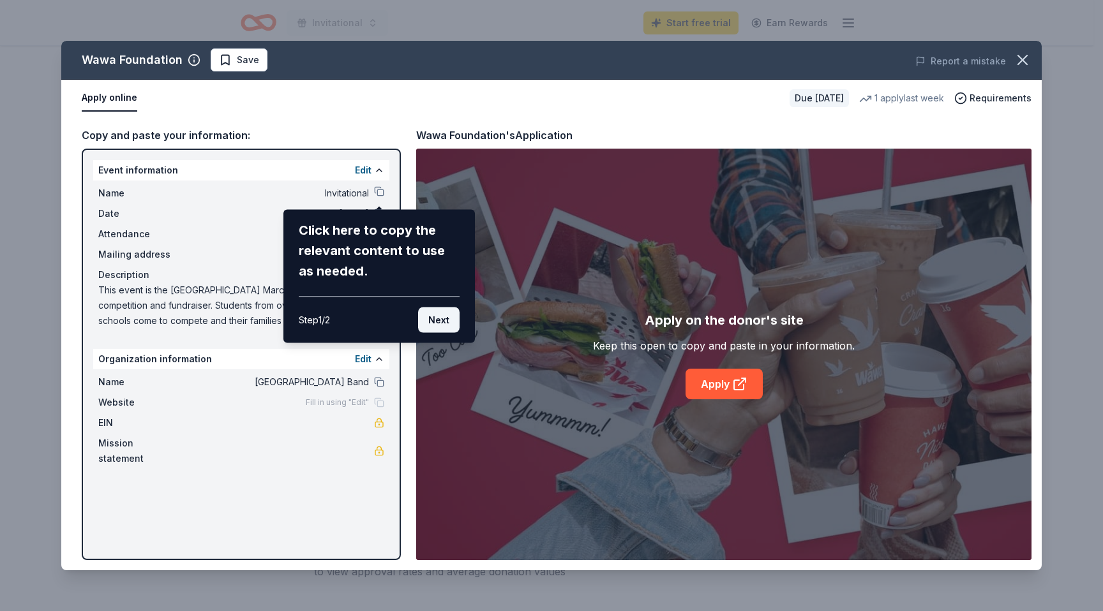
click at [446, 320] on button "Next" at bounding box center [438, 321] width 41 height 26
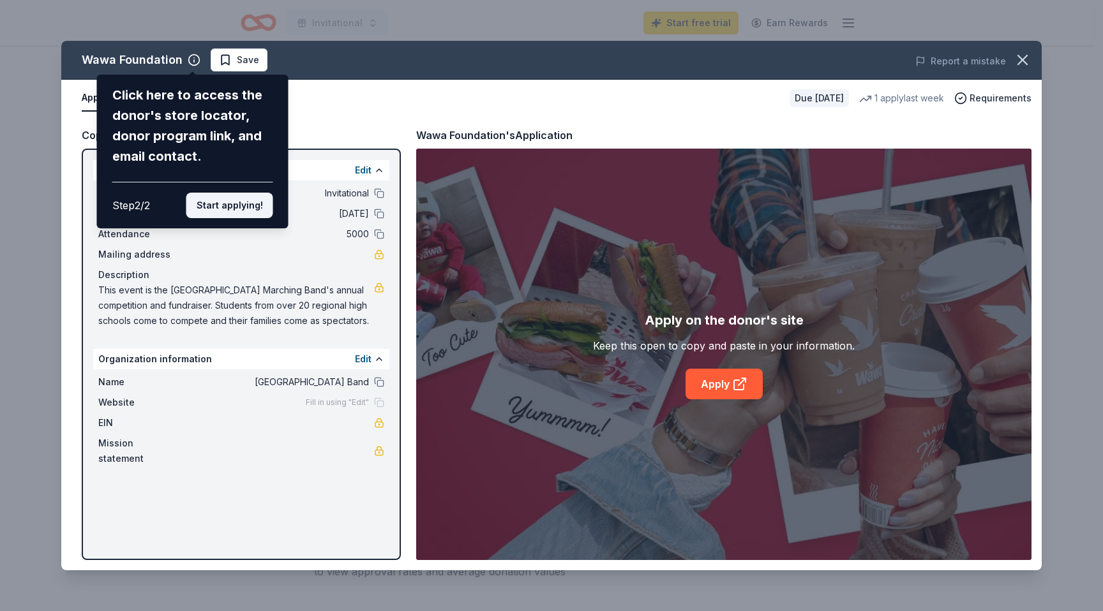
click at [223, 209] on button "Start applying!" at bounding box center [229, 206] width 87 height 26
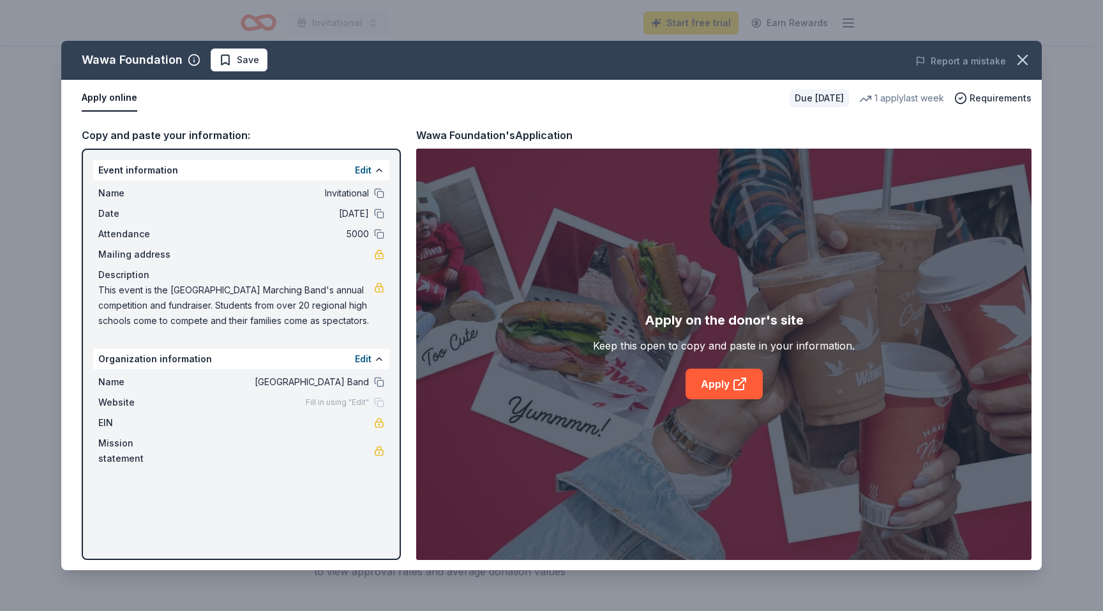
click at [107, 96] on button "Apply online" at bounding box center [110, 98] width 56 height 27
click at [193, 59] on icon "button" at bounding box center [194, 60] width 13 height 13
click at [362, 114] on div "Apply online Due [DATE] 1 apply last week Requirements" at bounding box center [551, 98] width 980 height 37
click at [359, 169] on button "Edit" at bounding box center [363, 170] width 17 height 15
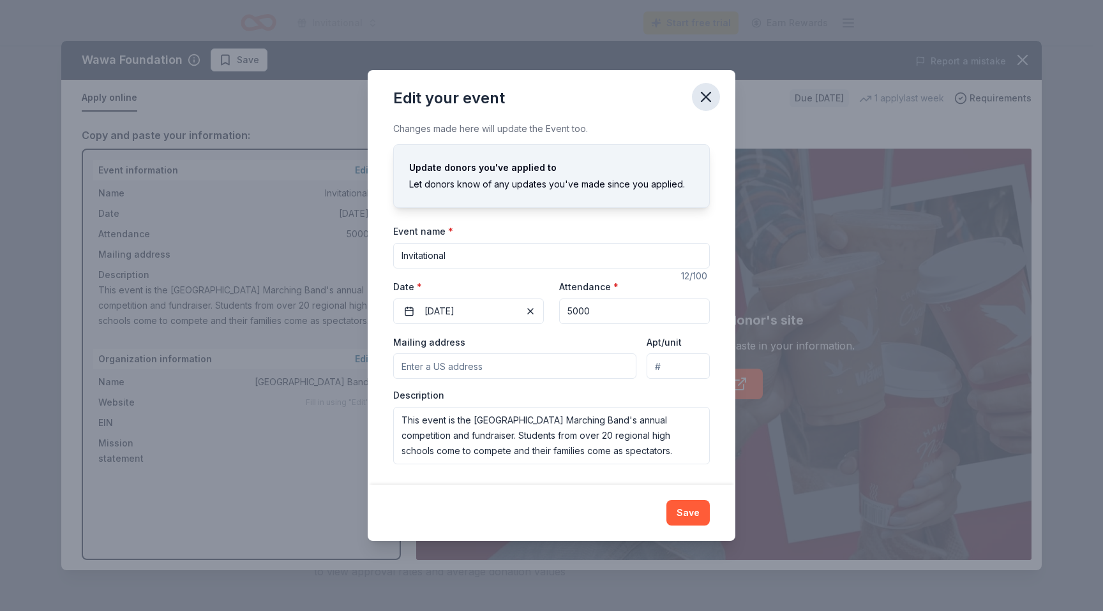
click at [708, 99] on icon "button" at bounding box center [706, 97] width 18 height 18
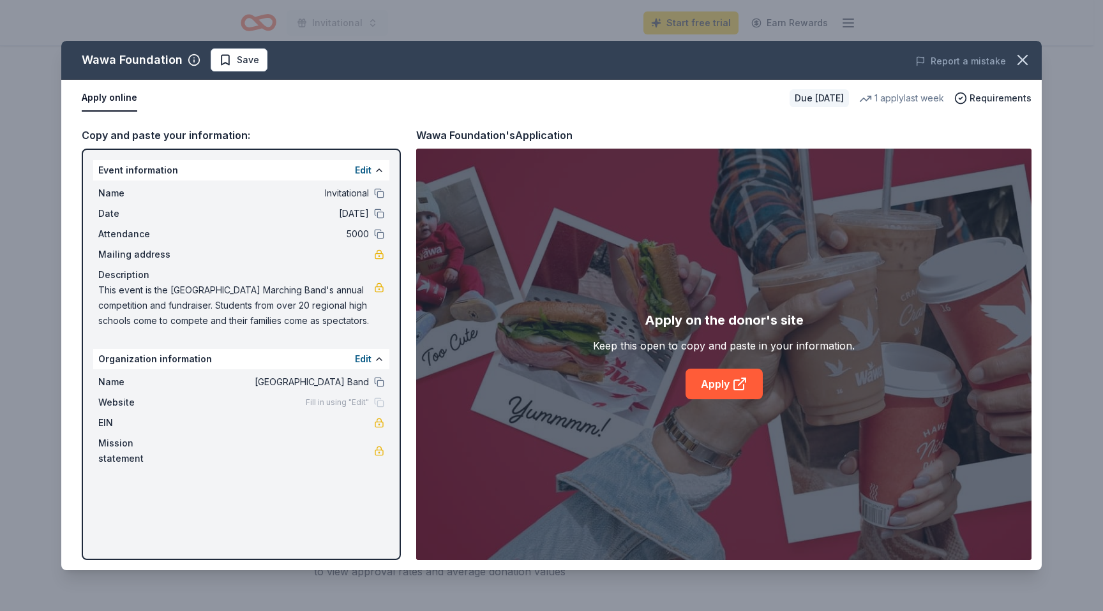
click at [117, 135] on div "Copy and paste your information:" at bounding box center [241, 135] width 319 height 17
click at [707, 392] on link "Apply" at bounding box center [723, 384] width 77 height 31
